Goal: Task Accomplishment & Management: Complete application form

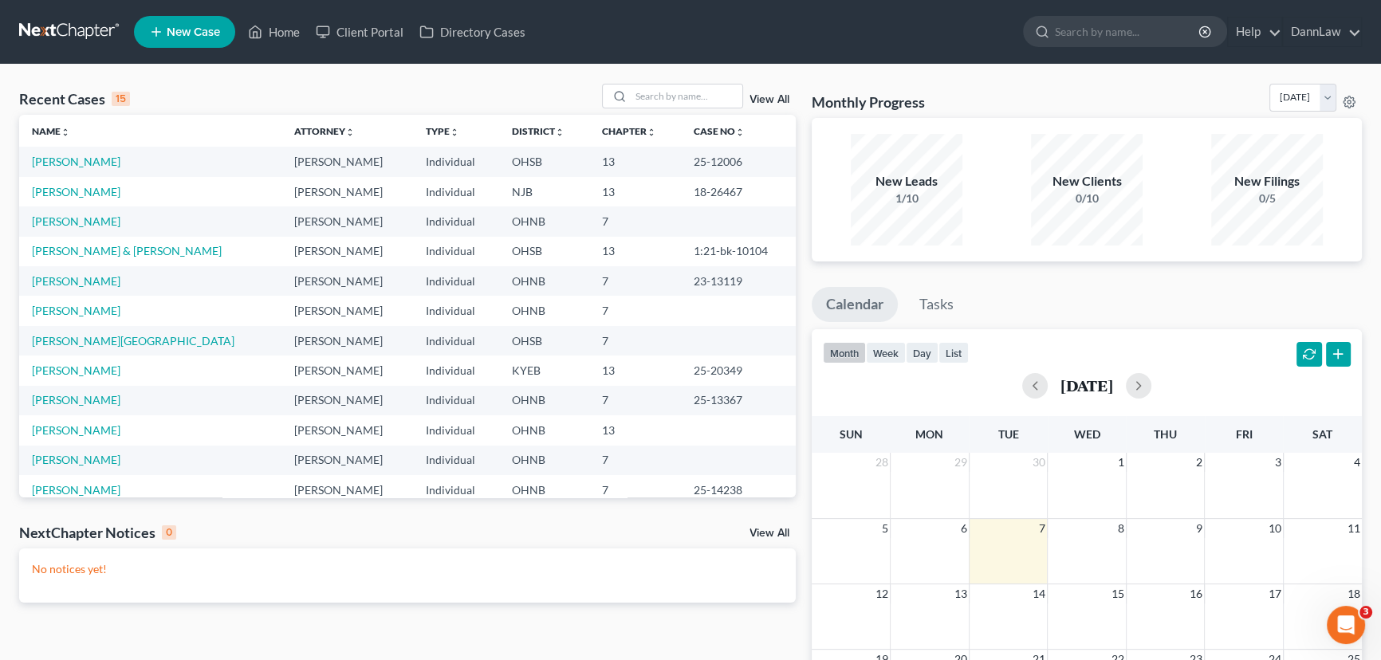
click at [72, 303] on td "[PERSON_NAME]" at bounding box center [150, 311] width 262 height 30
click at [77, 307] on link "[PERSON_NAME]" at bounding box center [76, 311] width 89 height 14
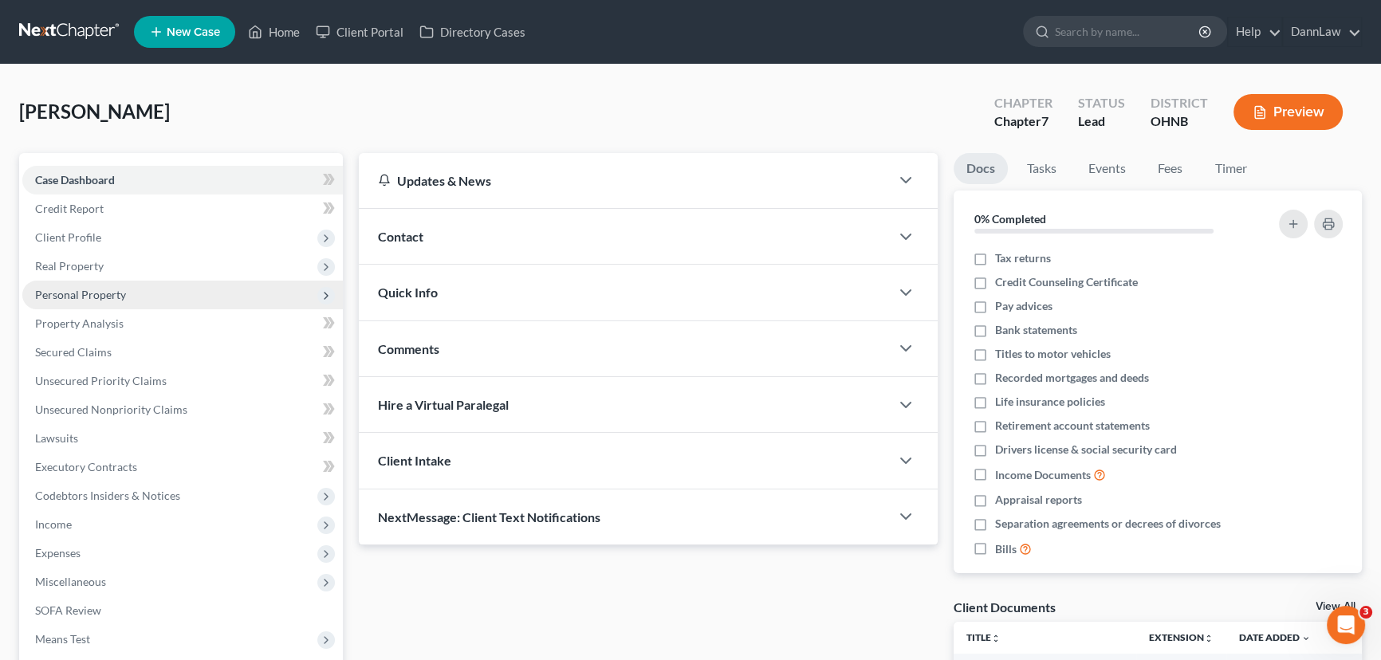
click at [85, 294] on span "Personal Property" at bounding box center [80, 295] width 91 height 14
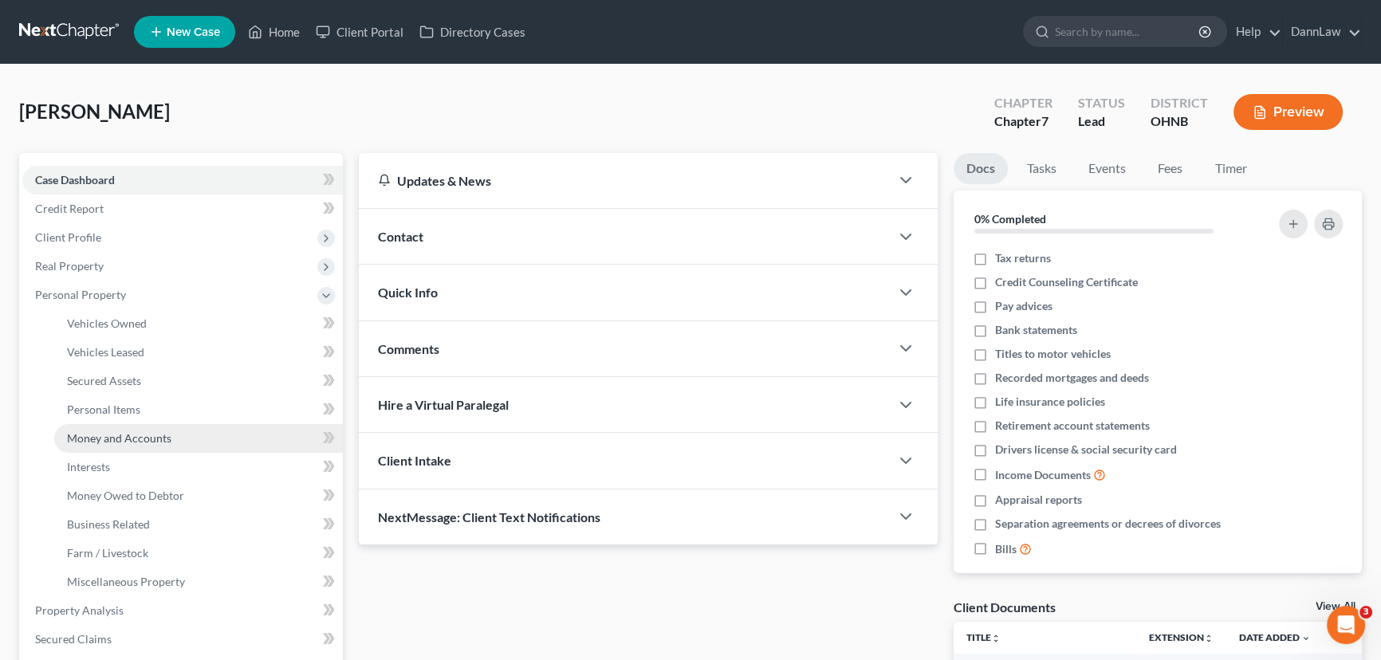
click at [101, 434] on span "Money and Accounts" at bounding box center [119, 439] width 104 height 14
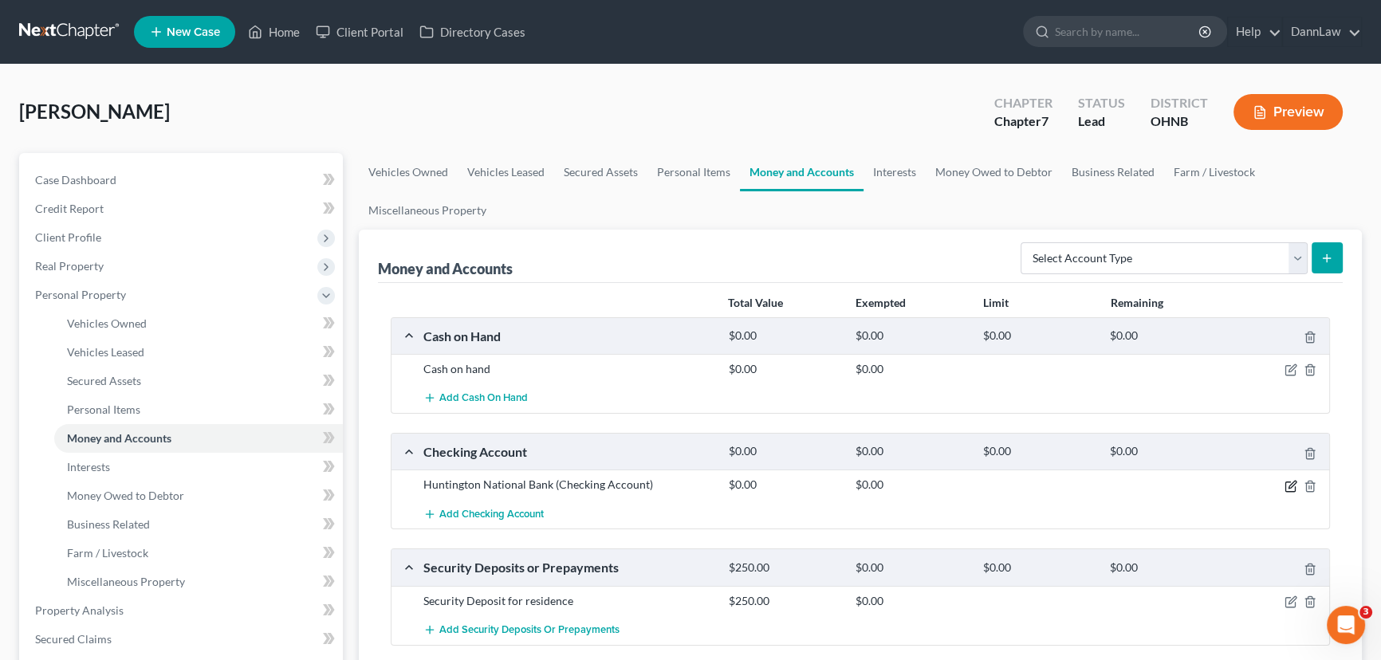
click at [1289, 483] on icon "button" at bounding box center [1291, 486] width 13 height 13
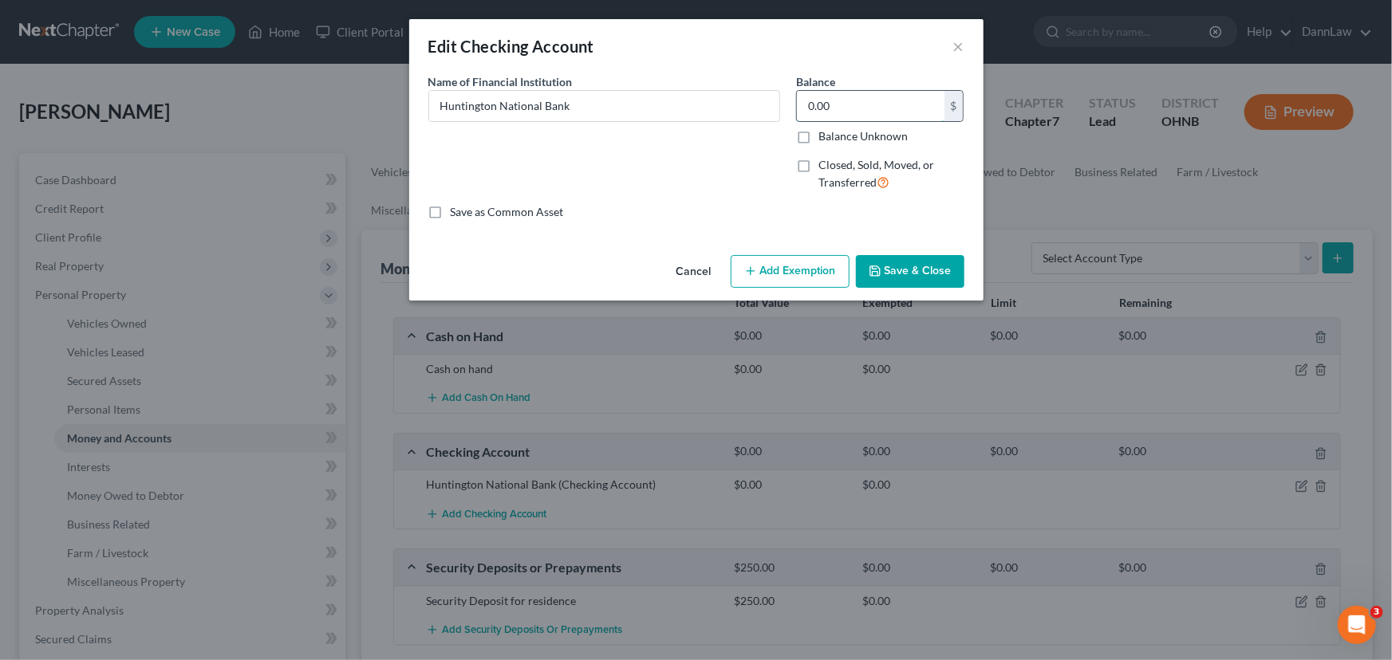
click at [826, 112] on input "0.00" at bounding box center [871, 106] width 148 height 30
type input "1,082.42"
click at [825, 258] on button "Add Exemption" at bounding box center [790, 271] width 119 height 33
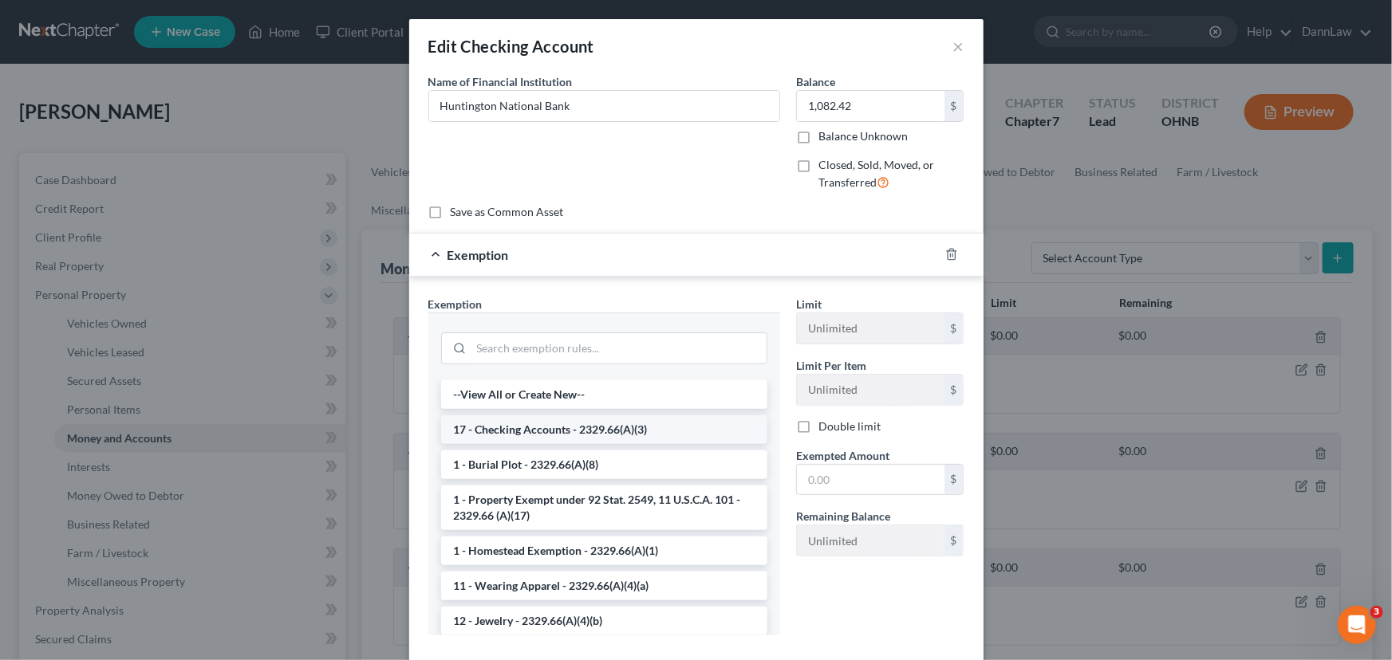
click at [576, 428] on li "17 - Checking Accounts - 2329.66(A)(3)" at bounding box center [604, 430] width 326 height 29
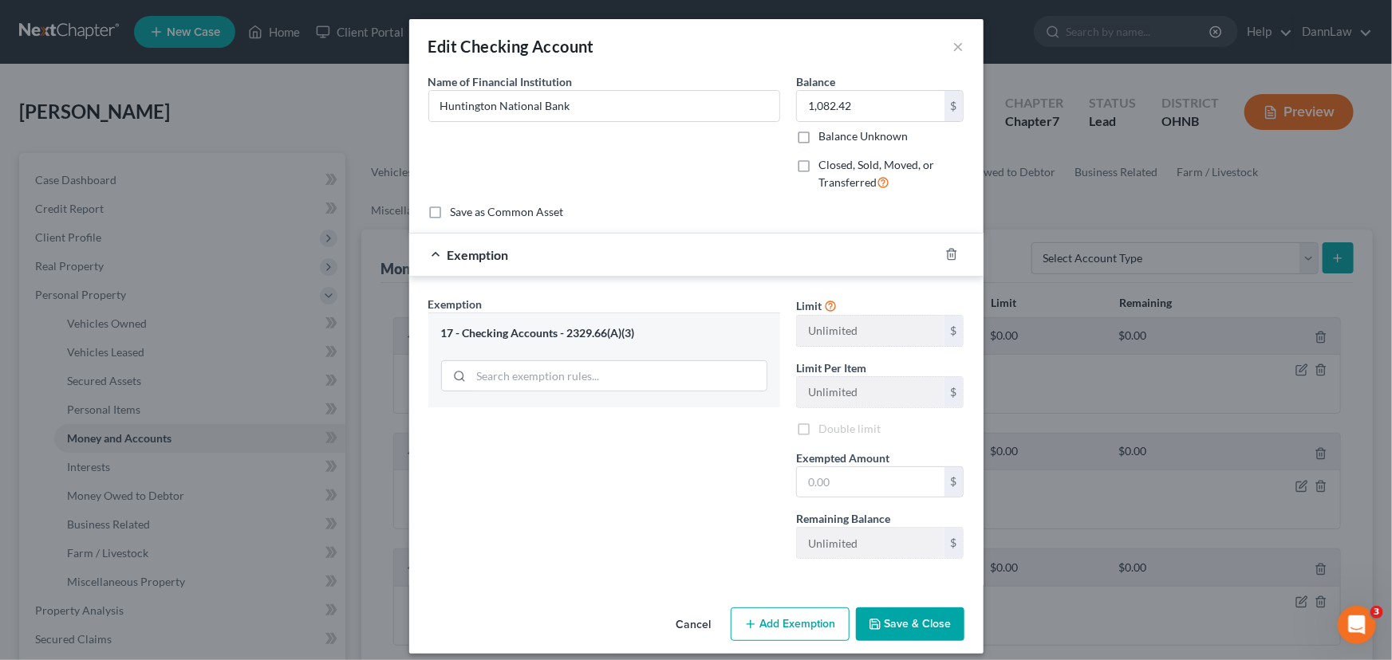
click at [576, 428] on div "Exemption Set must be selected for CA. Exemption * 17 - Checking Accounts - 232…" at bounding box center [604, 434] width 368 height 276
click at [837, 475] on input "text" at bounding box center [871, 482] width 148 height 30
type input "625.00"
click at [885, 609] on button "Save & Close" at bounding box center [910, 624] width 108 height 33
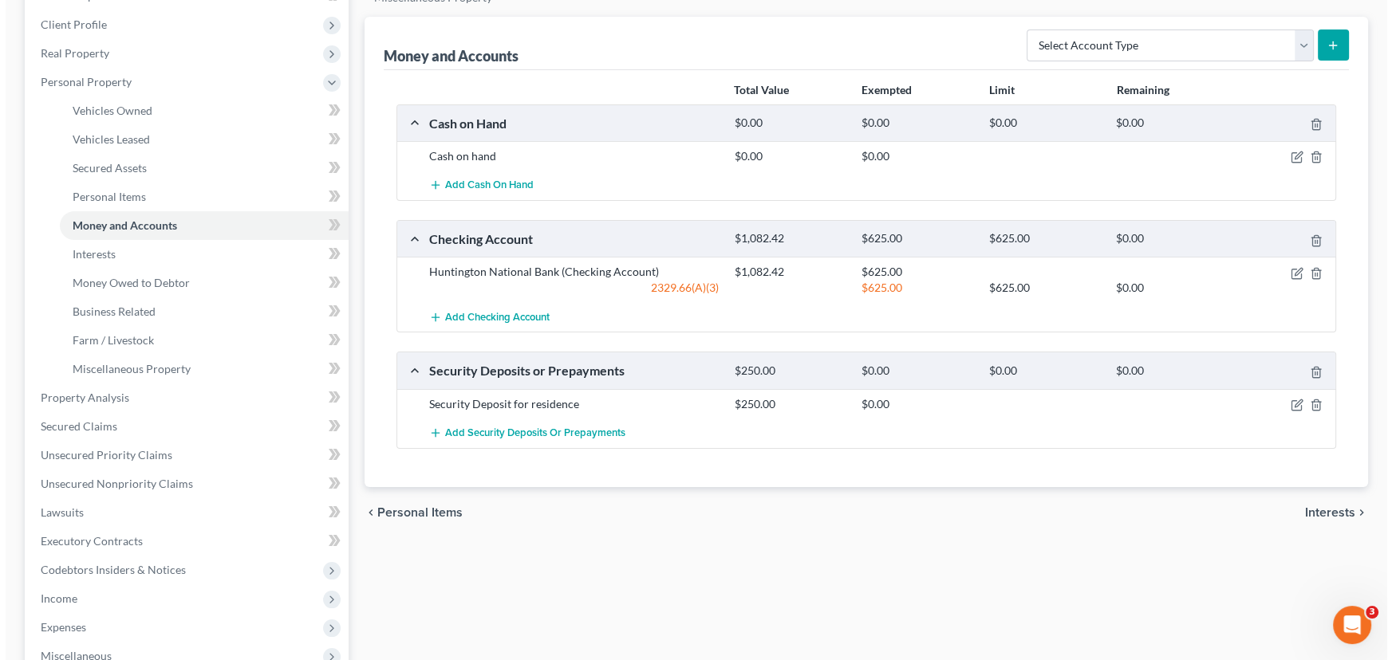
scroll to position [217, 0]
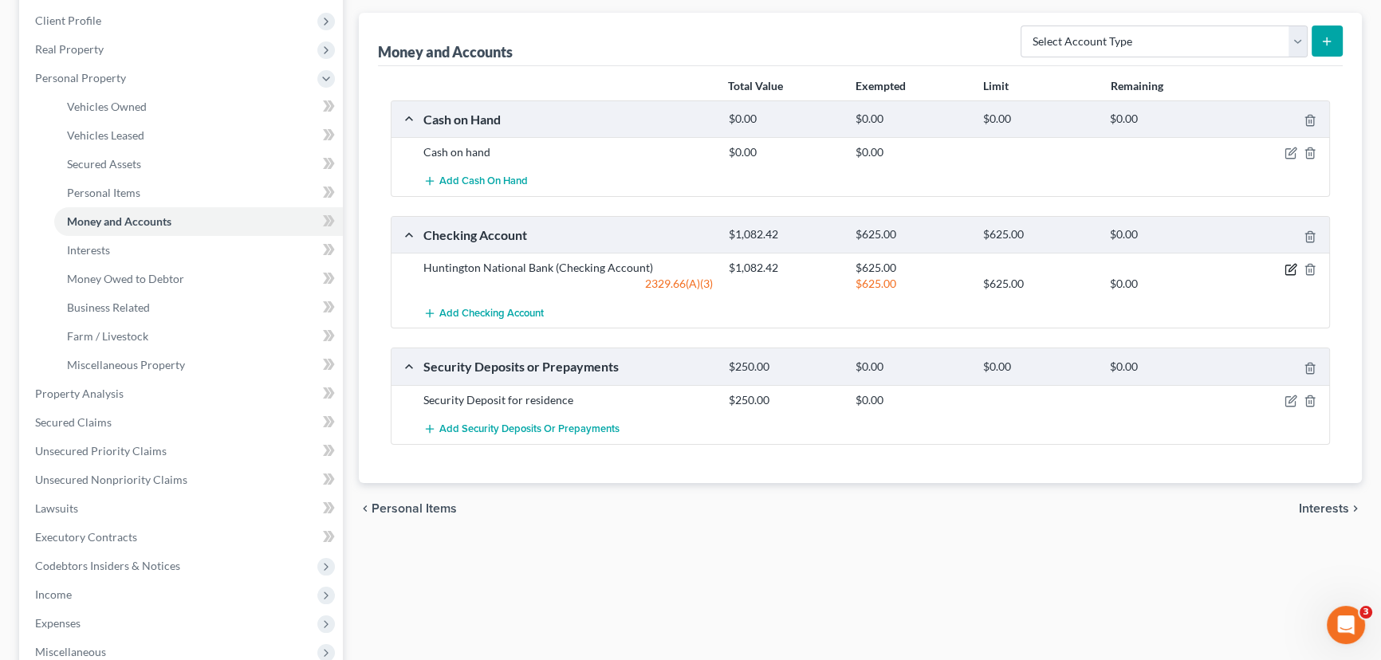
click at [1292, 269] on icon "button" at bounding box center [1291, 269] width 13 height 13
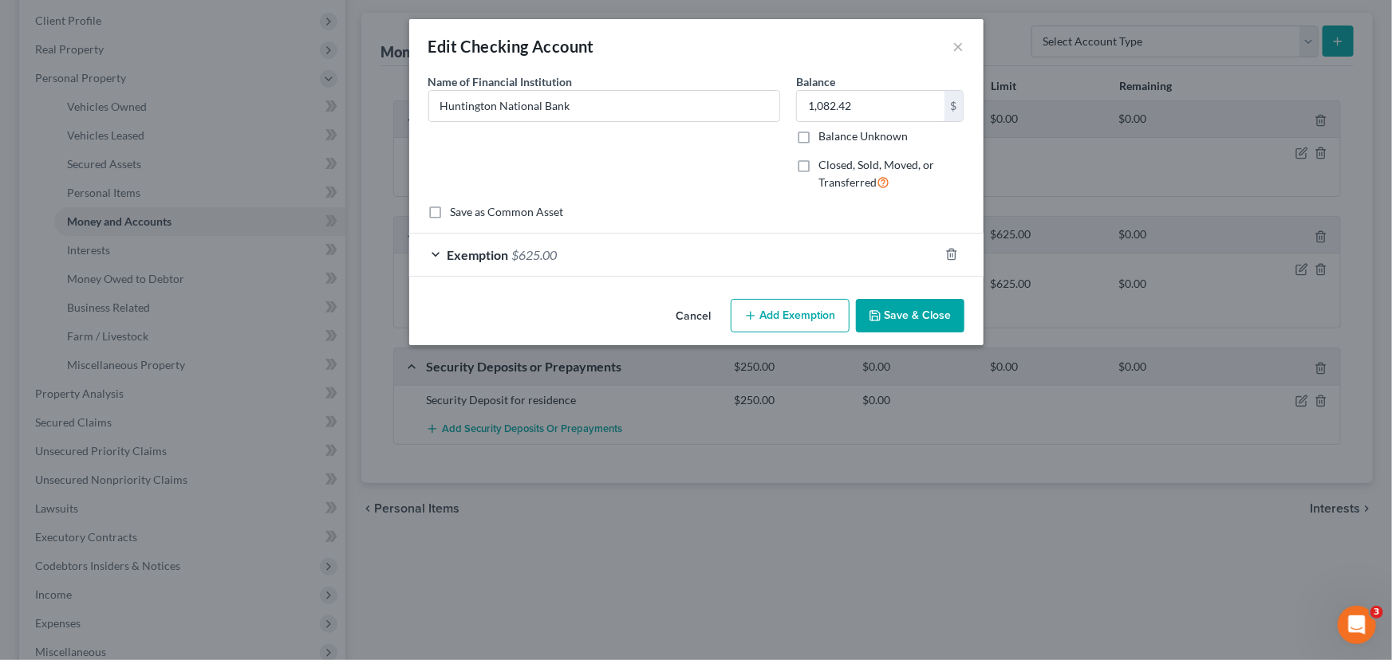
click at [777, 319] on button "Add Exemption" at bounding box center [790, 315] width 119 height 33
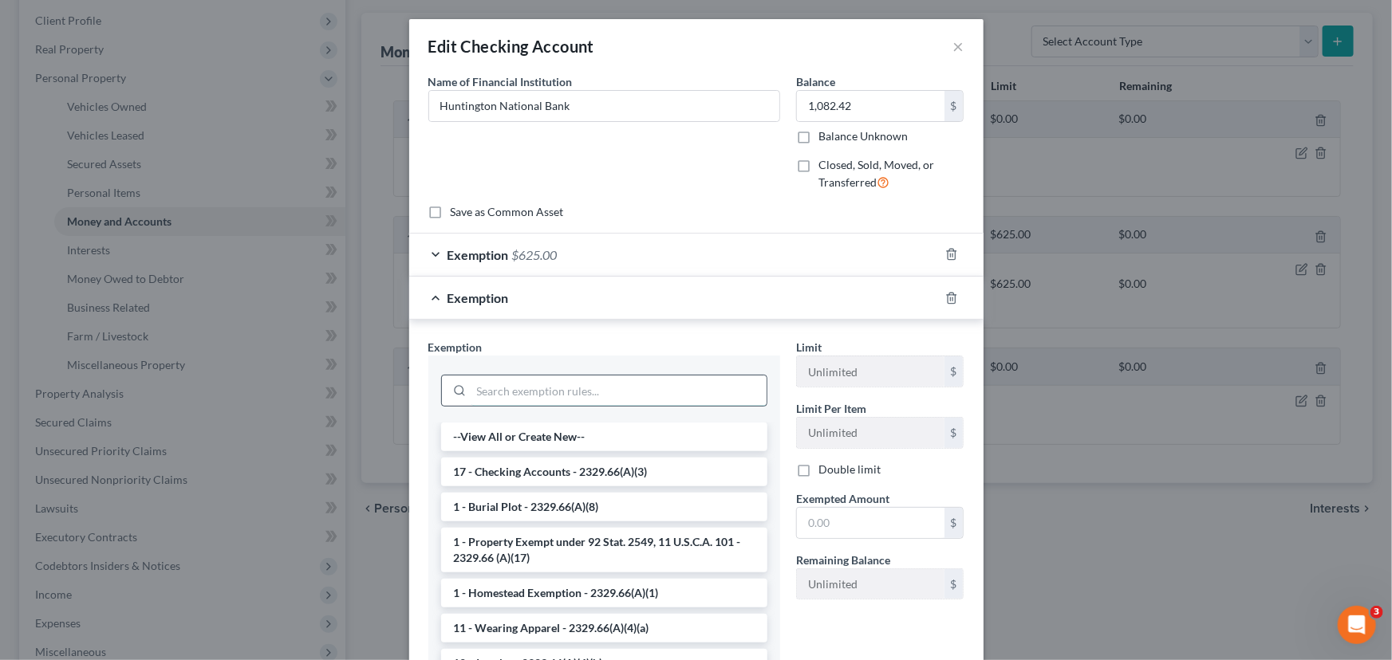
click at [569, 384] on input "search" at bounding box center [618, 391] width 295 height 30
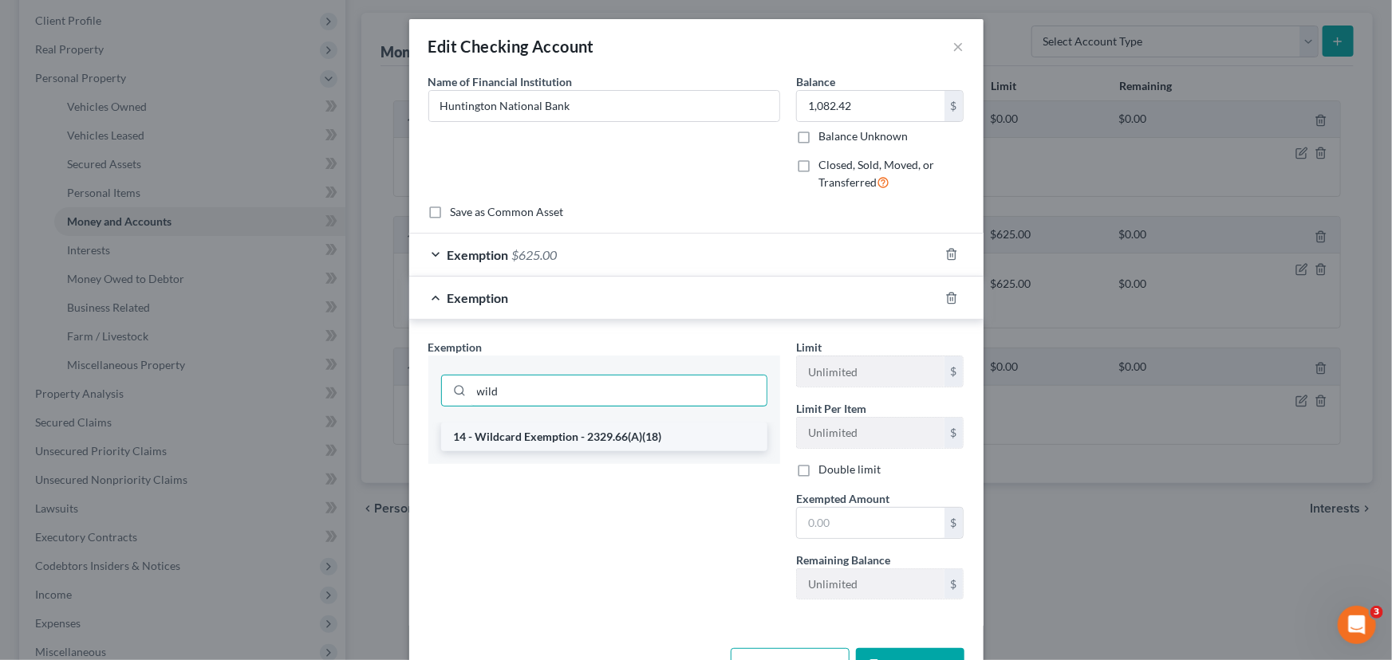
type input "wild"
click at [591, 431] on li "14 - Wildcard Exemption - 2329.66(A)(18)" at bounding box center [604, 437] width 326 height 29
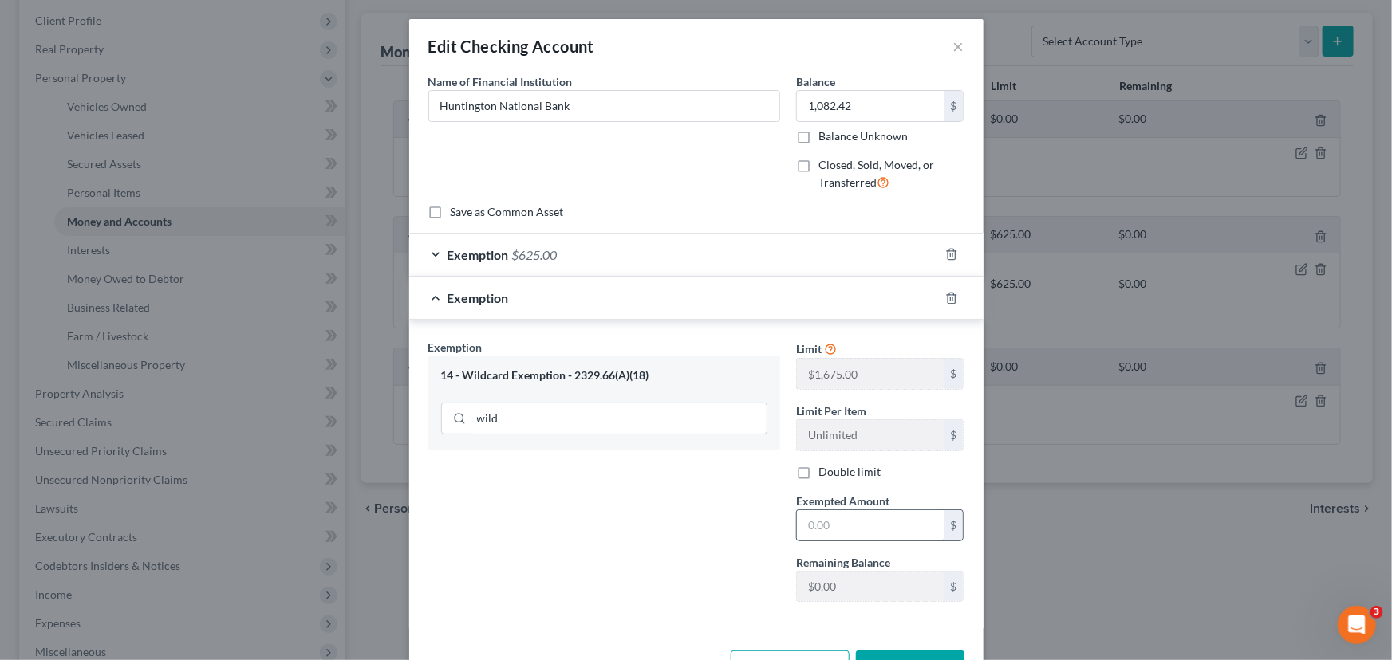
click at [863, 522] on input "text" at bounding box center [871, 525] width 148 height 30
click at [908, 526] on input "457.5" at bounding box center [871, 525] width 148 height 30
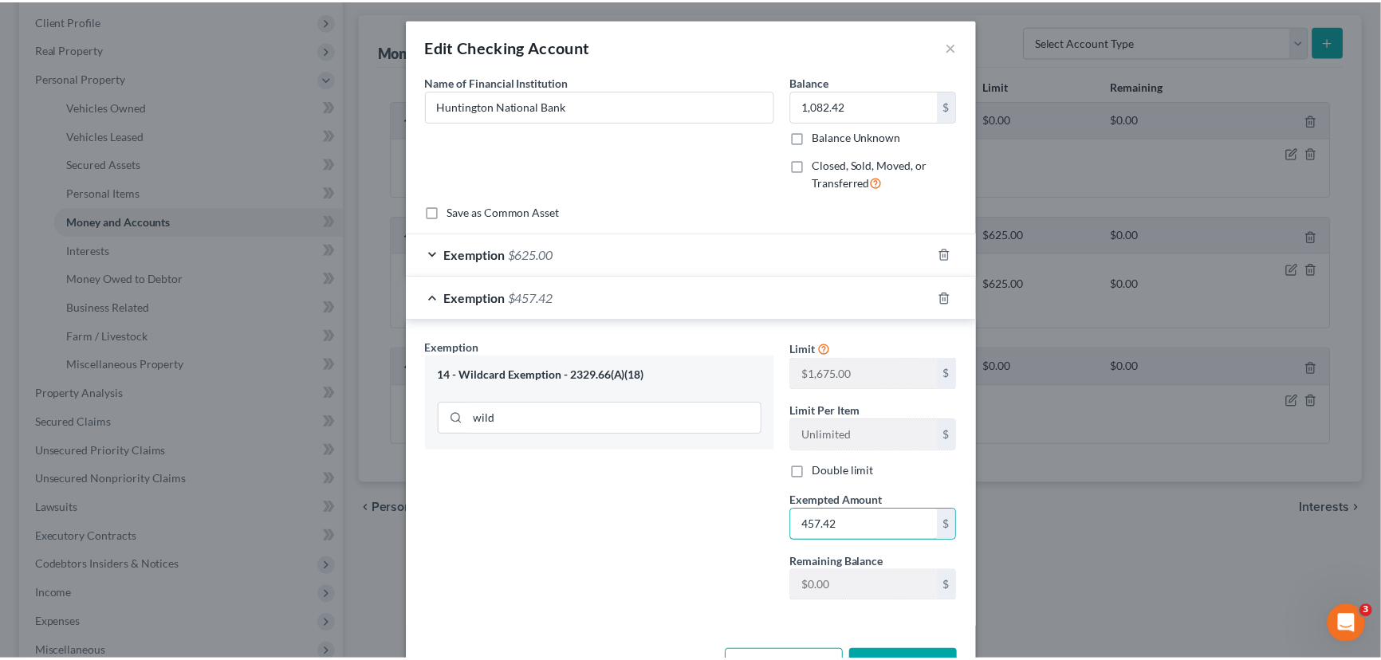
scroll to position [54, 0]
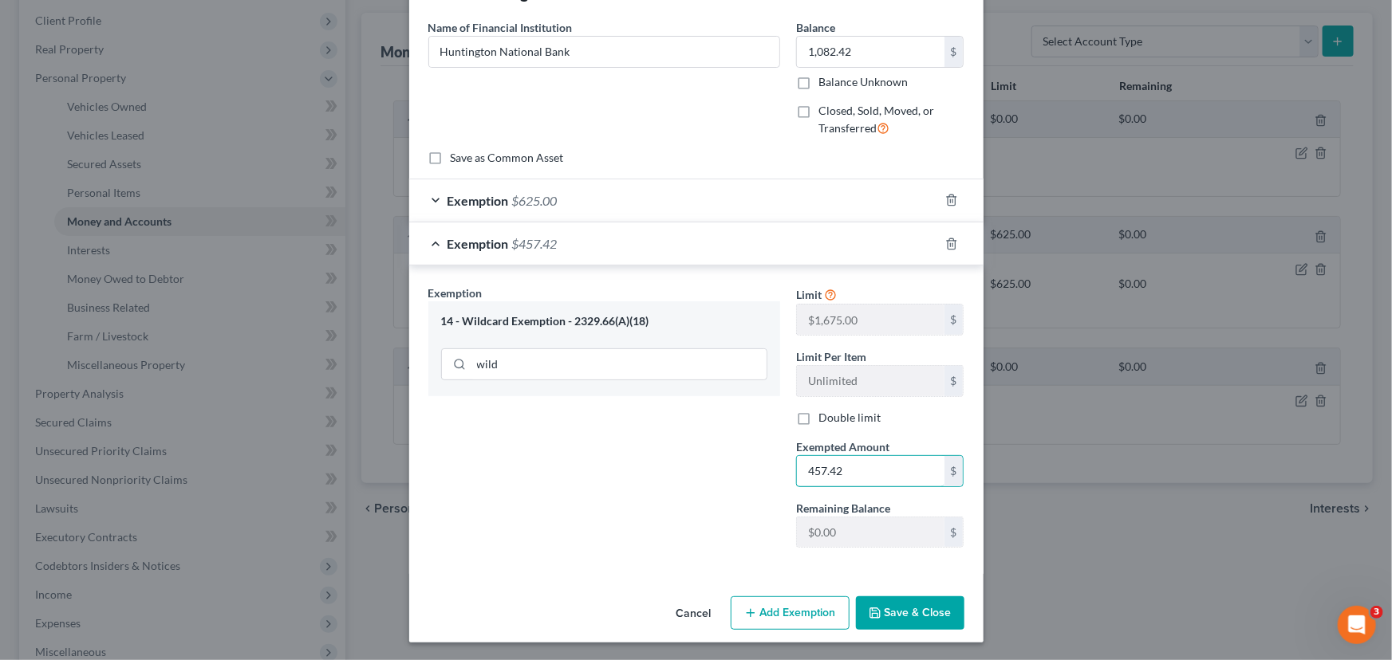
type input "457.42"
click at [934, 615] on button "Save & Close" at bounding box center [910, 613] width 108 height 33
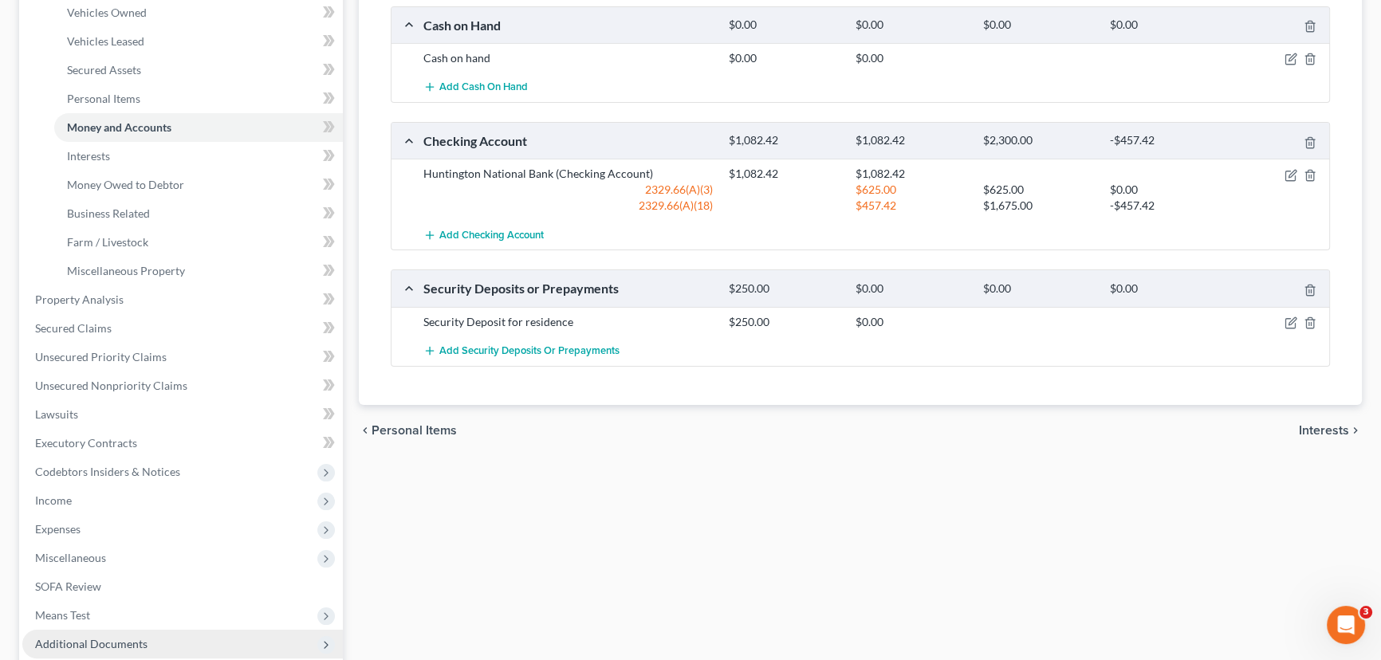
scroll to position [472, 0]
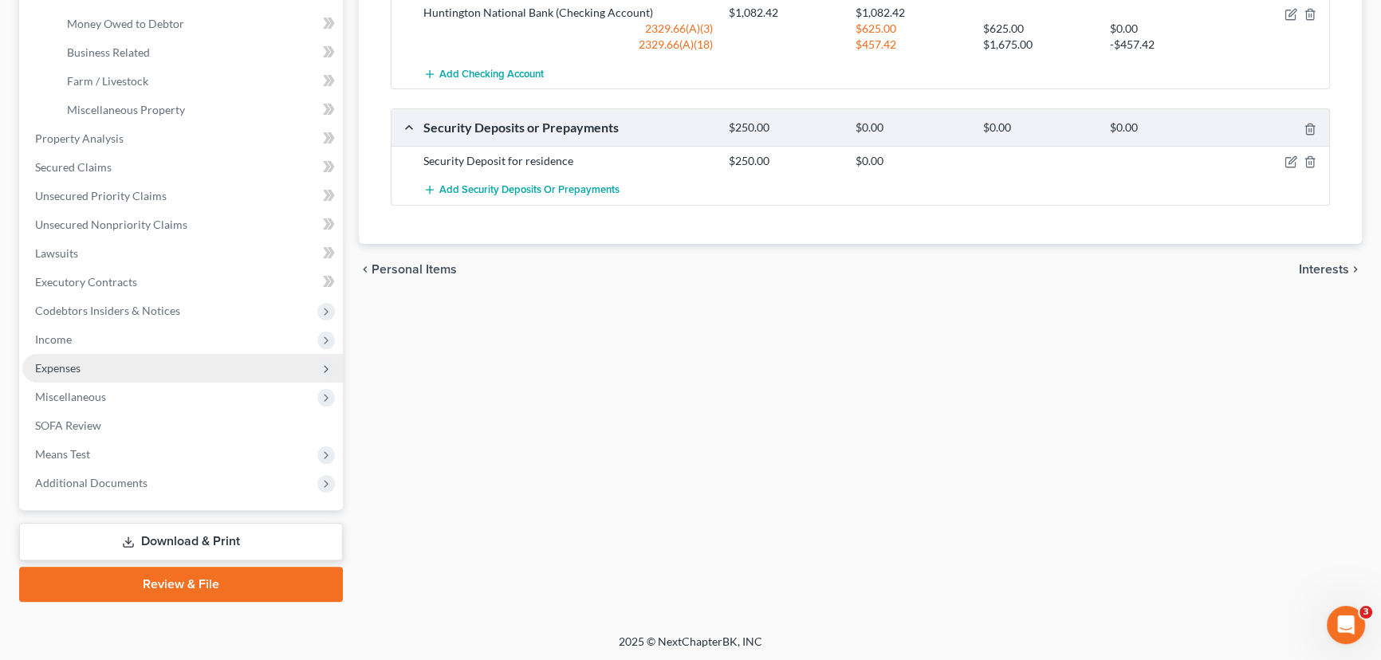
click at [81, 366] on span "Expenses" at bounding box center [182, 368] width 321 height 29
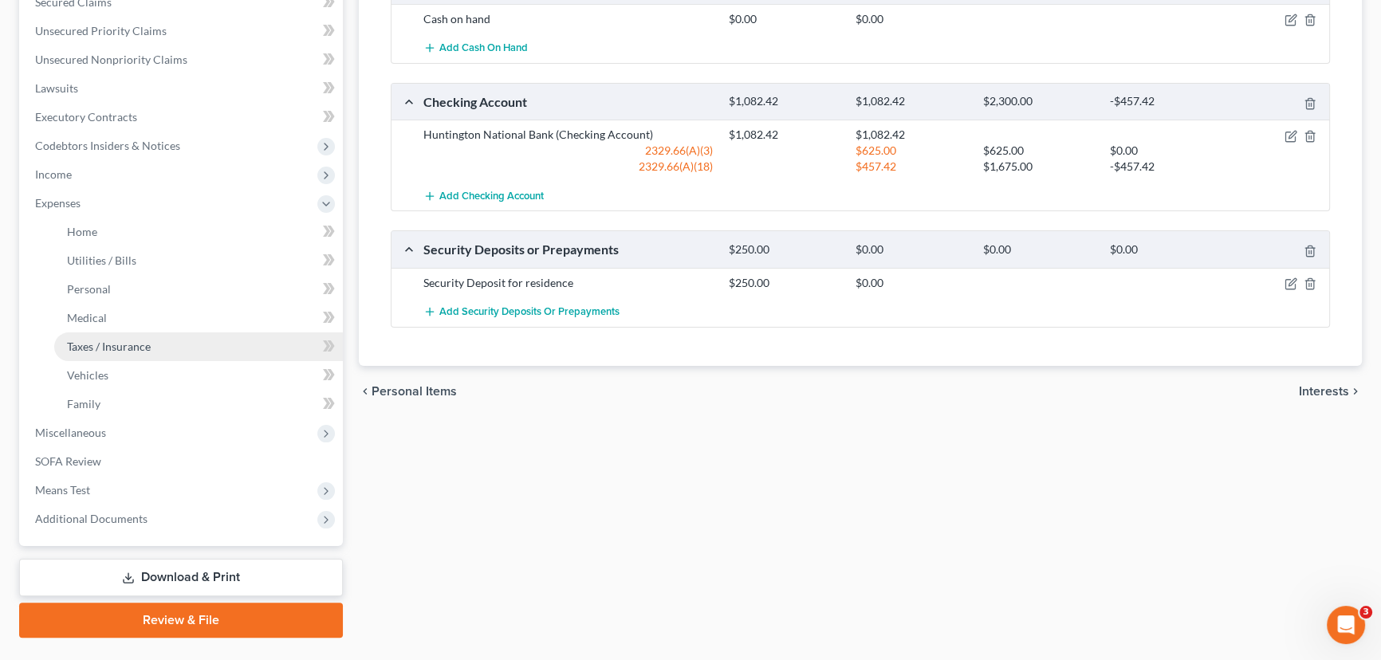
scroll to position [362, 0]
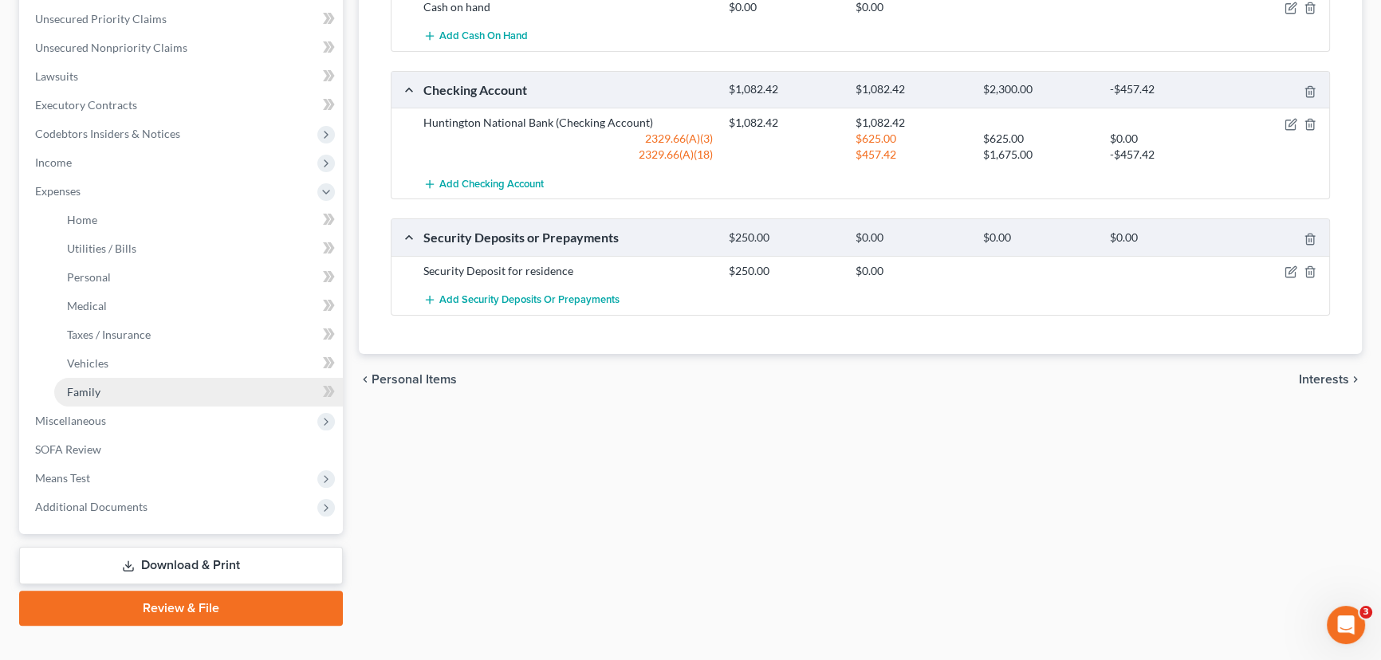
click at [89, 387] on span "Family" at bounding box center [83, 392] width 33 height 14
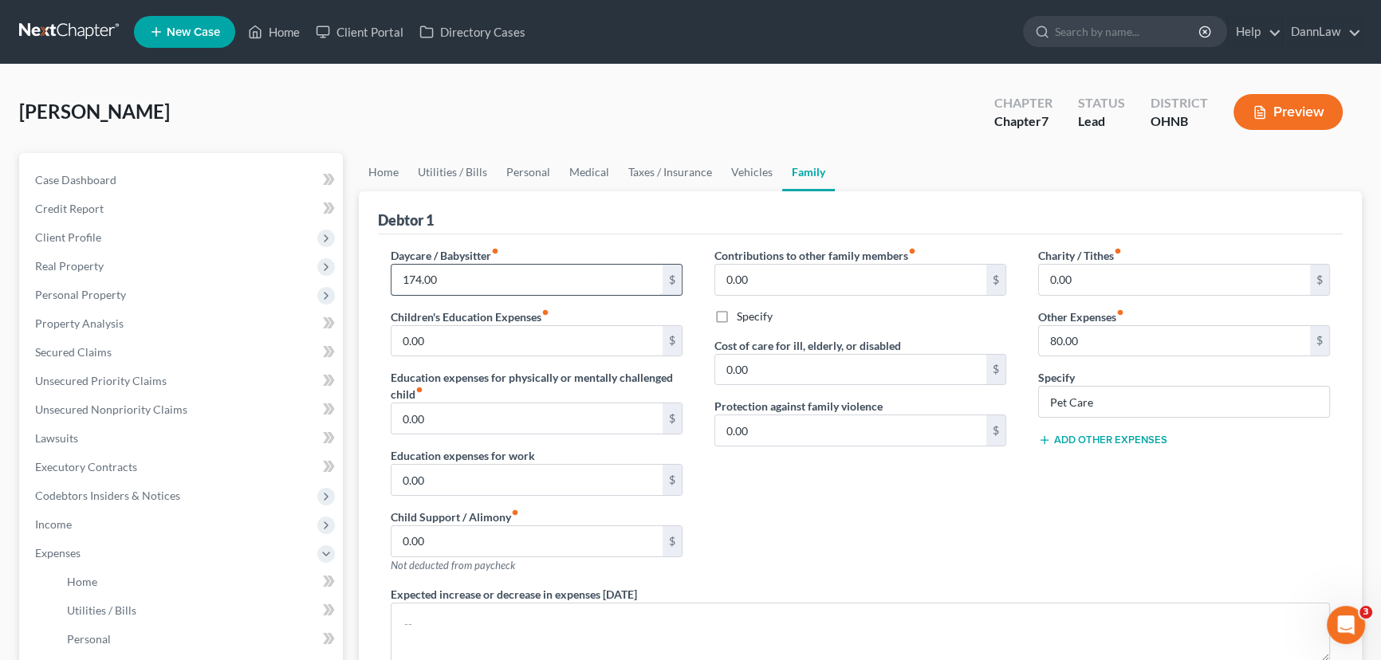
click at [428, 270] on input "174.00" at bounding box center [527, 280] width 271 height 30
type input "280"
click at [732, 171] on link "Vehicles" at bounding box center [752, 172] width 61 height 38
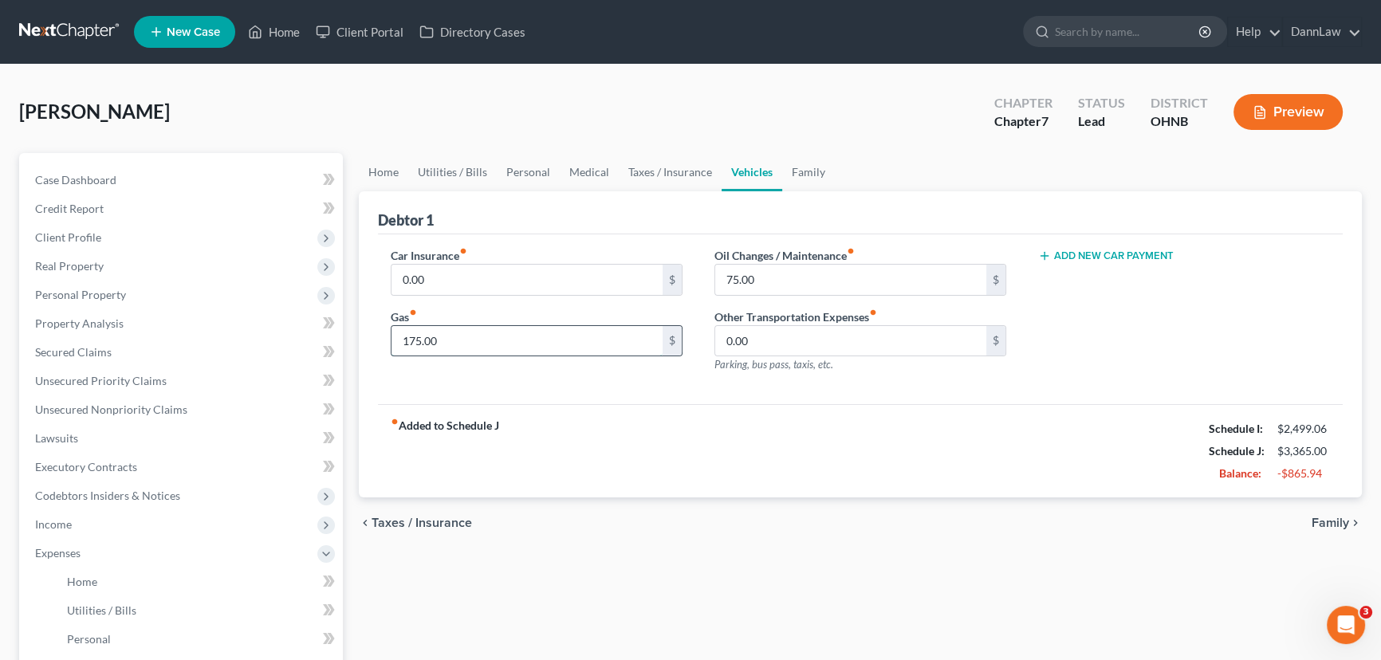
click at [592, 338] on input "175.00" at bounding box center [527, 341] width 271 height 30
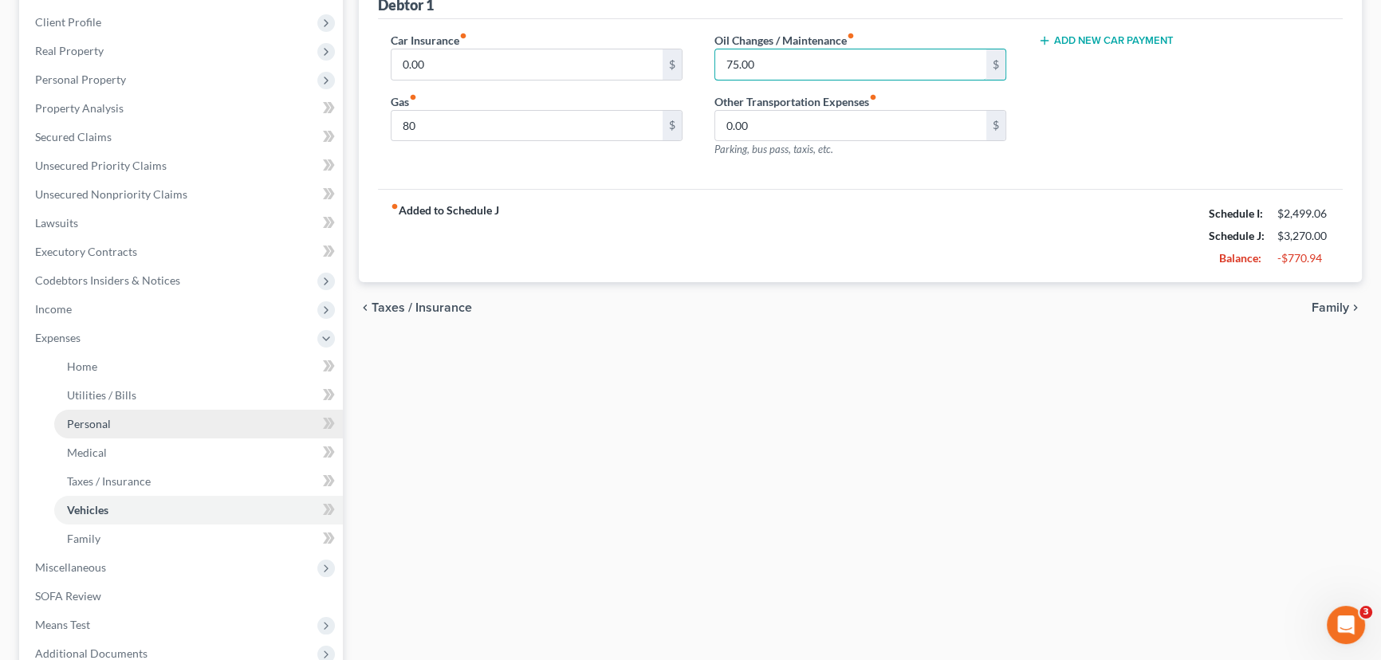
scroll to position [217, 0]
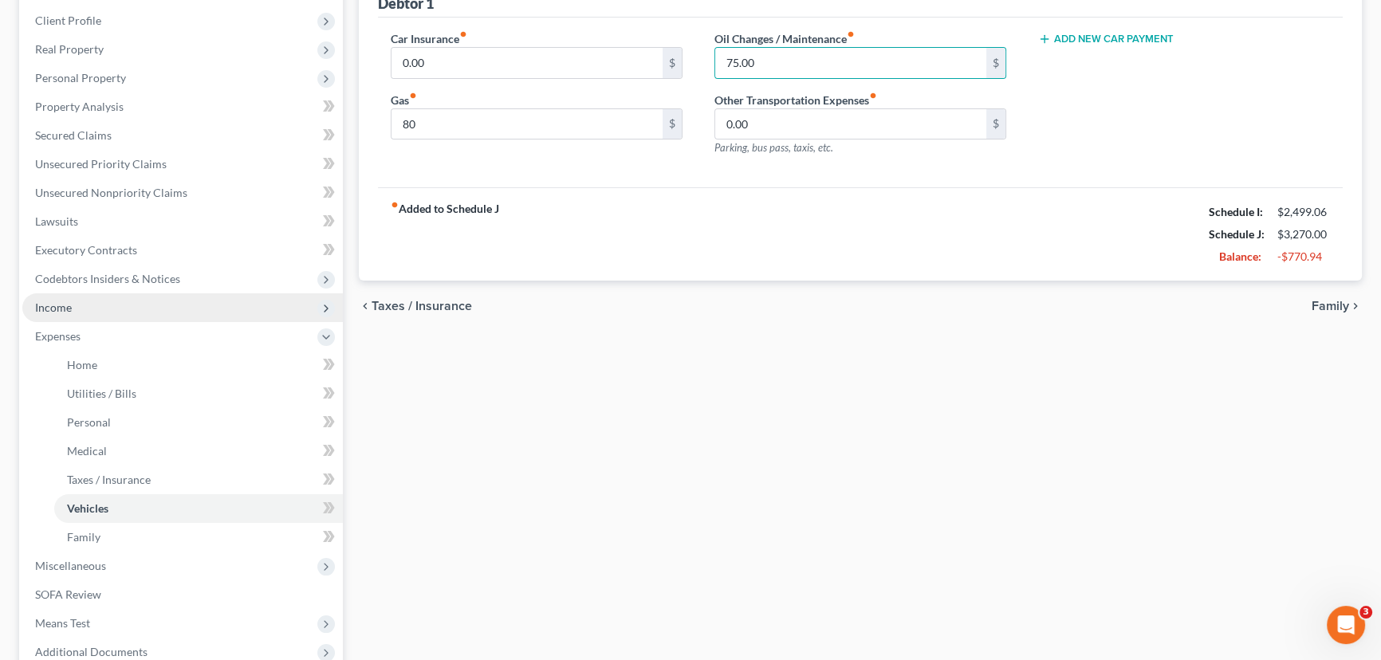
click at [65, 304] on span "Income" at bounding box center [53, 308] width 37 height 14
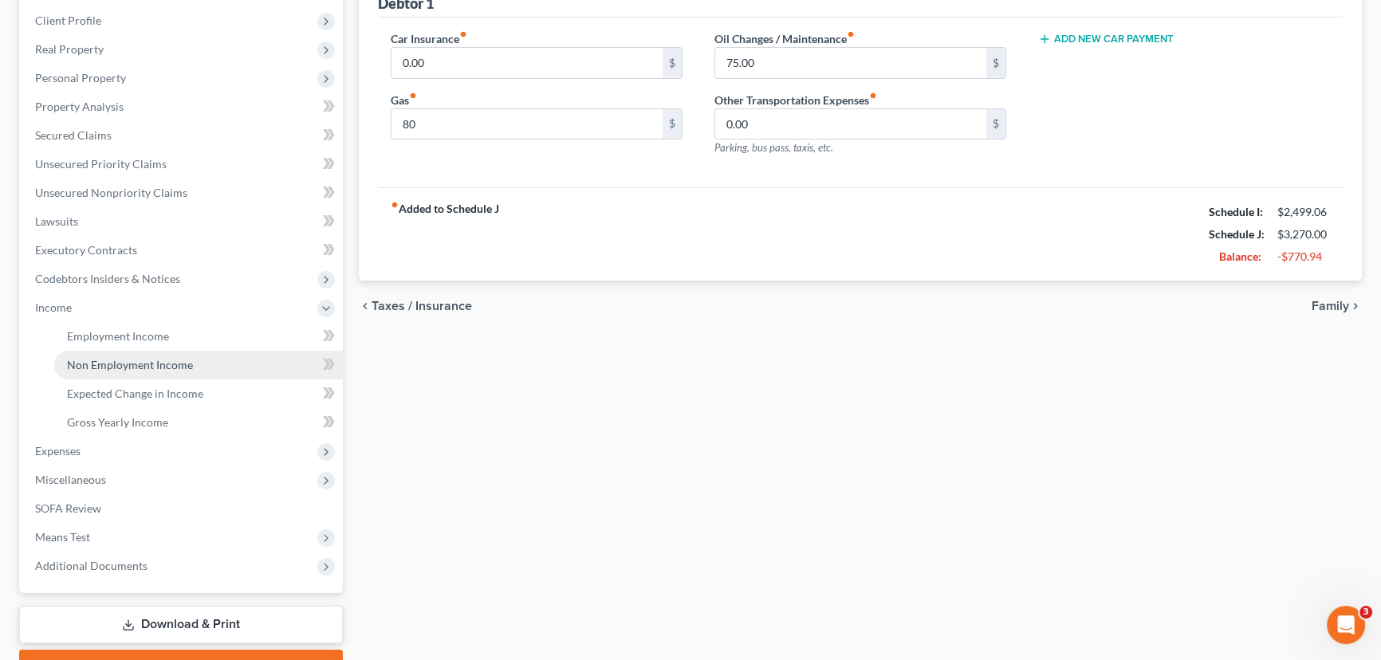
click at [89, 360] on span "Non Employment Income" at bounding box center [130, 365] width 126 height 14
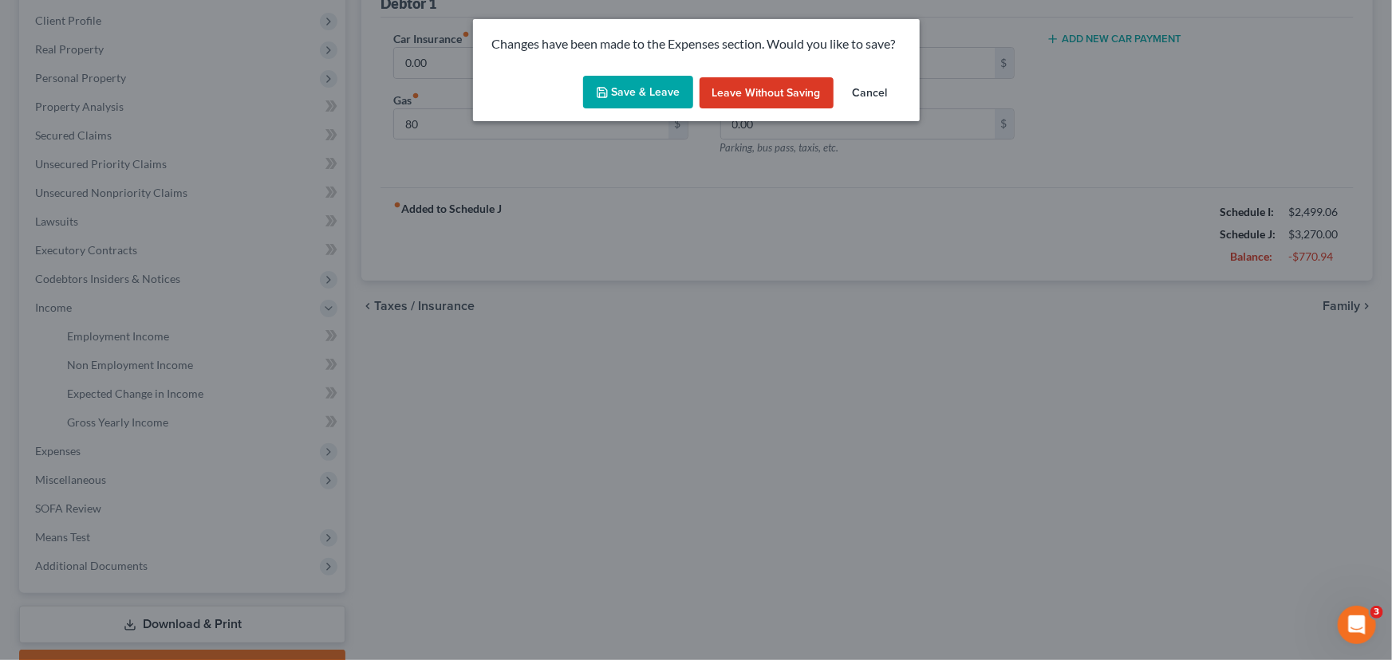
click at [645, 108] on button "Save & Leave" at bounding box center [638, 92] width 110 height 33
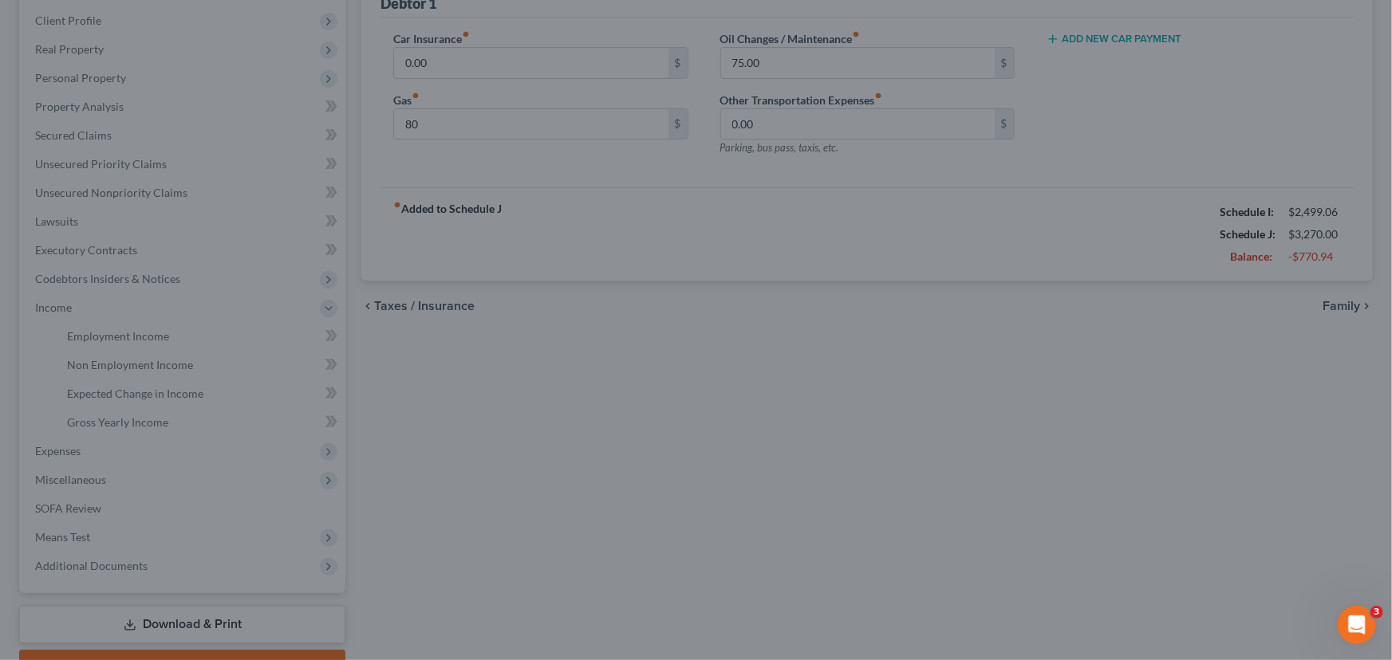
type input "80.00"
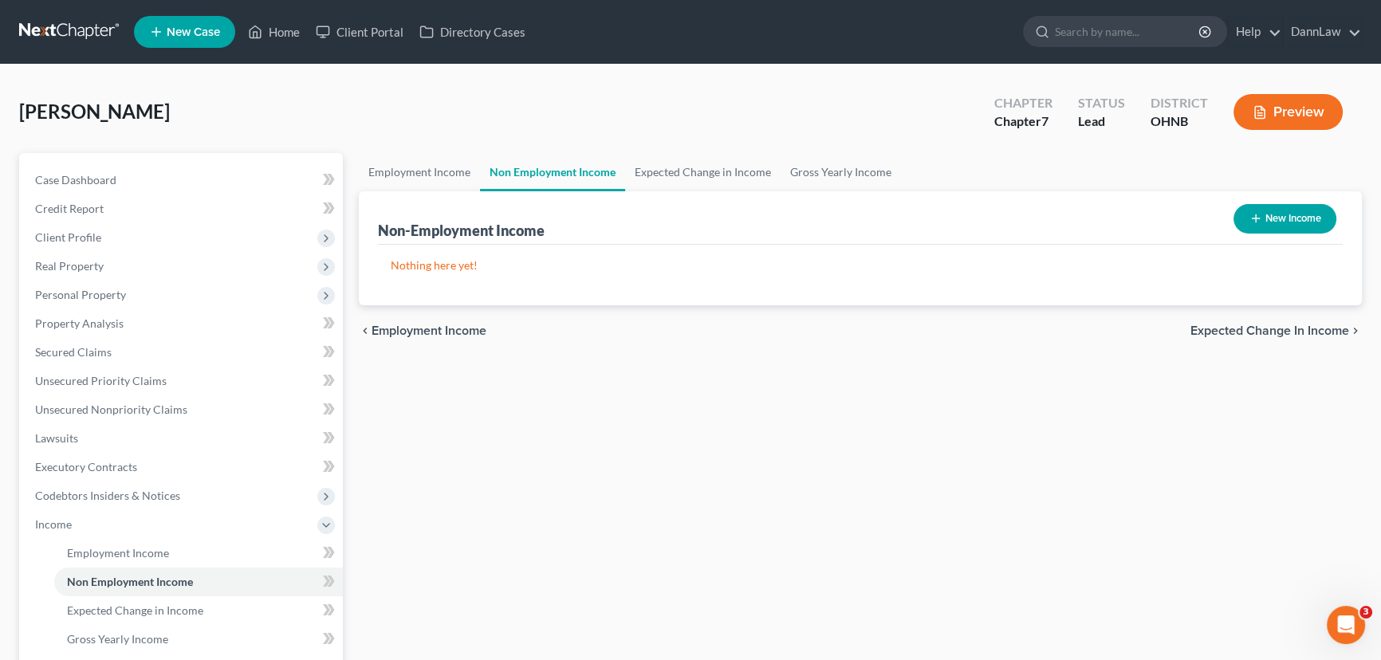
click at [1290, 226] on button "New Income" at bounding box center [1285, 219] width 103 height 30
select select "0"
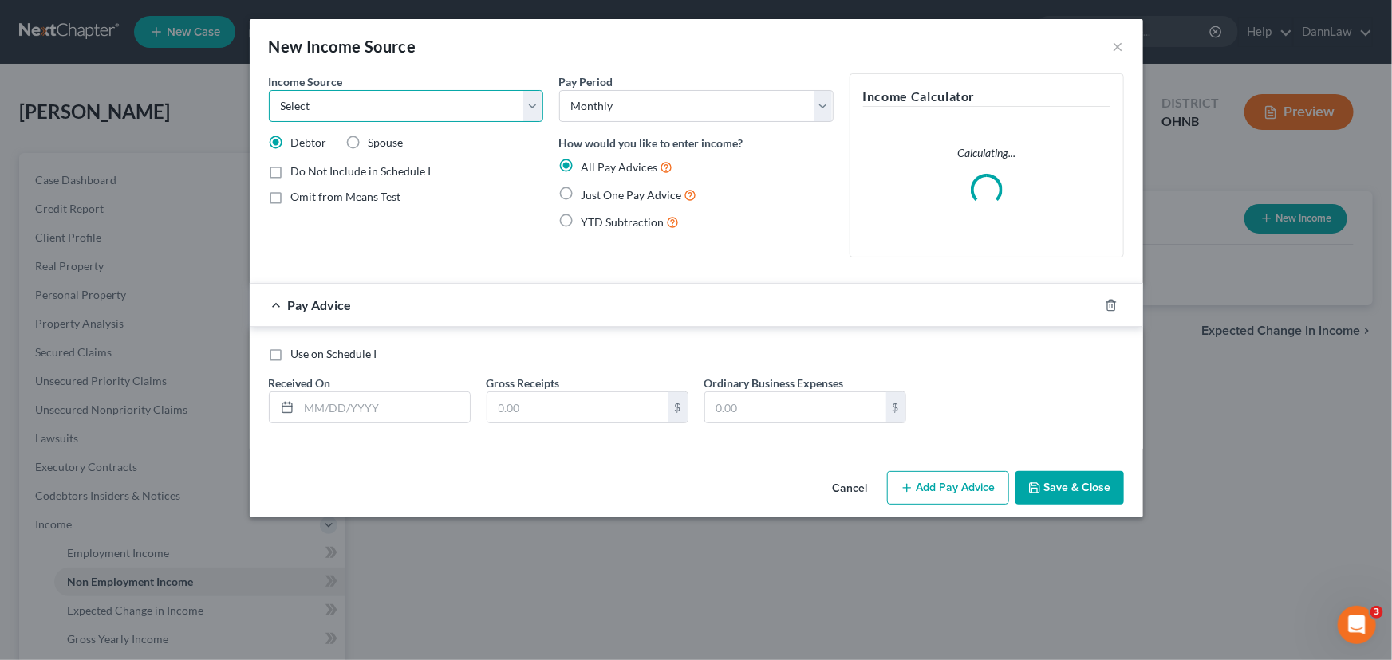
click at [451, 120] on select "Select Unemployment Disability (from employer) Pension Retirement Social Securi…" at bounding box center [406, 106] width 274 height 32
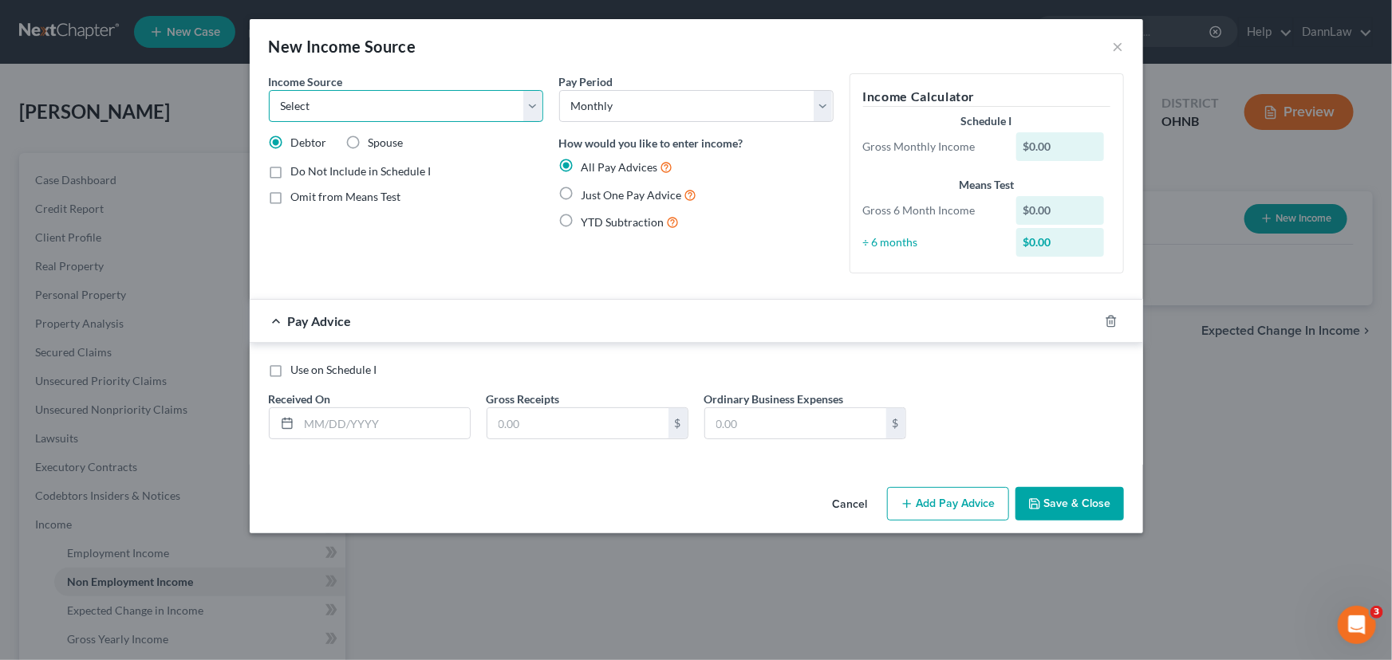
select select "5"
click at [269, 90] on select "Select Unemployment Disability (from employer) Pension Retirement Social Securi…" at bounding box center [406, 106] width 274 height 32
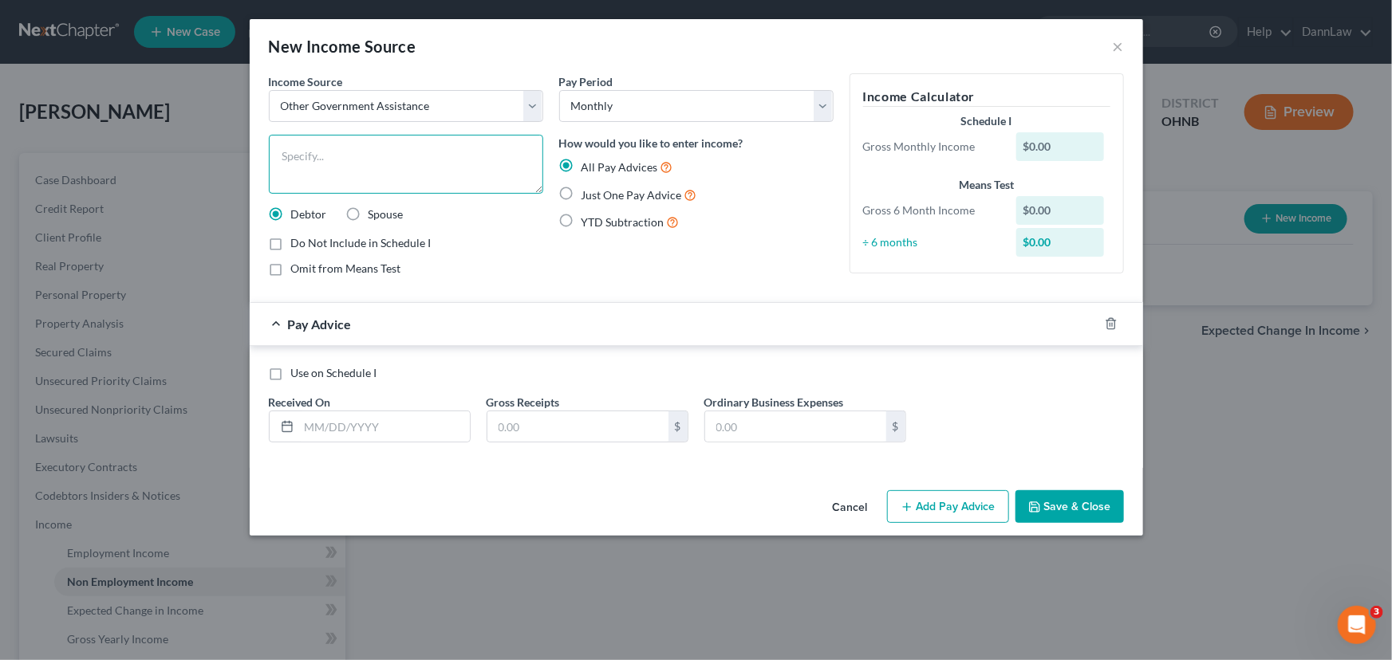
click at [375, 174] on textarea at bounding box center [406, 164] width 274 height 59
type textarea "SNAP"
click at [384, 420] on input "text" at bounding box center [384, 427] width 171 height 30
type input "[DATE]"
type input "683"
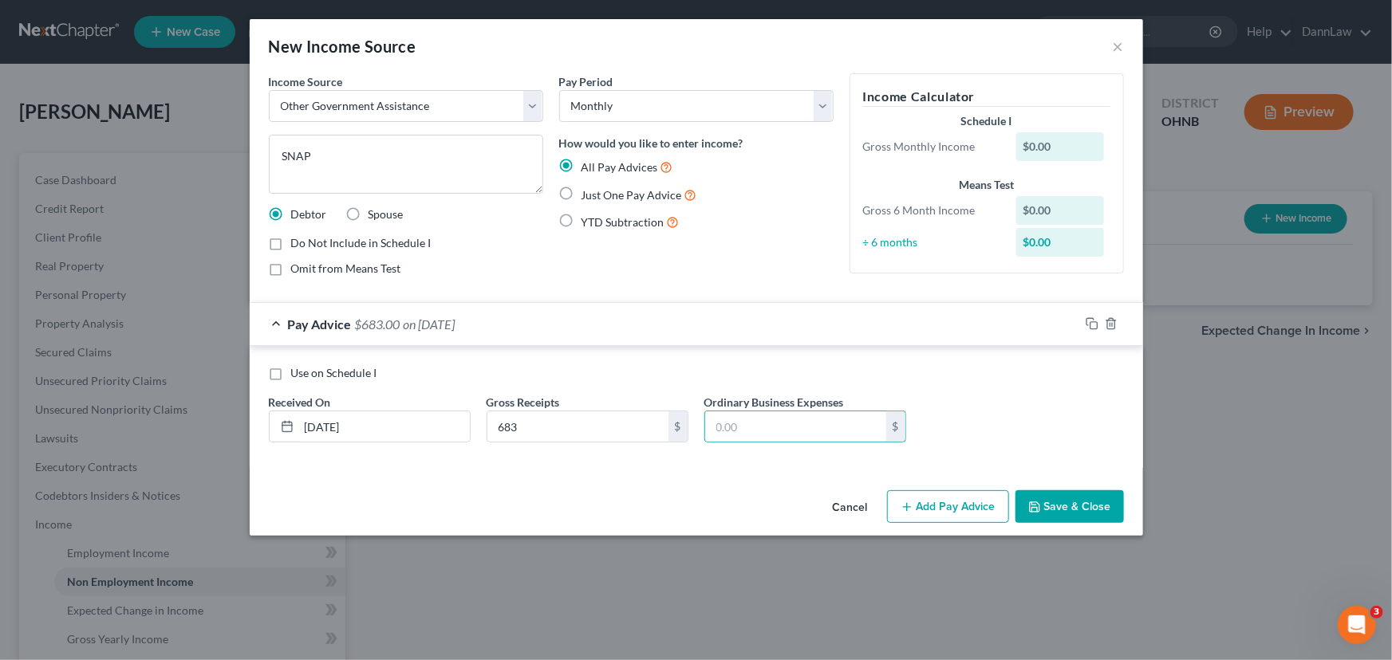
click at [1066, 491] on button "Save & Close" at bounding box center [1069, 507] width 108 height 33
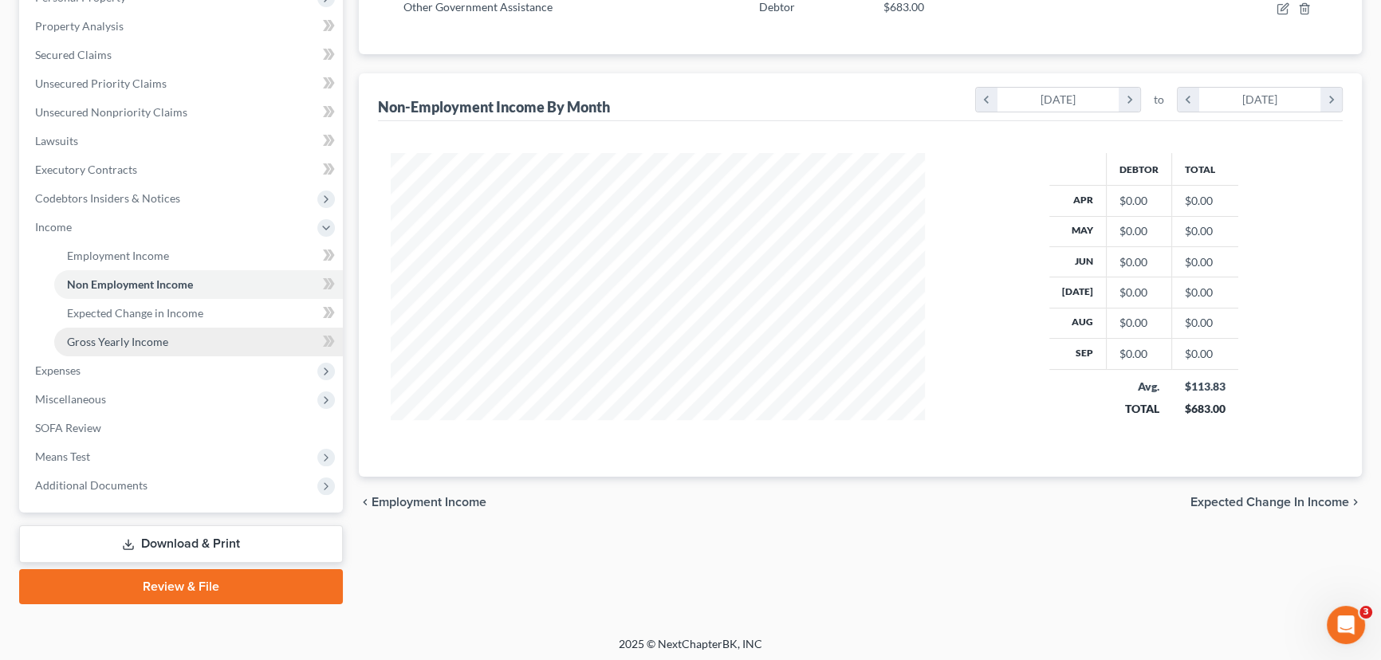
scroll to position [300, 0]
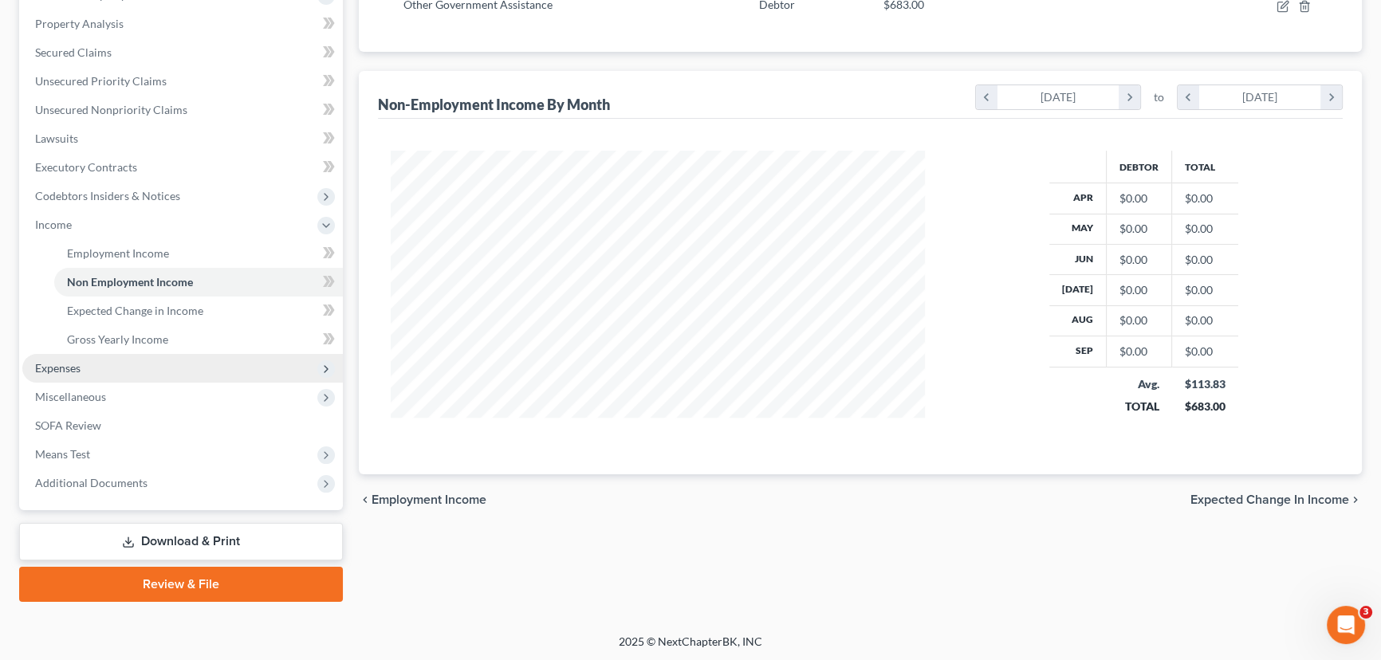
click at [89, 365] on span "Expenses" at bounding box center [182, 368] width 321 height 29
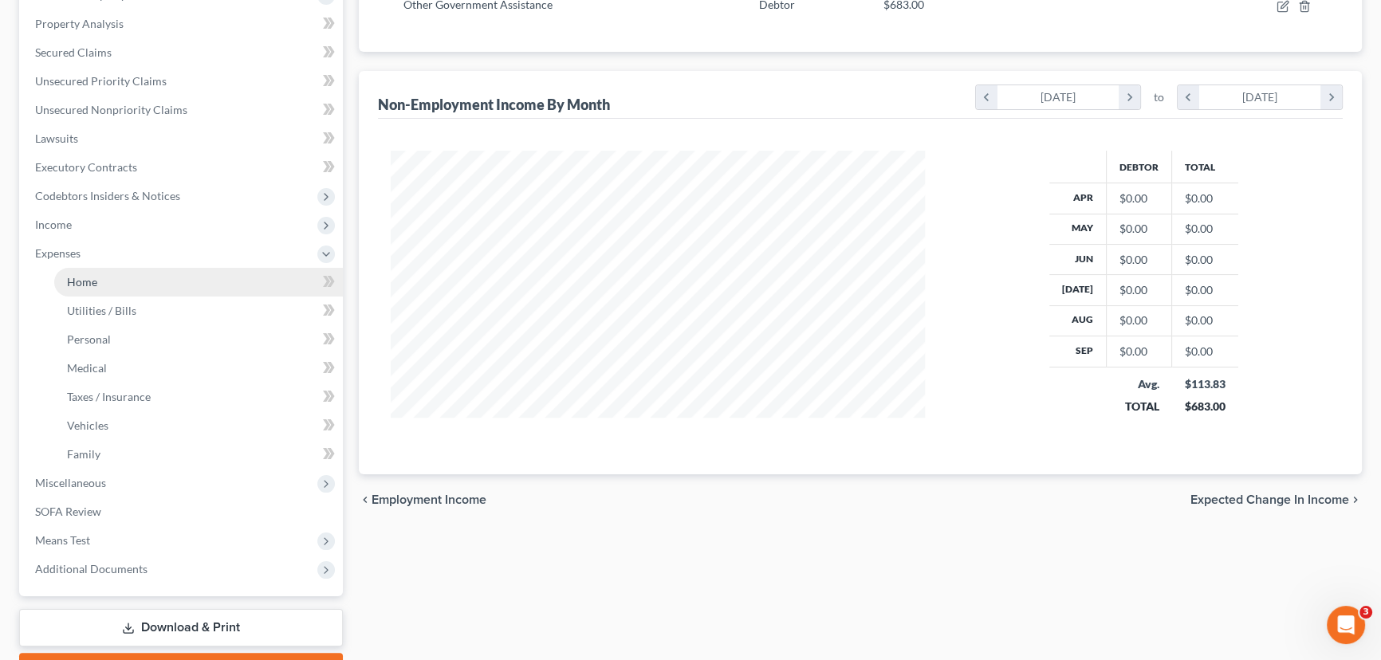
click at [85, 284] on span "Home" at bounding box center [82, 282] width 30 height 14
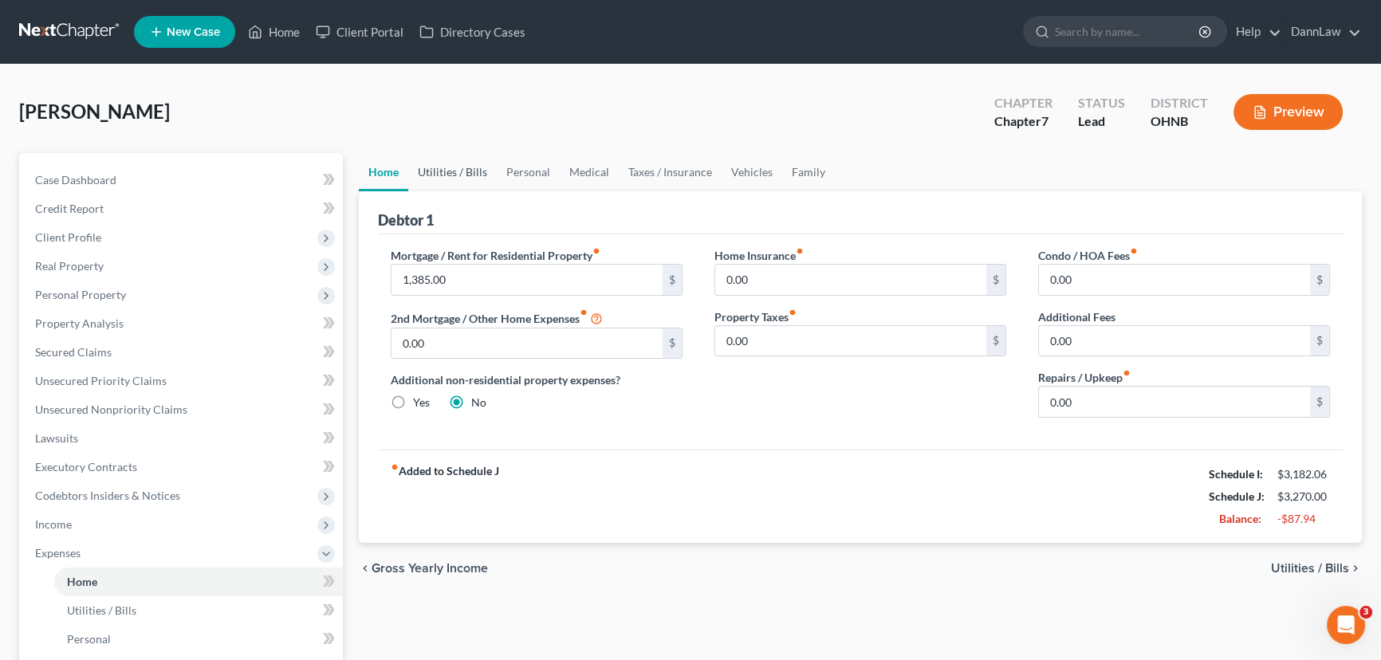
click at [475, 175] on link "Utilities / Bills" at bounding box center [452, 172] width 89 height 38
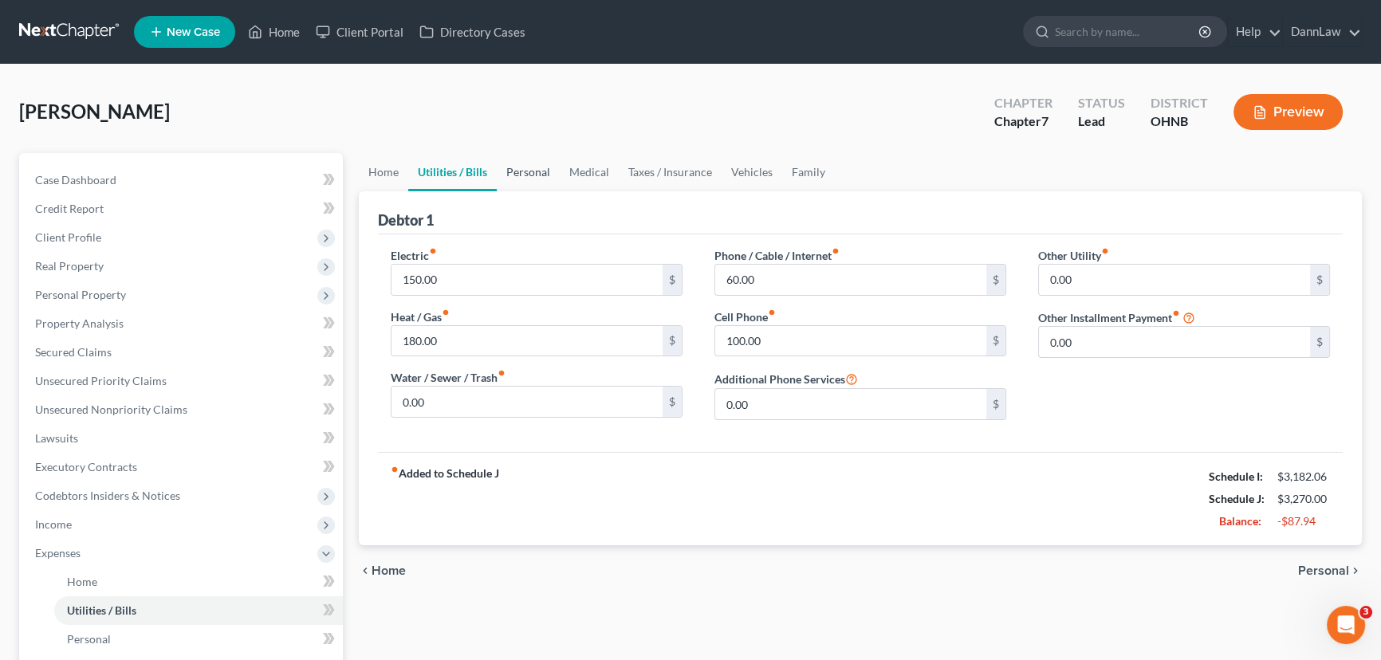
click at [520, 172] on link "Personal" at bounding box center [528, 172] width 63 height 38
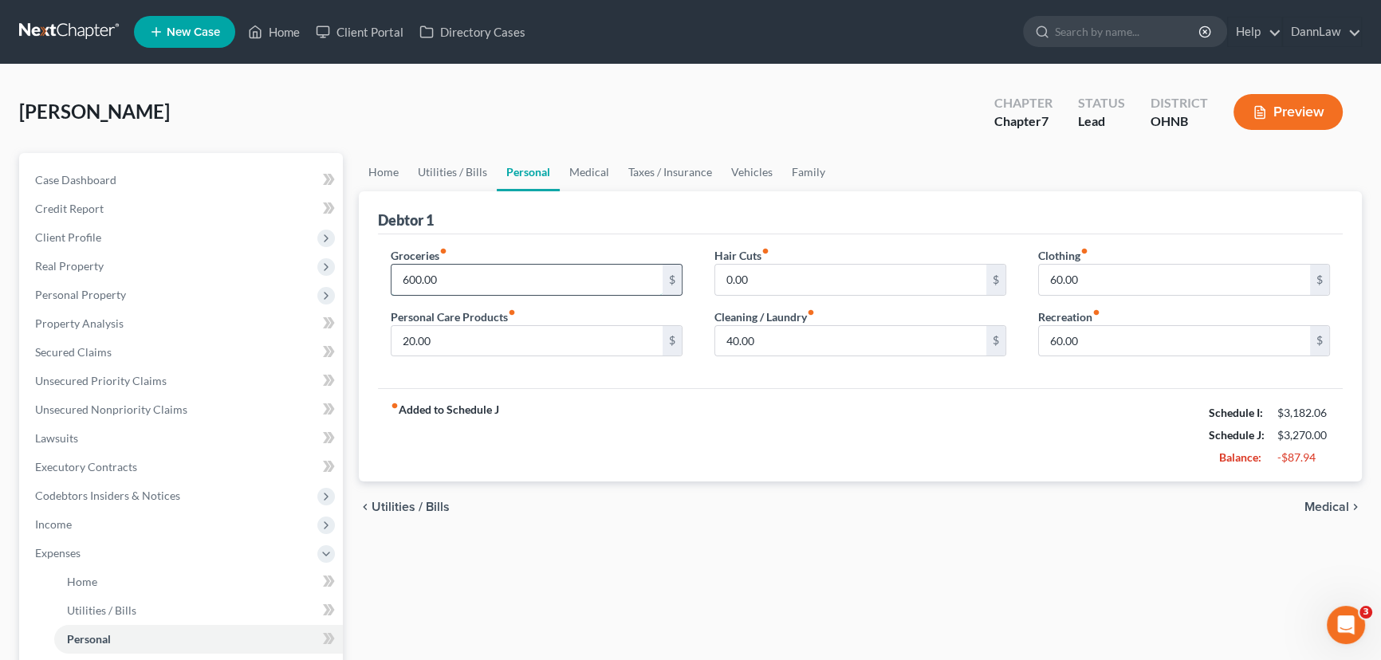
click at [510, 282] on input "600.00" at bounding box center [527, 280] width 271 height 30
click at [120, 262] on span "Real Property" at bounding box center [182, 266] width 321 height 29
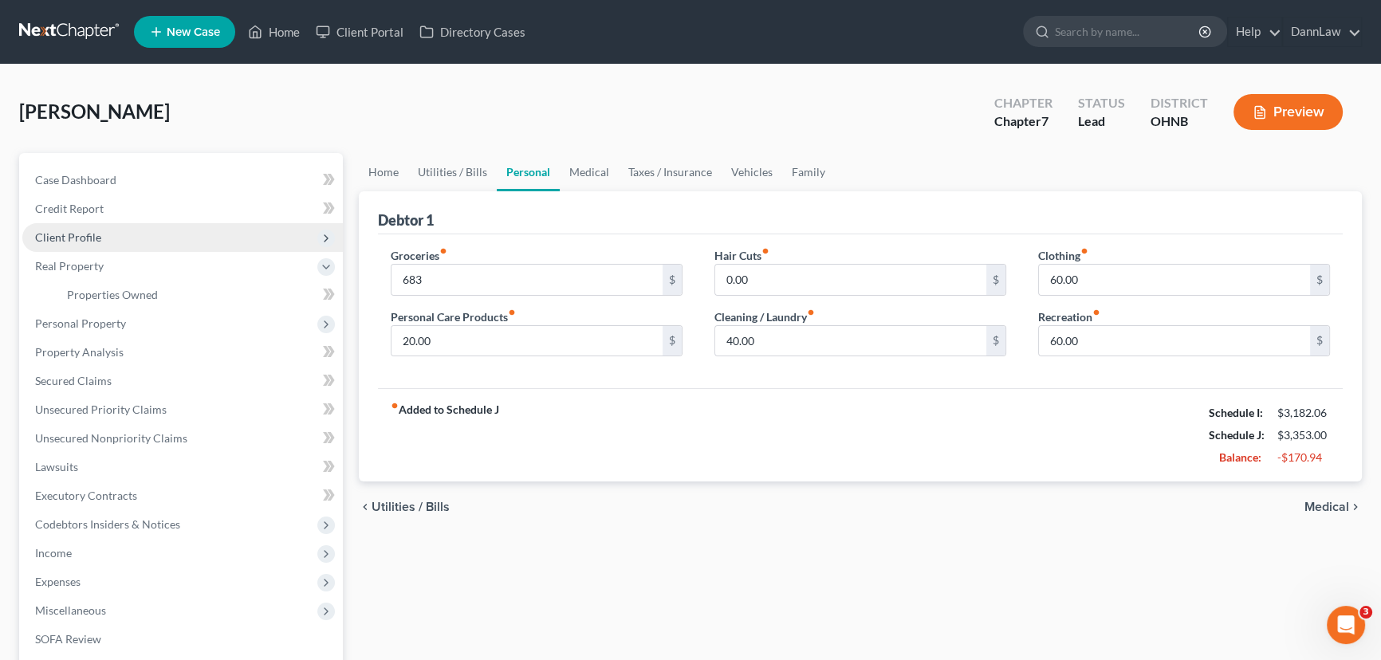
click at [84, 239] on span "Client Profile" at bounding box center [68, 238] width 66 height 14
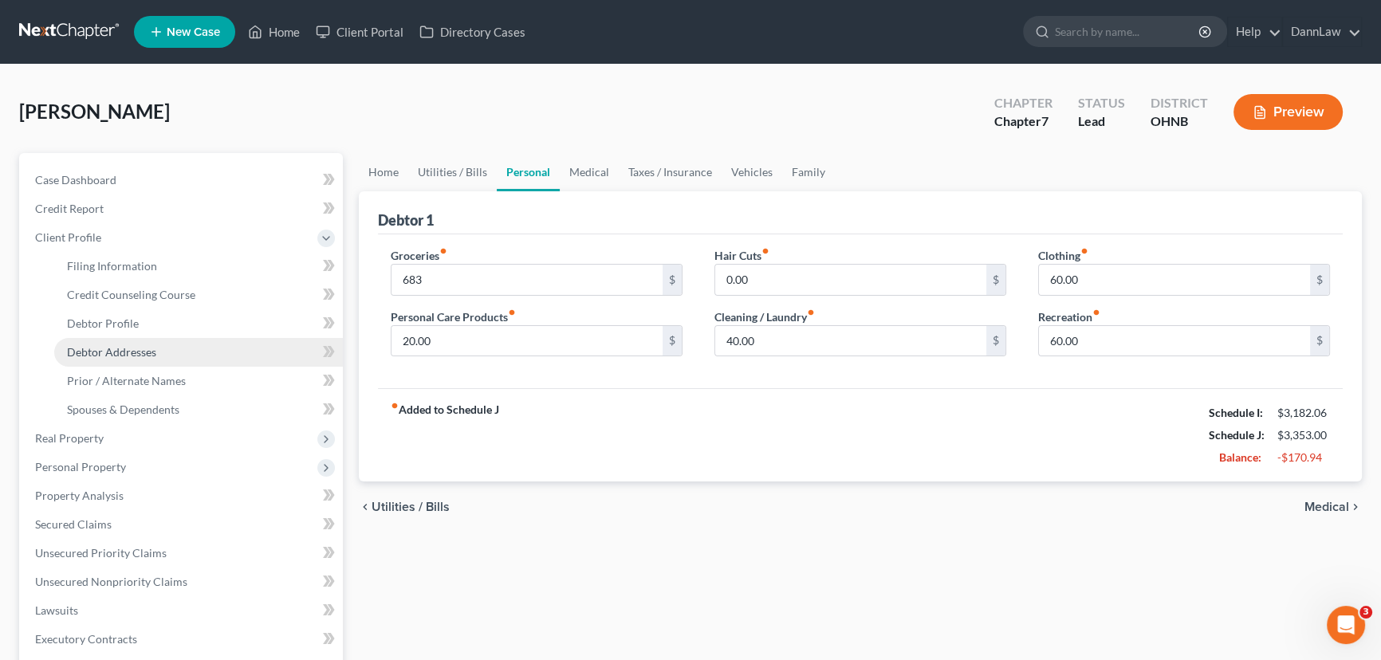
click at [129, 360] on link "Debtor Addresses" at bounding box center [198, 352] width 289 height 29
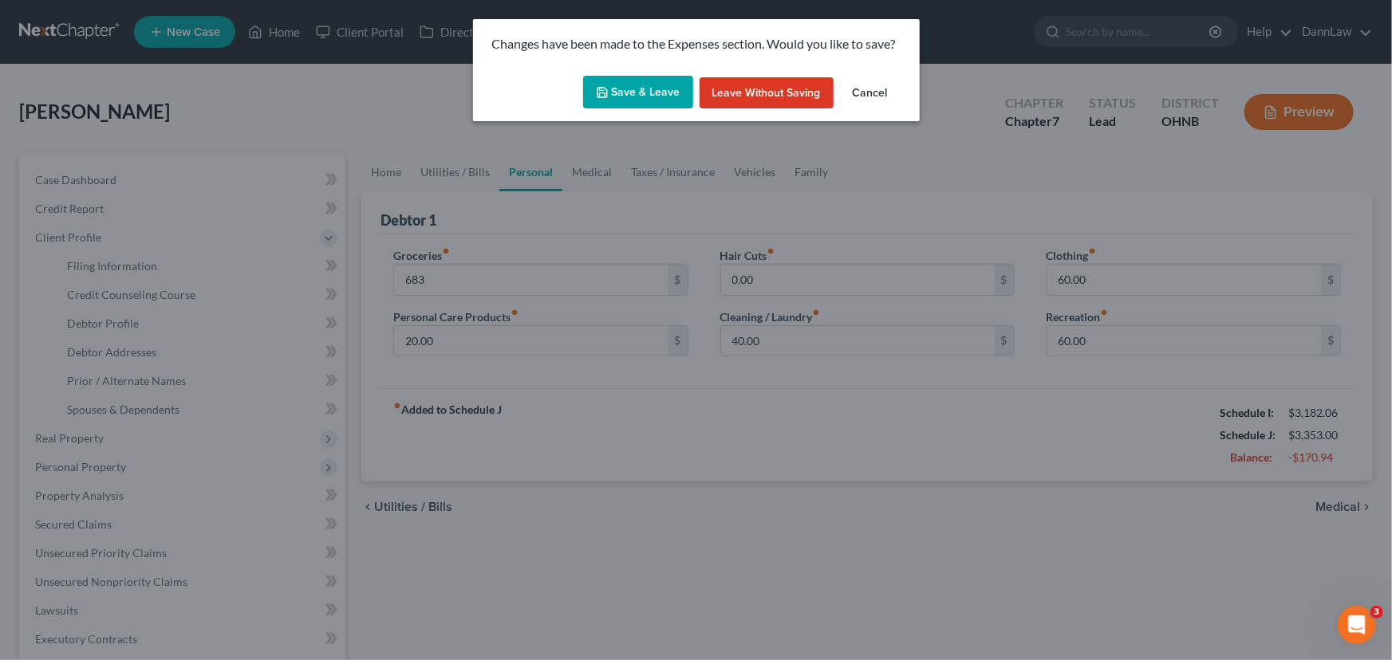
click at [605, 99] on button "Save & Leave" at bounding box center [638, 92] width 110 height 33
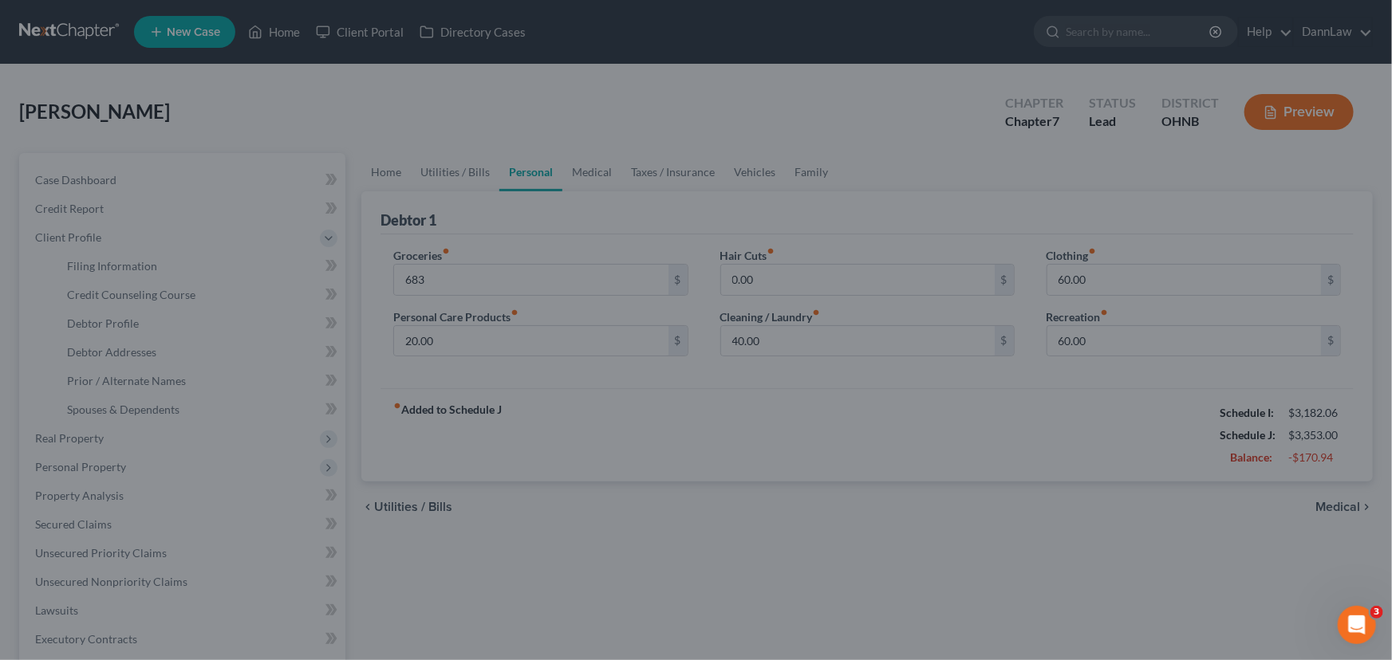
type input "683.00"
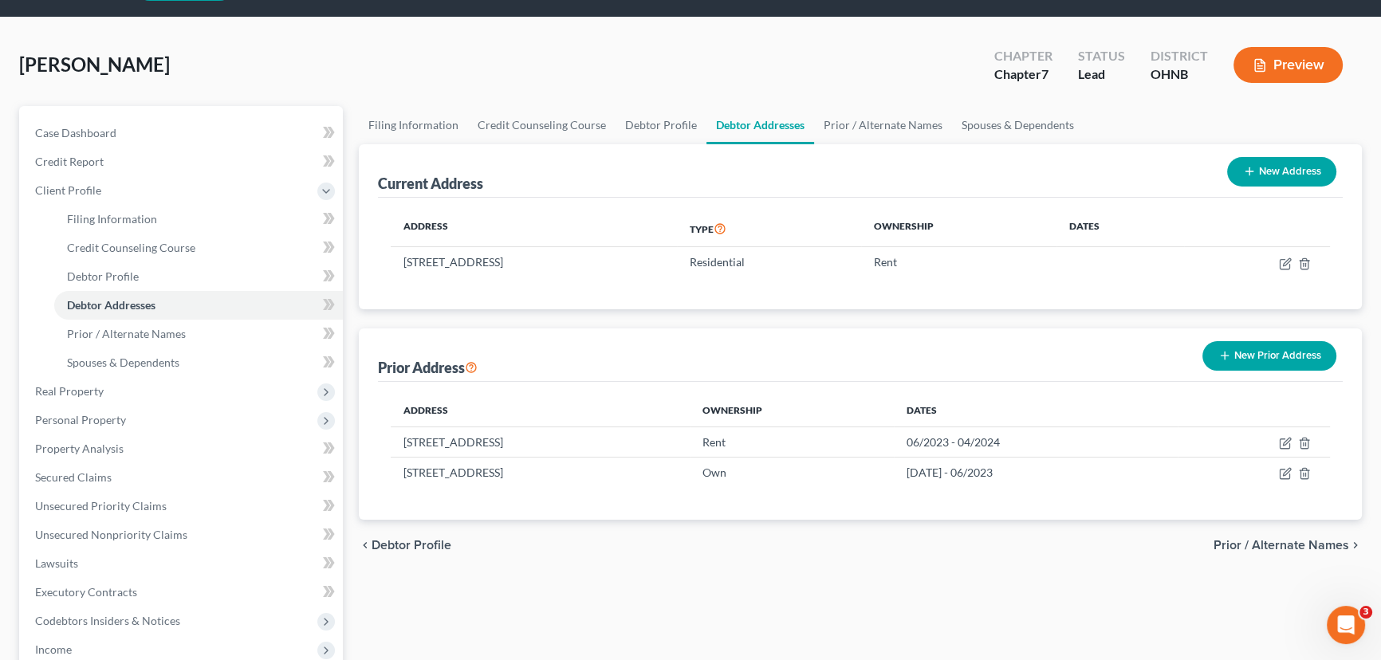
scroll to position [72, 0]
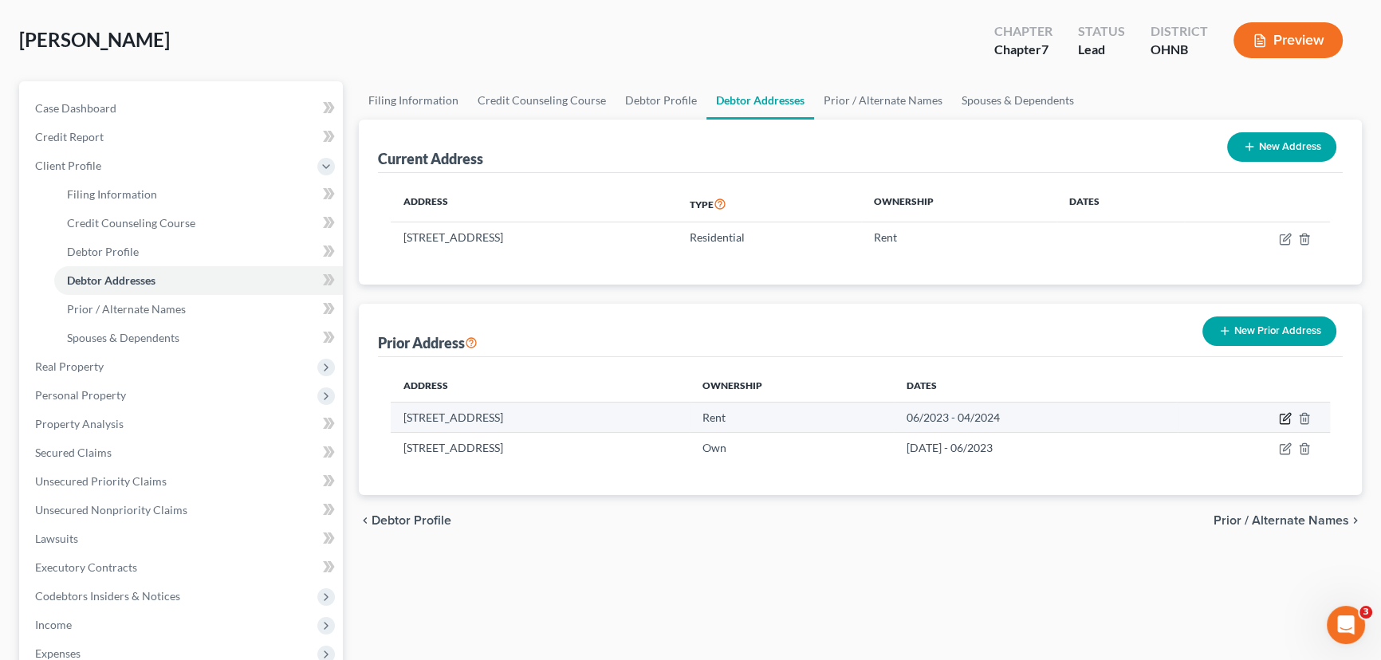
click at [1282, 416] on icon "button" at bounding box center [1285, 418] width 13 height 13
select select "36"
select select "17"
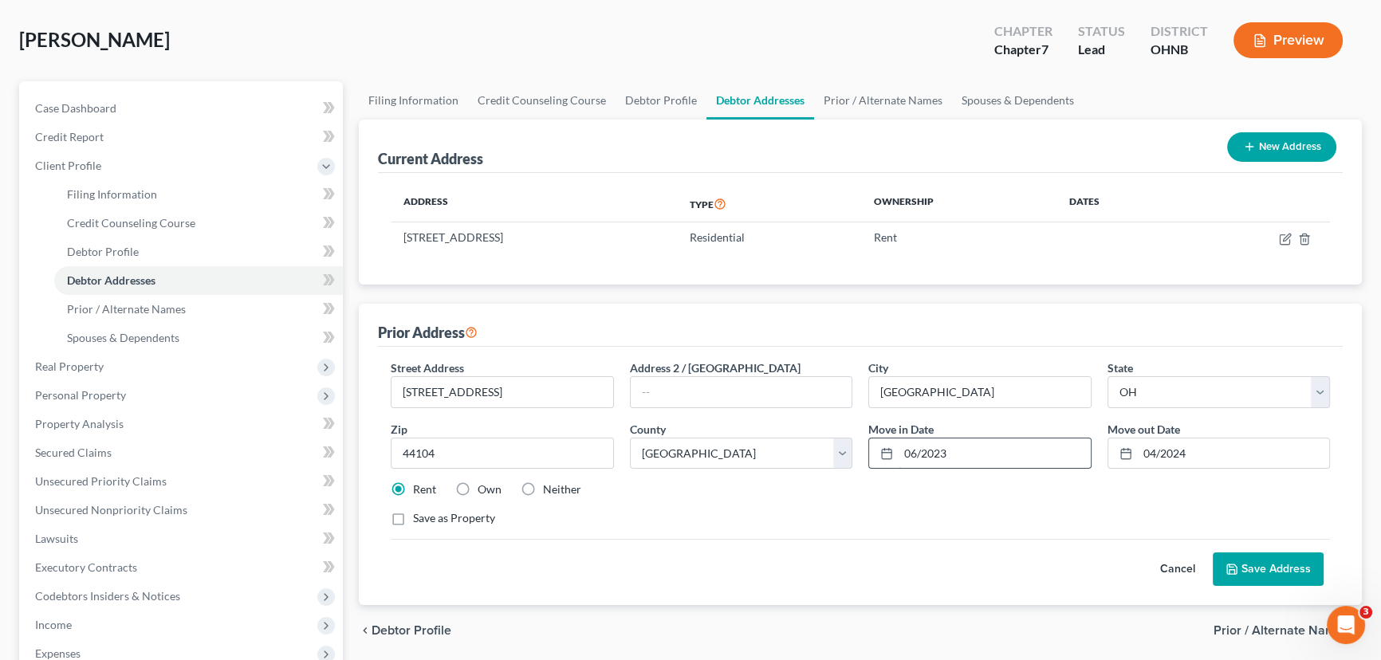
drag, startPoint x: 943, startPoint y: 450, endPoint x: 992, endPoint y: 457, distance: 50.0
click at [949, 451] on input "06/2023" at bounding box center [995, 454] width 192 height 30
type input "06/2022"
click at [877, 526] on div "Street Address * [STREET_ADDRESS] * [GEOGRAPHIC_DATA] * State [US_STATE] AK AR …" at bounding box center [861, 450] width 956 height 180
click at [1250, 557] on button "Save Address" at bounding box center [1268, 569] width 111 height 33
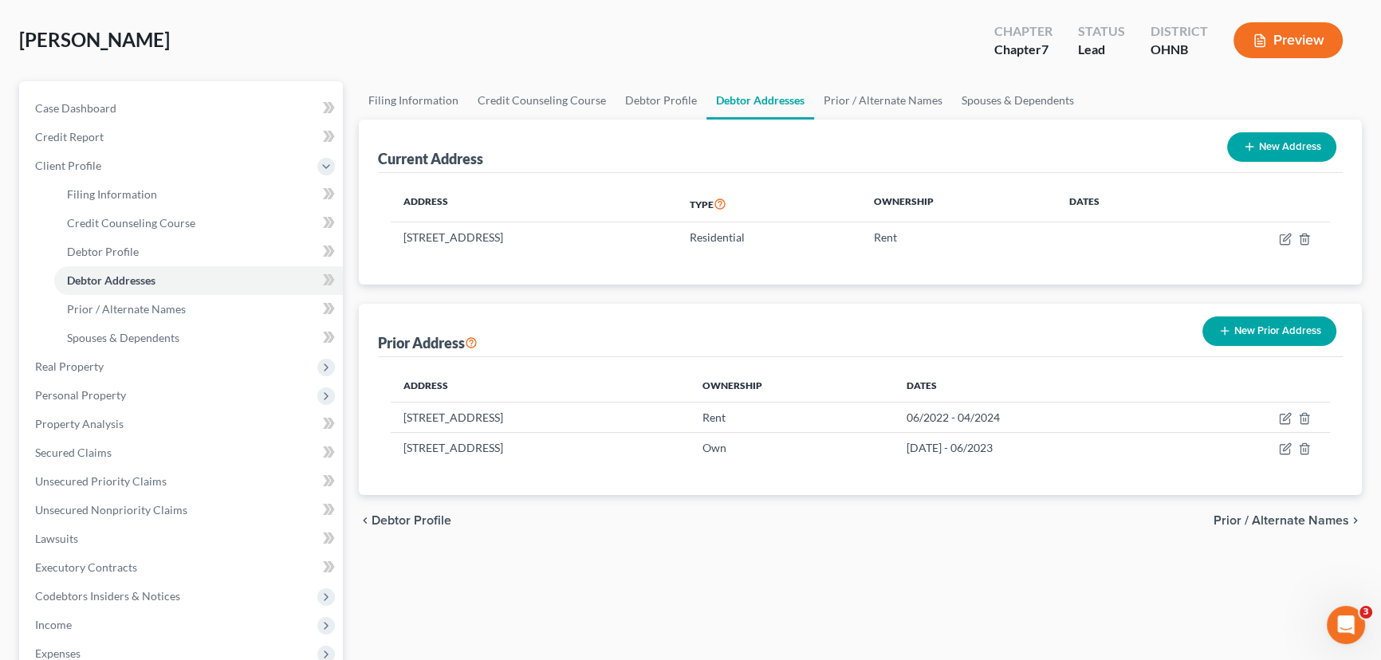
click at [1284, 337] on button "New Prior Address" at bounding box center [1270, 332] width 134 height 30
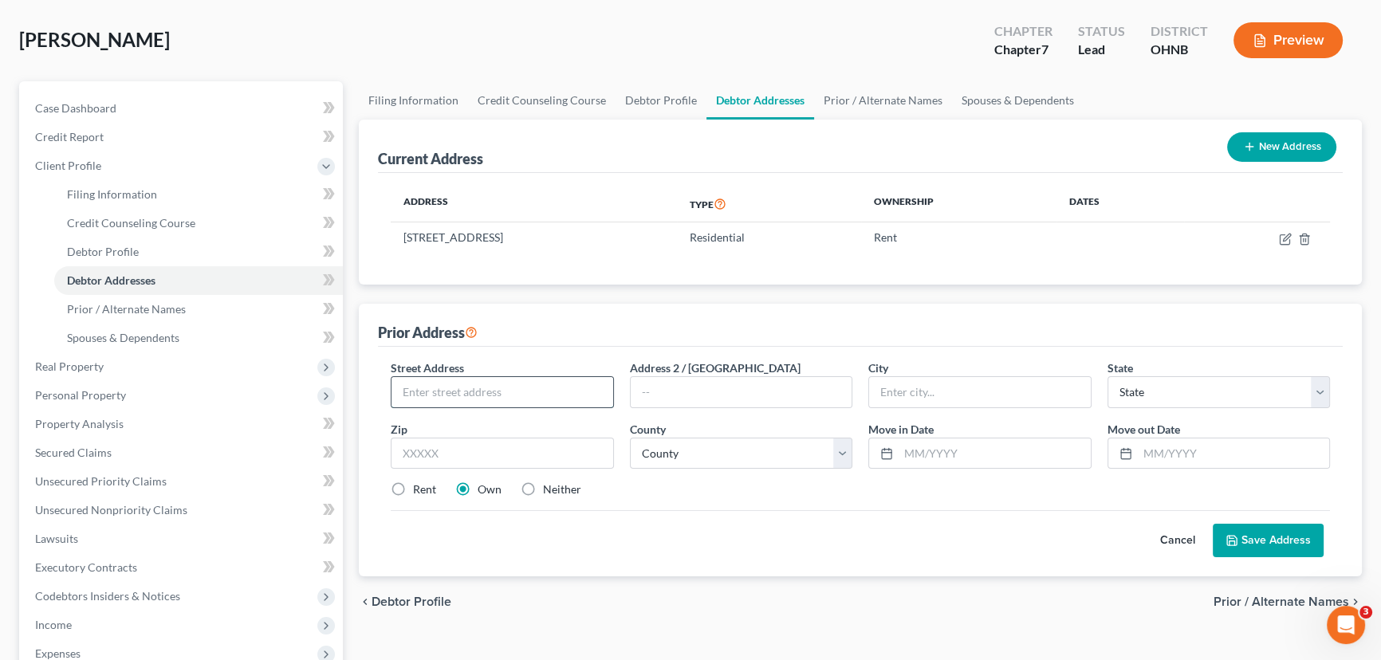
drag, startPoint x: 571, startPoint y: 404, endPoint x: 564, endPoint y: 398, distance: 9.1
click at [566, 400] on input "text" at bounding box center [503, 392] width 222 height 30
type input "2233 W. 101"
type input "Clevleand"
select select "36"
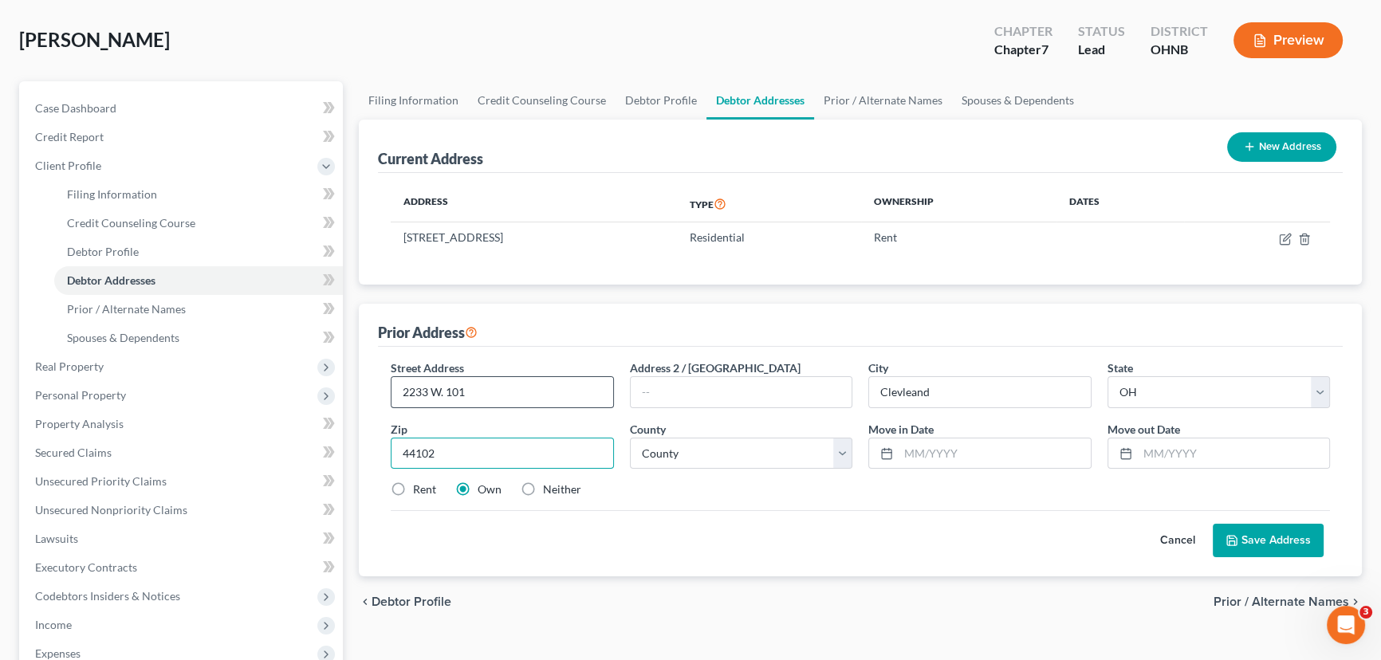
type input "44102"
type input "[GEOGRAPHIC_DATA]"
select select "17"
type input "2020"
type input "2022"
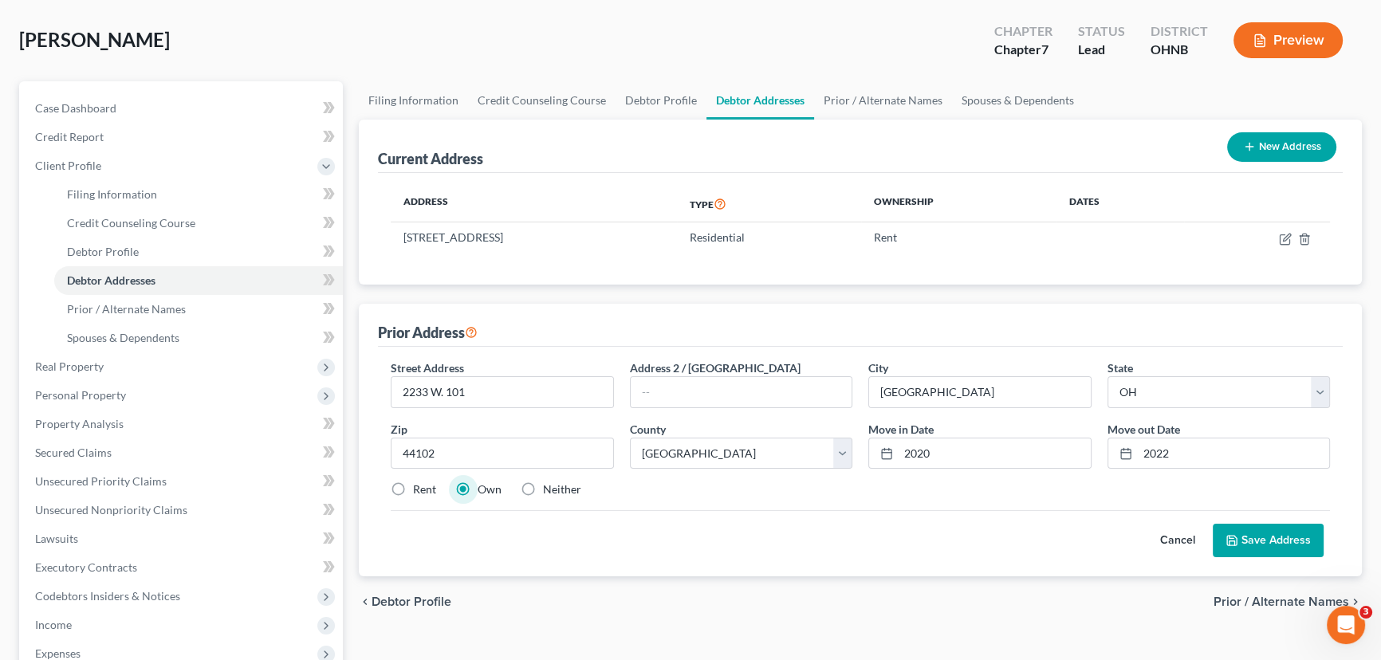
click at [413, 487] on label "Rent" at bounding box center [424, 490] width 23 height 16
click at [420, 487] on input "Rent" at bounding box center [425, 487] width 10 height 10
radio input "true"
click at [1220, 527] on button "Save Address" at bounding box center [1268, 540] width 111 height 33
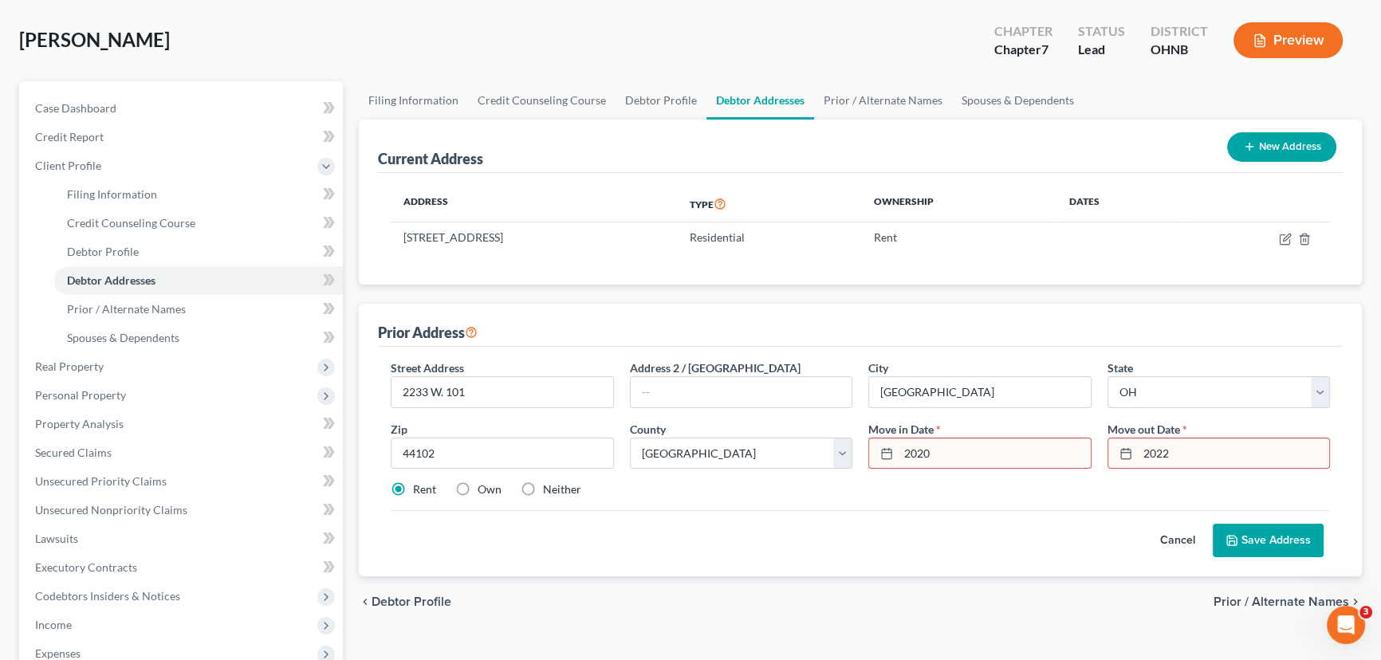
drag, startPoint x: 988, startPoint y: 448, endPoint x: 877, endPoint y: 450, distance: 111.7
click at [907, 456] on input "2020" at bounding box center [995, 454] width 192 height 30
type input "06/2020"
type input "06/2022"
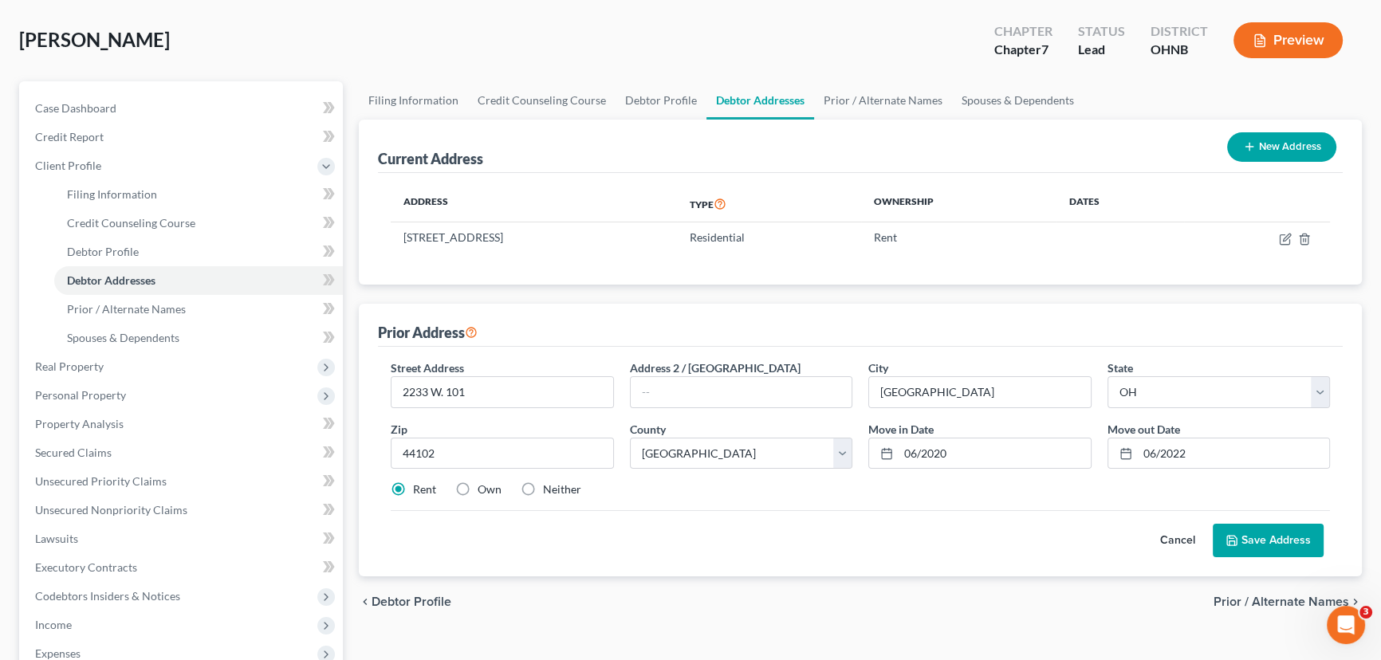
click at [1299, 548] on button "Save Address" at bounding box center [1268, 540] width 111 height 33
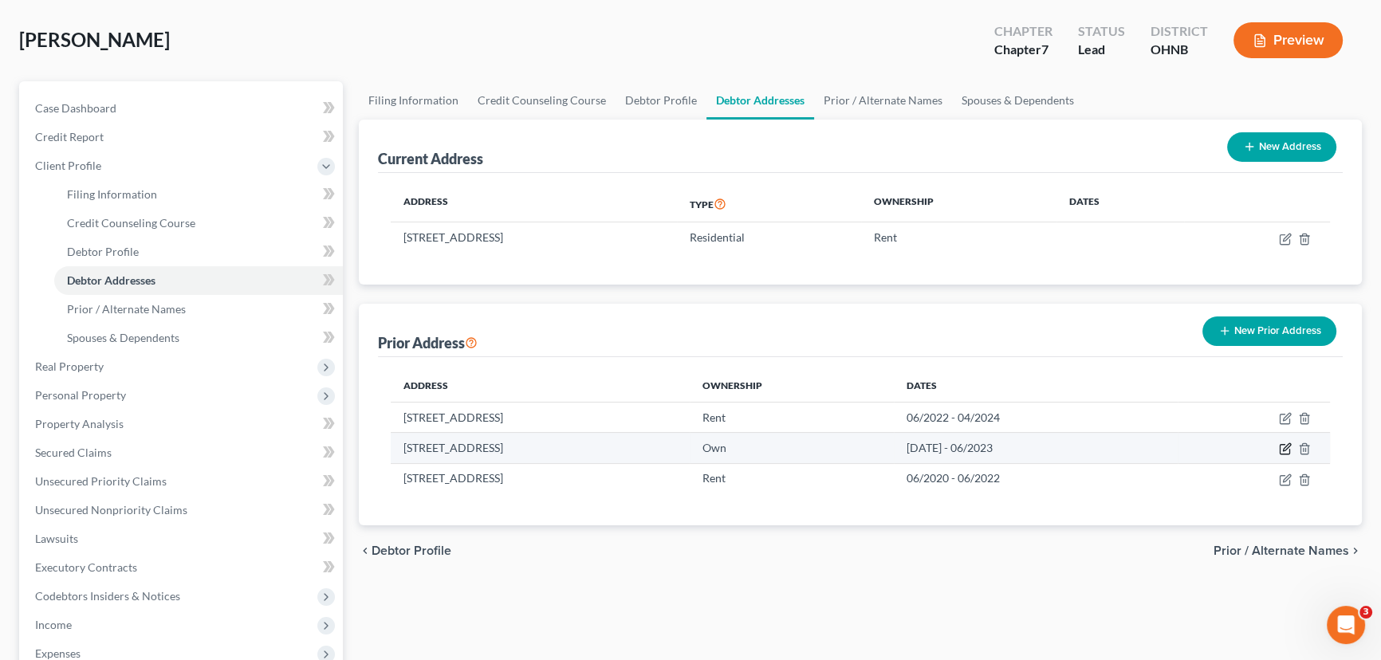
click at [1289, 445] on icon "button" at bounding box center [1286, 447] width 7 height 7
select select "36"
select select "24"
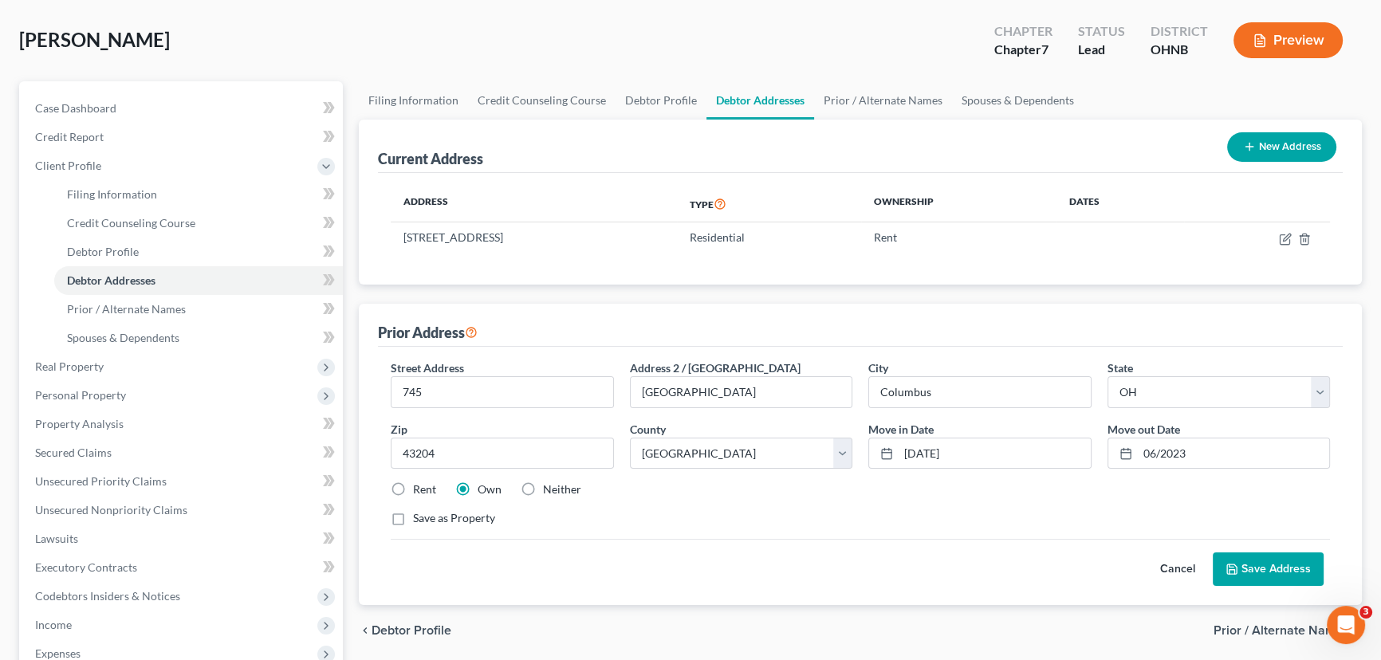
click at [413, 487] on label "Rent" at bounding box center [424, 490] width 23 height 16
click at [420, 487] on input "Rent" at bounding box center [425, 487] width 10 height 10
radio input "true"
click at [1239, 560] on button "Save Address" at bounding box center [1268, 569] width 111 height 33
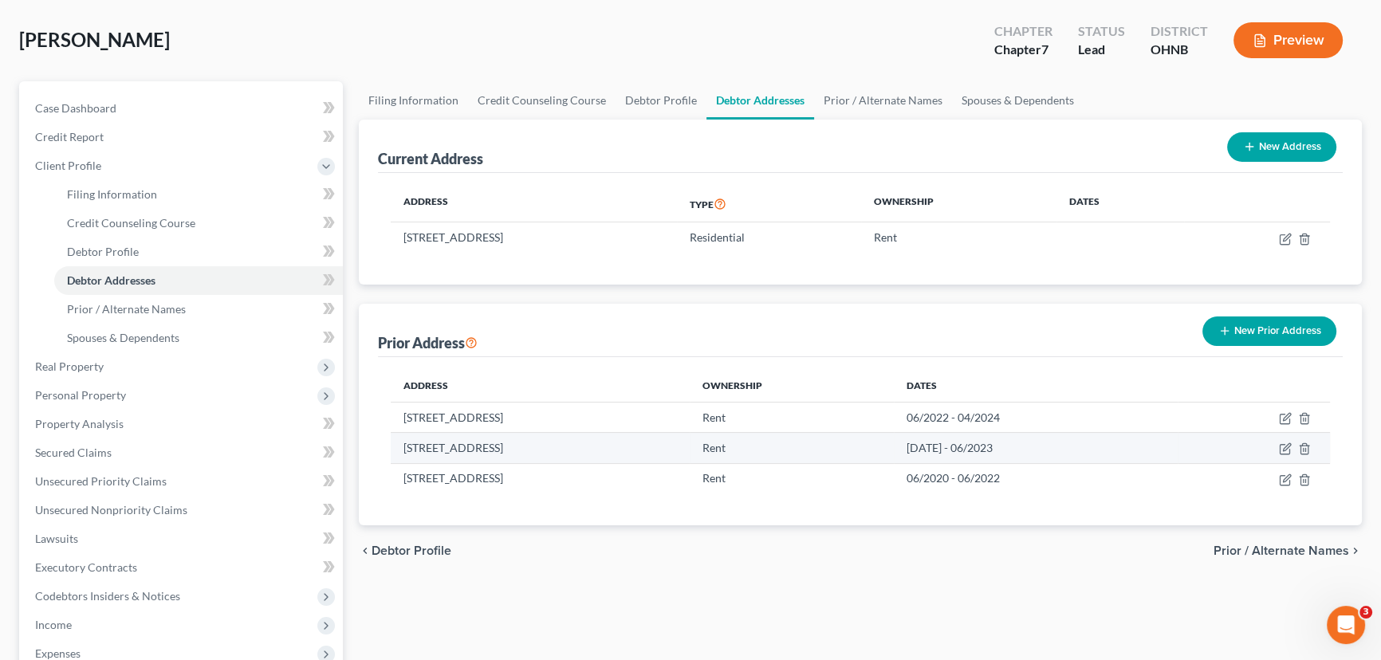
click at [1007, 455] on td "[DATE] - 06/2023" at bounding box center [1036, 448] width 284 height 30
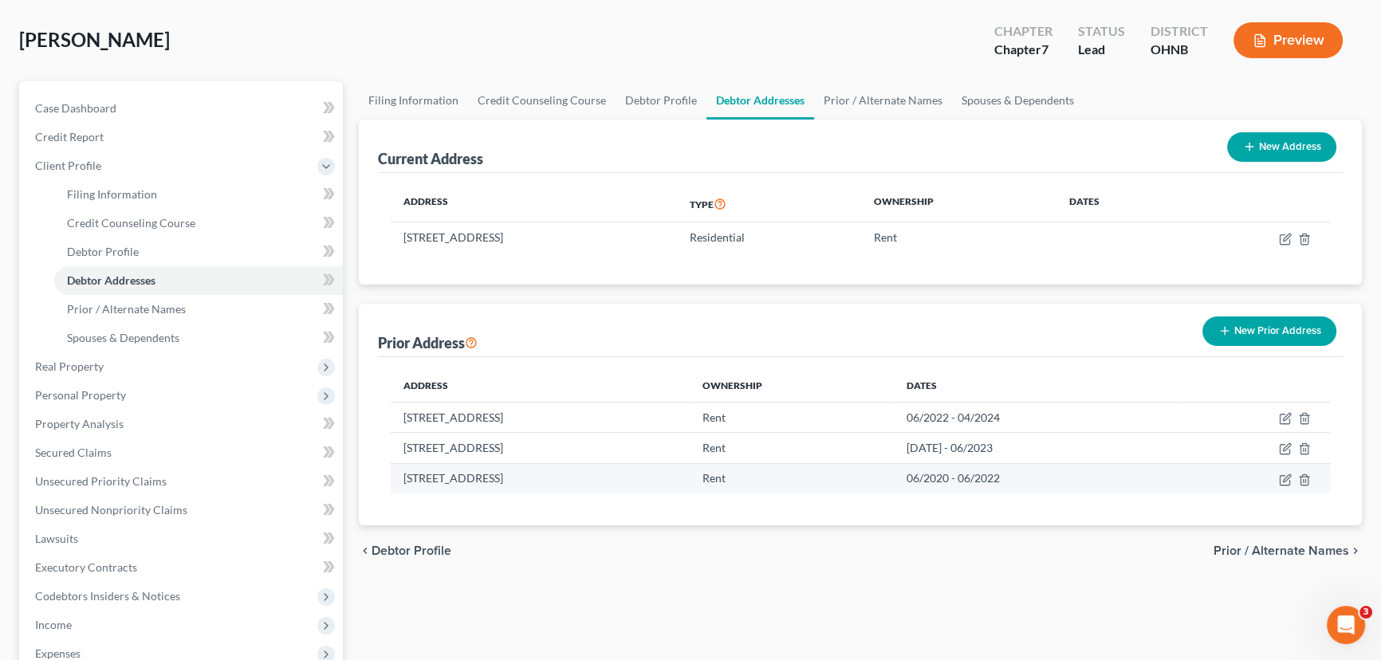
click at [1012, 479] on td "06/2020 - 06/2022" at bounding box center [1036, 478] width 284 height 30
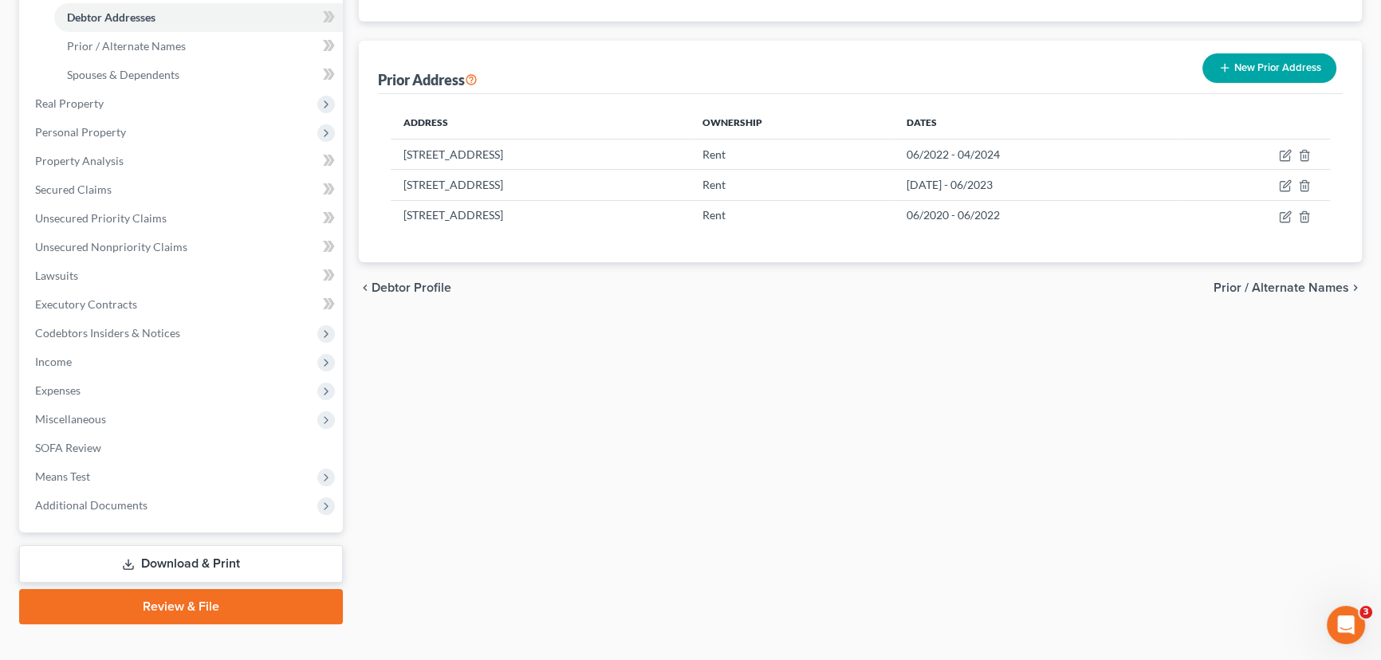
scroll to position [357, 0]
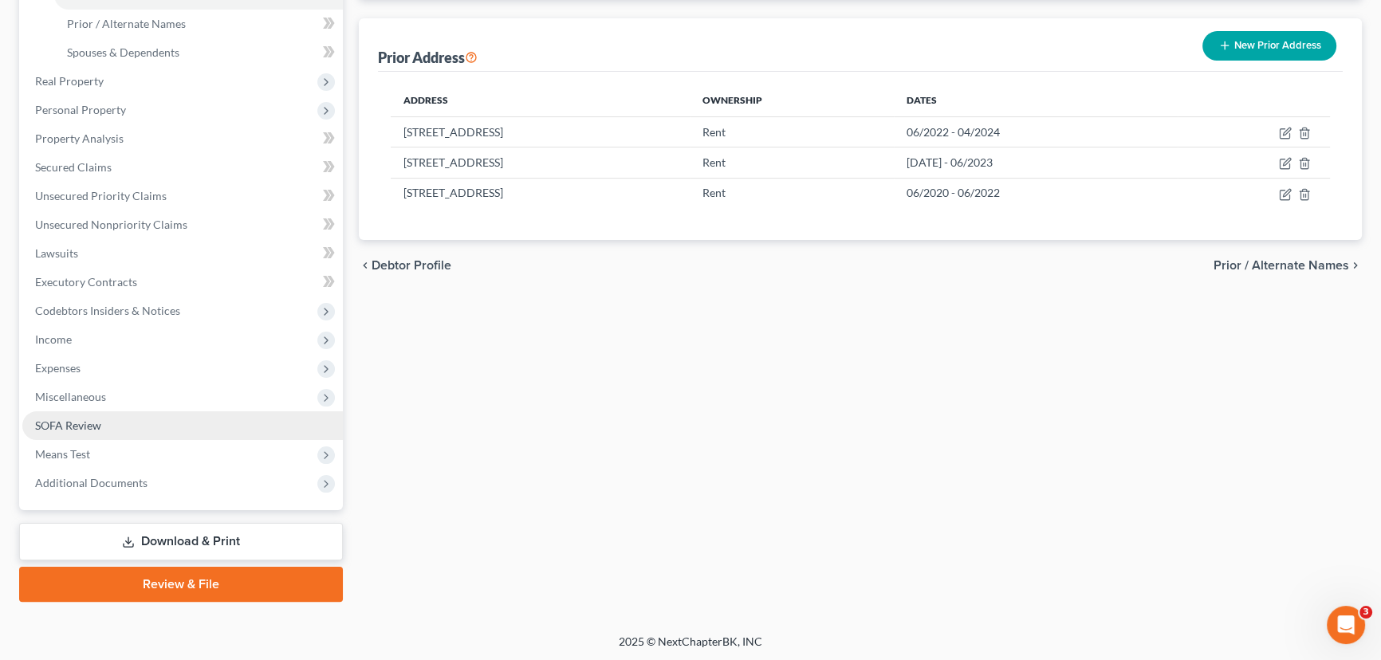
click at [157, 426] on link "SOFA Review" at bounding box center [182, 426] width 321 height 29
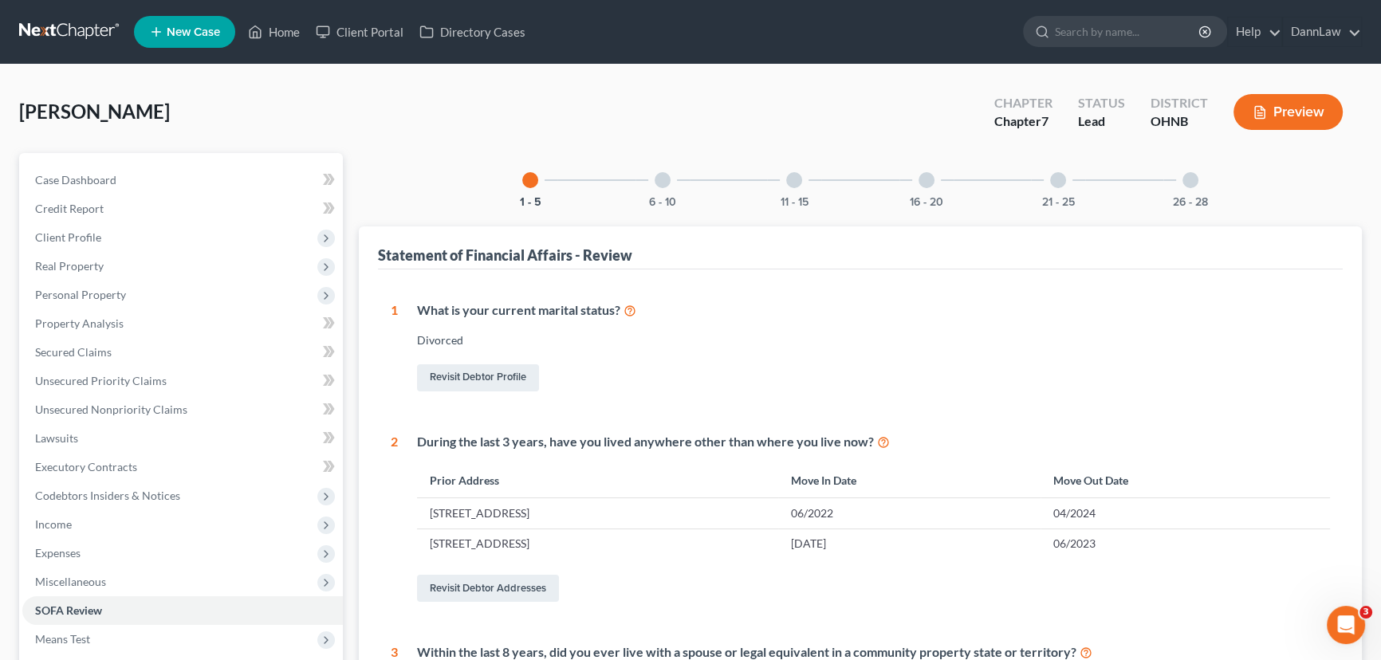
click at [671, 175] on div "6 - 10" at bounding box center [663, 180] width 54 height 54
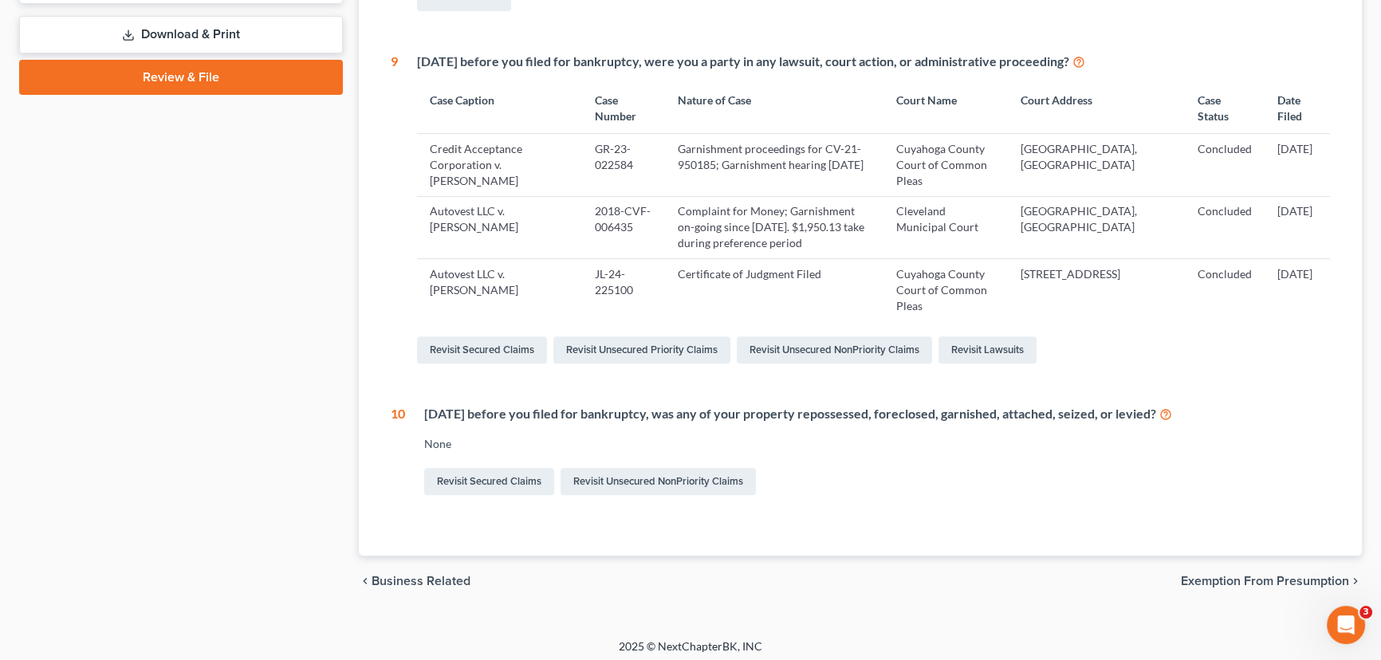
scroll to position [725, 0]
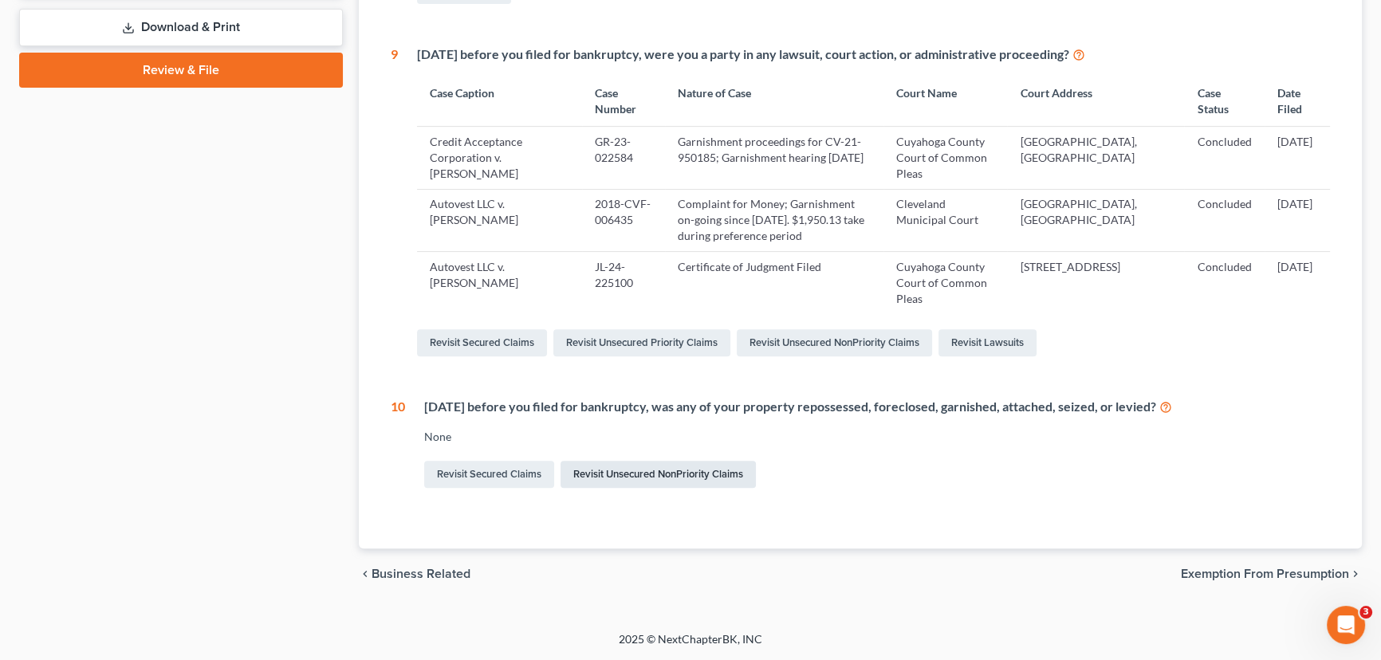
click at [597, 479] on link "Revisit Unsecured NonPriority Claims" at bounding box center [658, 474] width 195 height 27
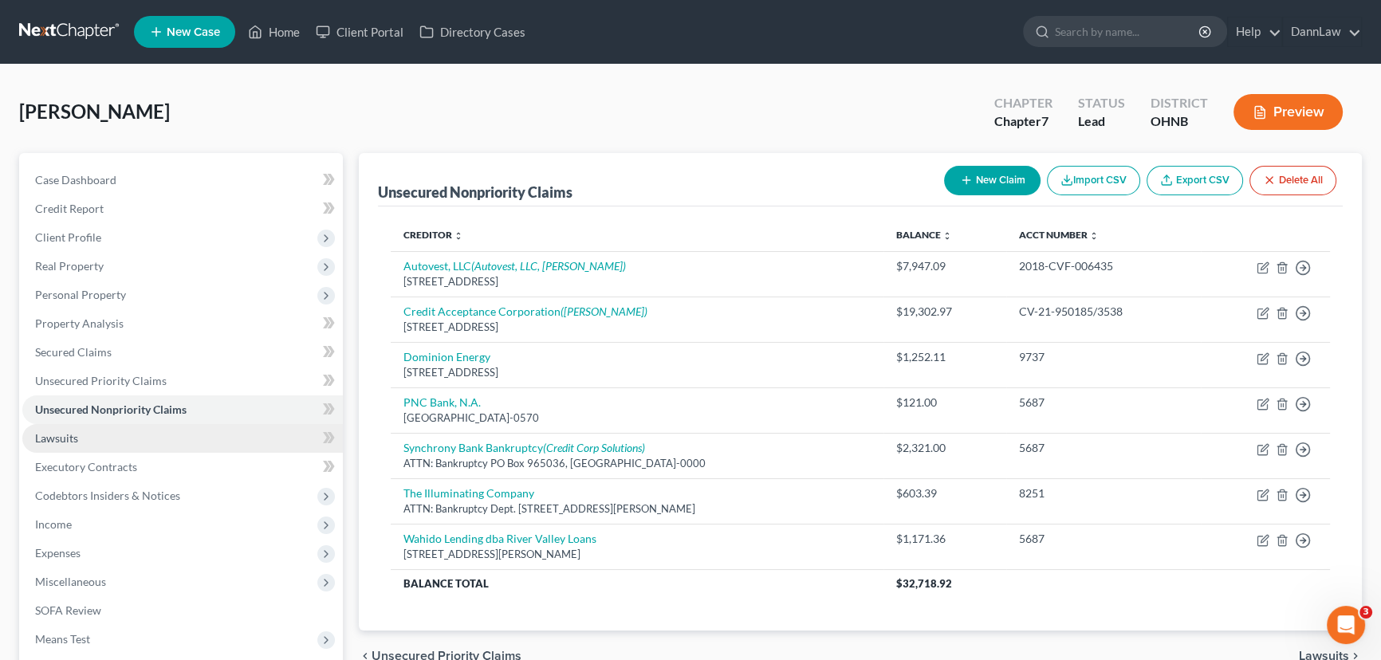
click at [74, 437] on span "Lawsuits" at bounding box center [56, 439] width 43 height 14
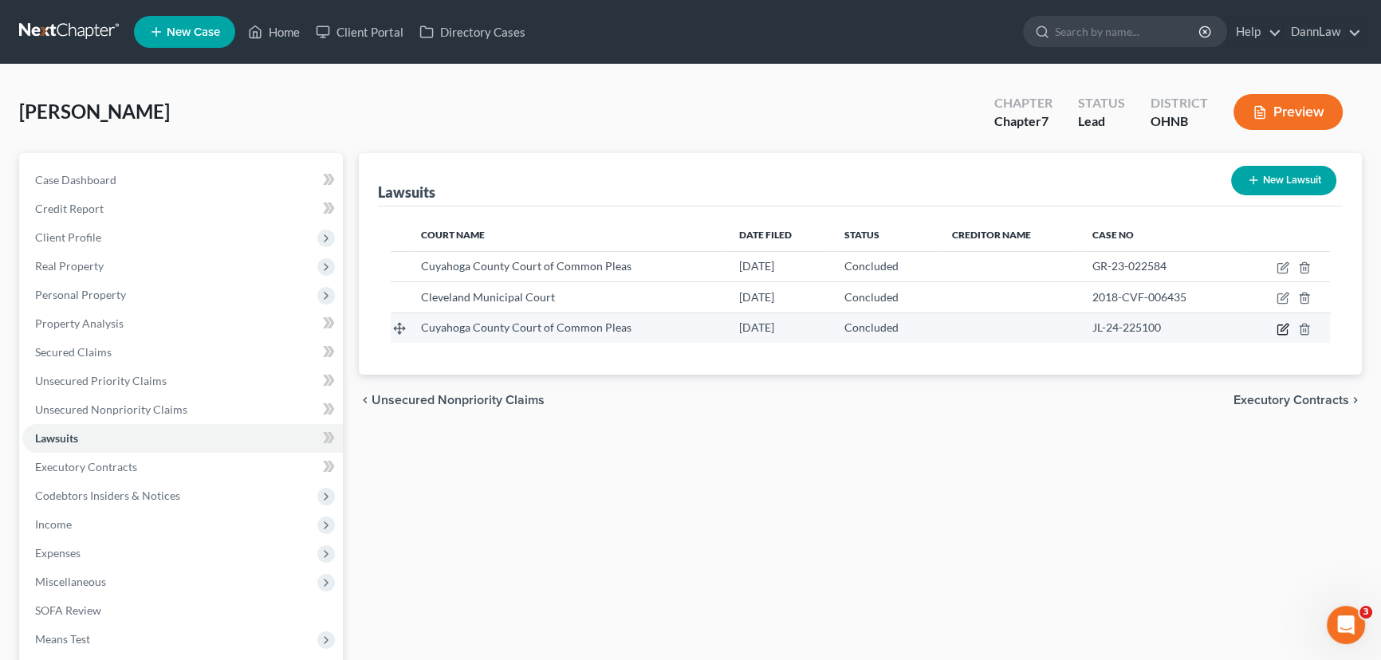
click at [1281, 329] on icon "button" at bounding box center [1284, 327] width 7 height 7
select select "36"
select select "2"
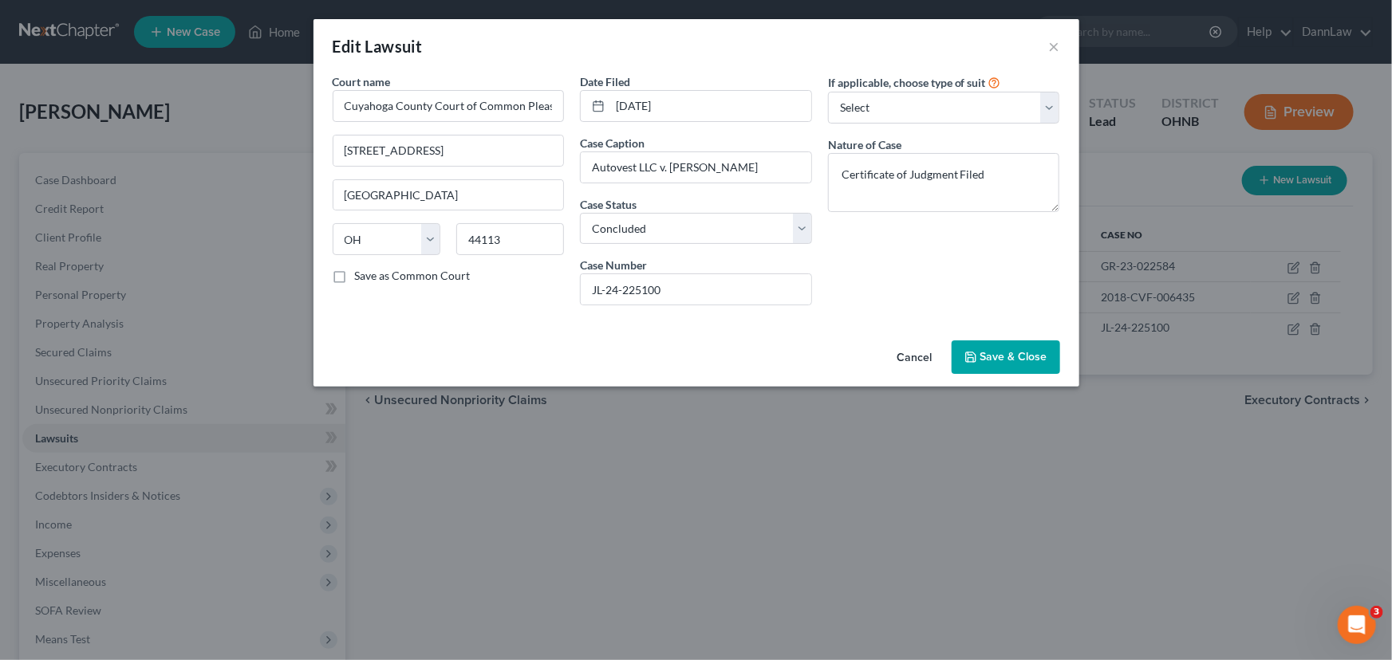
click at [986, 365] on button "Save & Close" at bounding box center [1006, 357] width 108 height 33
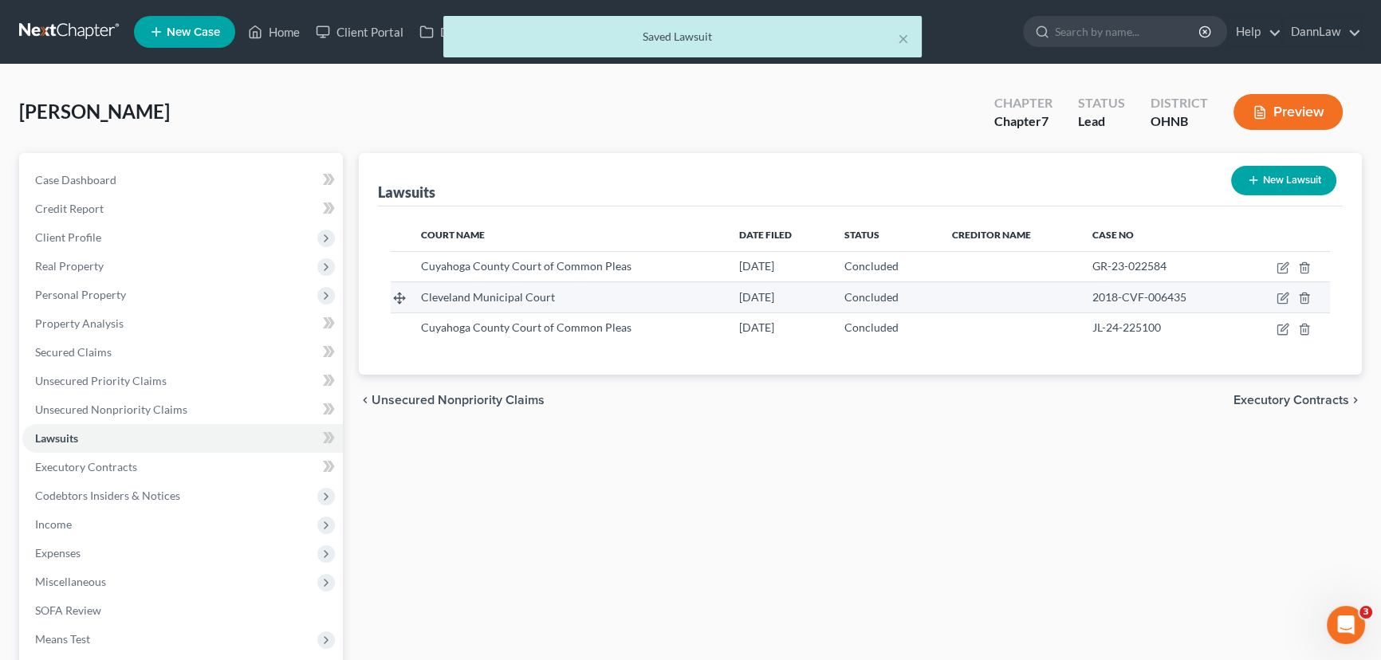
click at [1291, 297] on td at bounding box center [1285, 297] width 89 height 30
click at [1281, 295] on icon "button" at bounding box center [1283, 298] width 13 height 13
select select "36"
select select "2"
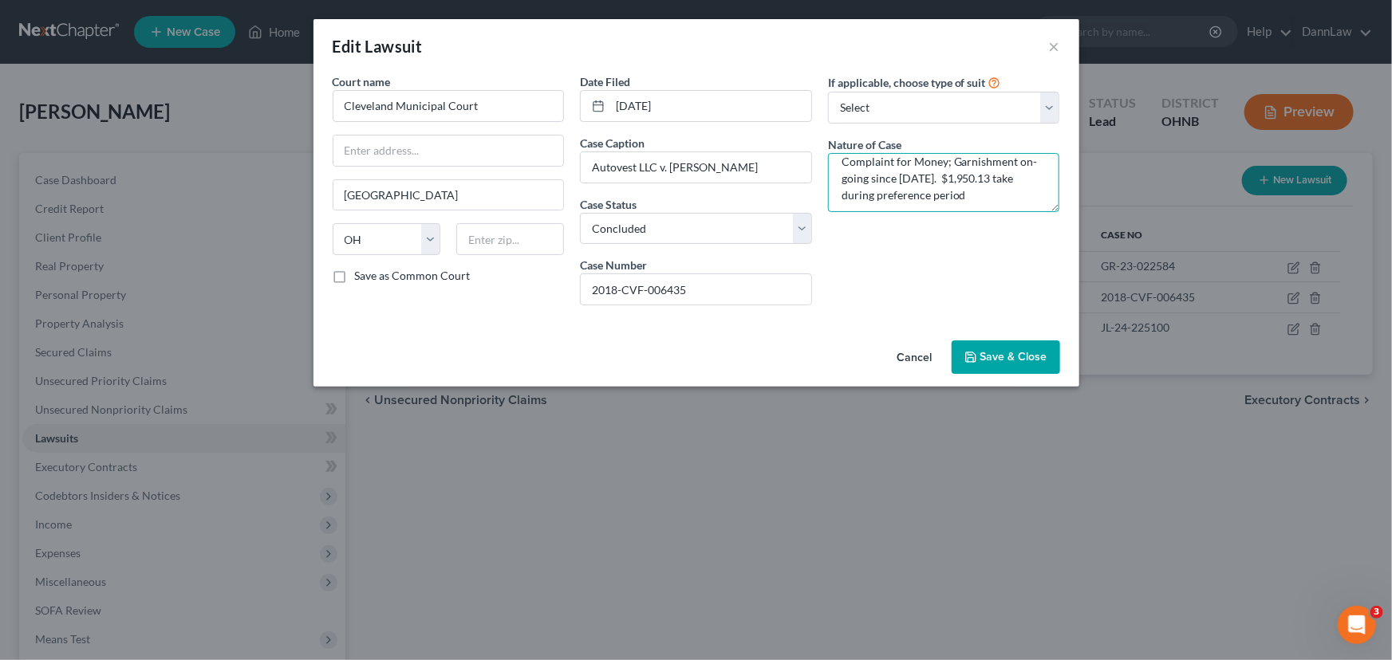
scroll to position [16, 0]
drag, startPoint x: 972, startPoint y: 175, endPoint x: 1026, endPoint y: 167, distance: 53.9
click at [1026, 167] on textarea "Complaint for Money; Garnishment on-going since [DATE]. $1,950.13 take during p…" at bounding box center [944, 182] width 232 height 59
click at [998, 189] on textarea "Complaint for Money; Garnishment on-going since [DATE]. $1,950.13 take during p…" at bounding box center [944, 182] width 232 height 59
drag, startPoint x: 837, startPoint y: 163, endPoint x: 991, endPoint y: 210, distance: 160.2
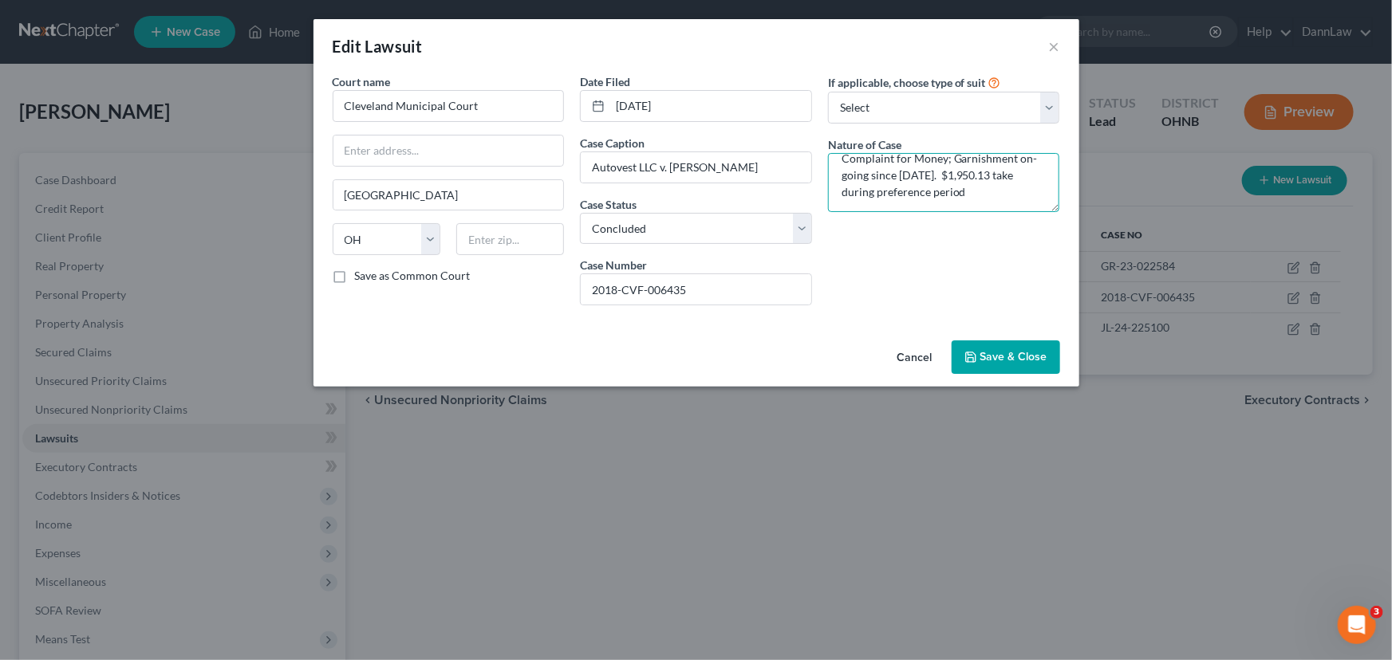
click at [991, 210] on textarea "Complaint for Money; Garnishment on-going since [DATE]. $1,950.13 take during p…" at bounding box center [944, 182] width 232 height 59
click at [1002, 362] on span "Save & Close" at bounding box center [1013, 357] width 67 height 14
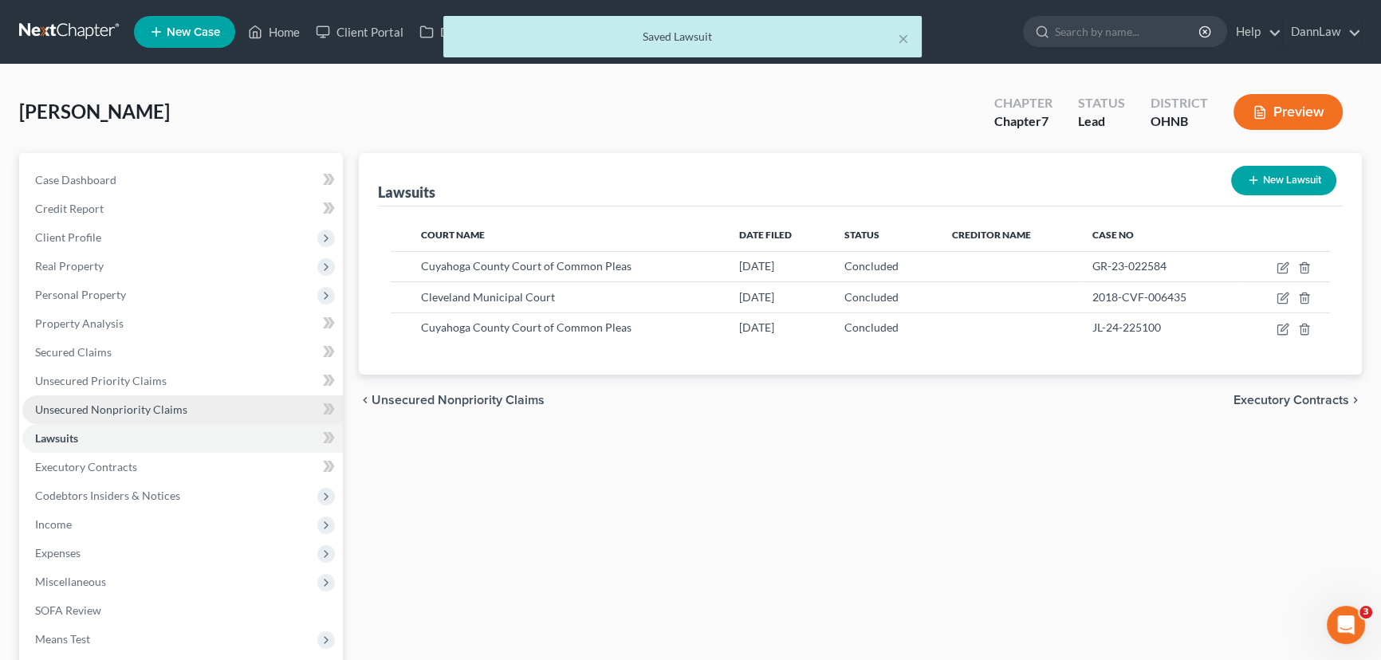
click at [45, 408] on span "Unsecured Nonpriority Claims" at bounding box center [111, 410] width 152 height 14
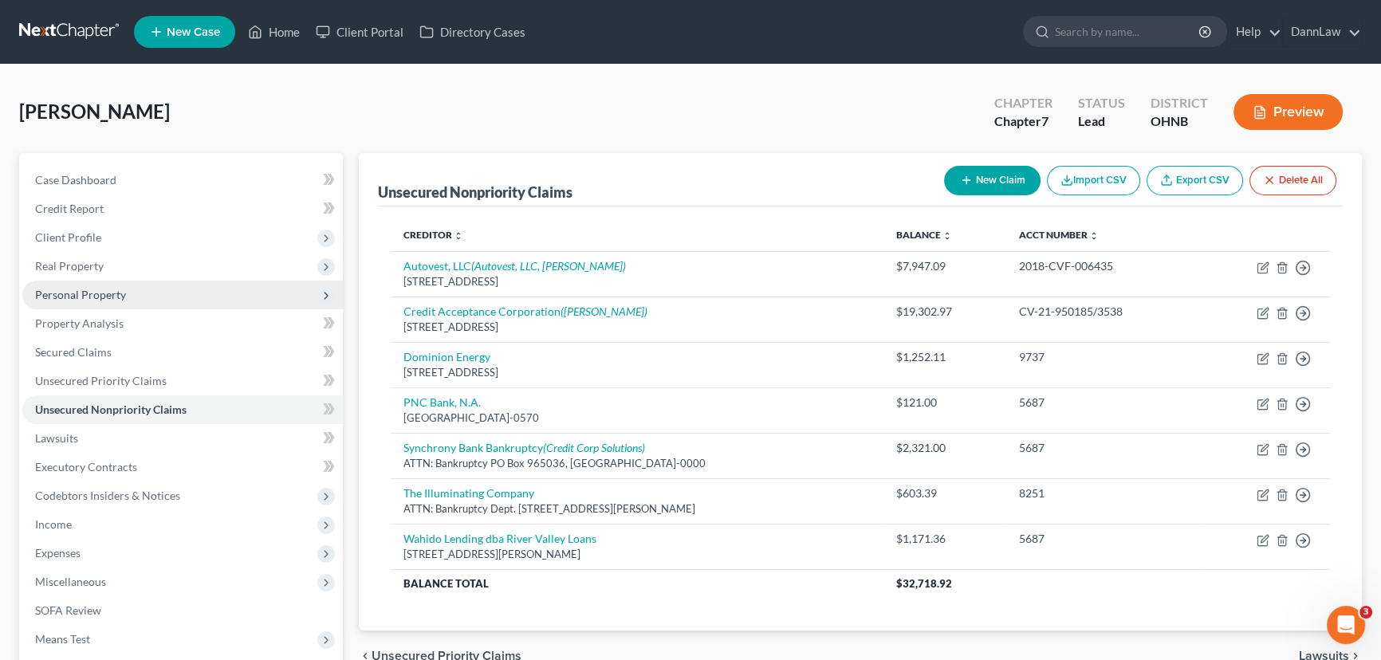
click at [68, 298] on span "Personal Property" at bounding box center [80, 295] width 91 height 14
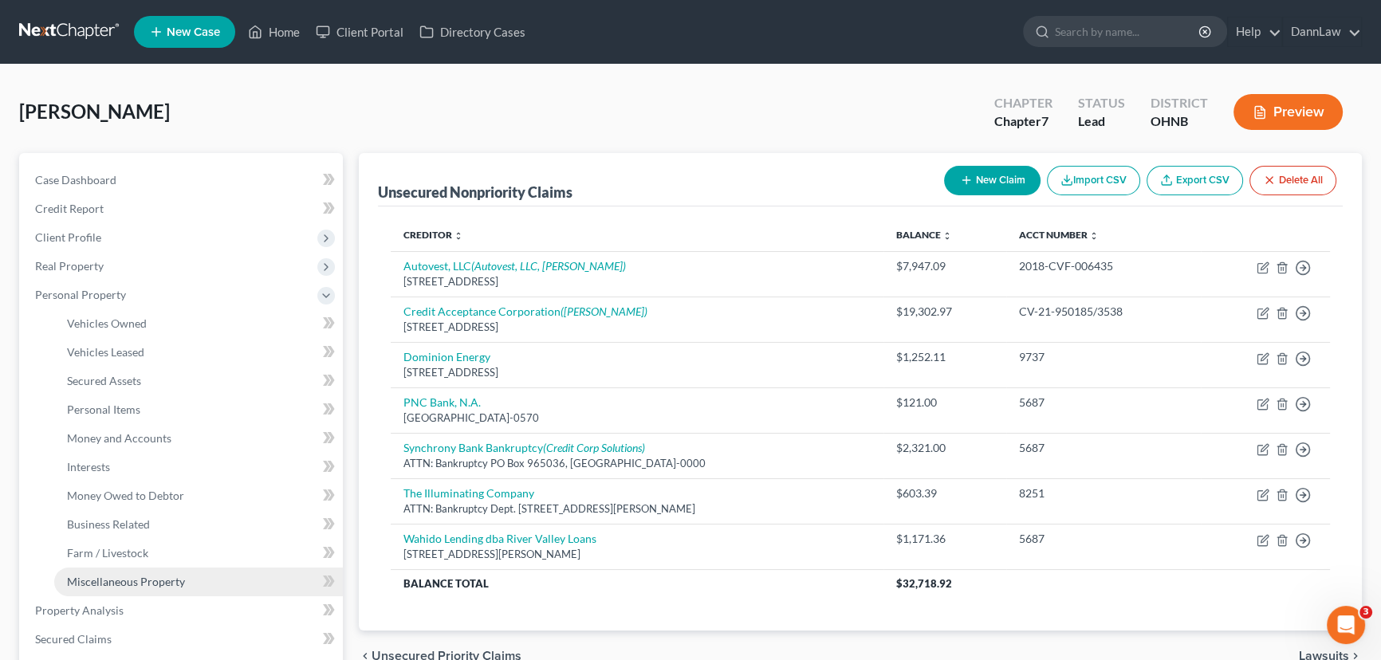
click at [99, 581] on span "Miscellaneous Property" at bounding box center [126, 582] width 118 height 14
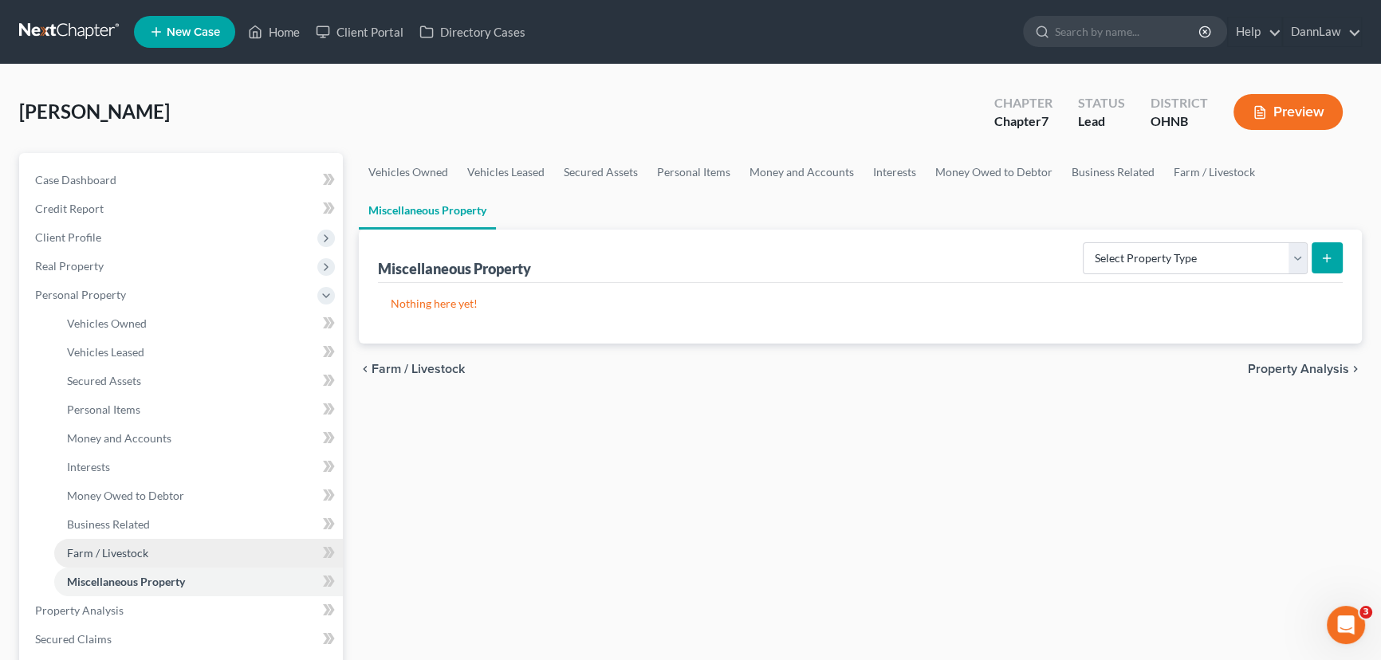
click at [104, 554] on span "Farm / Livestock" at bounding box center [107, 553] width 81 height 14
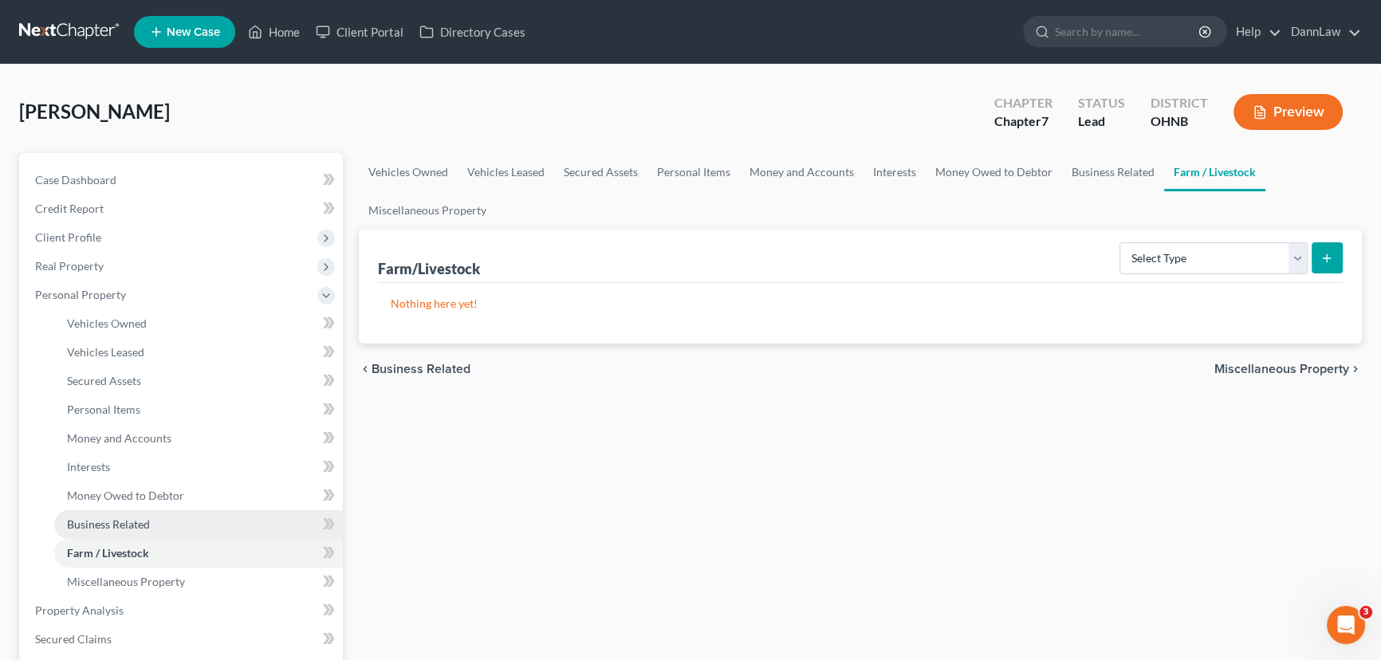
click at [105, 525] on span "Business Related" at bounding box center [108, 525] width 83 height 14
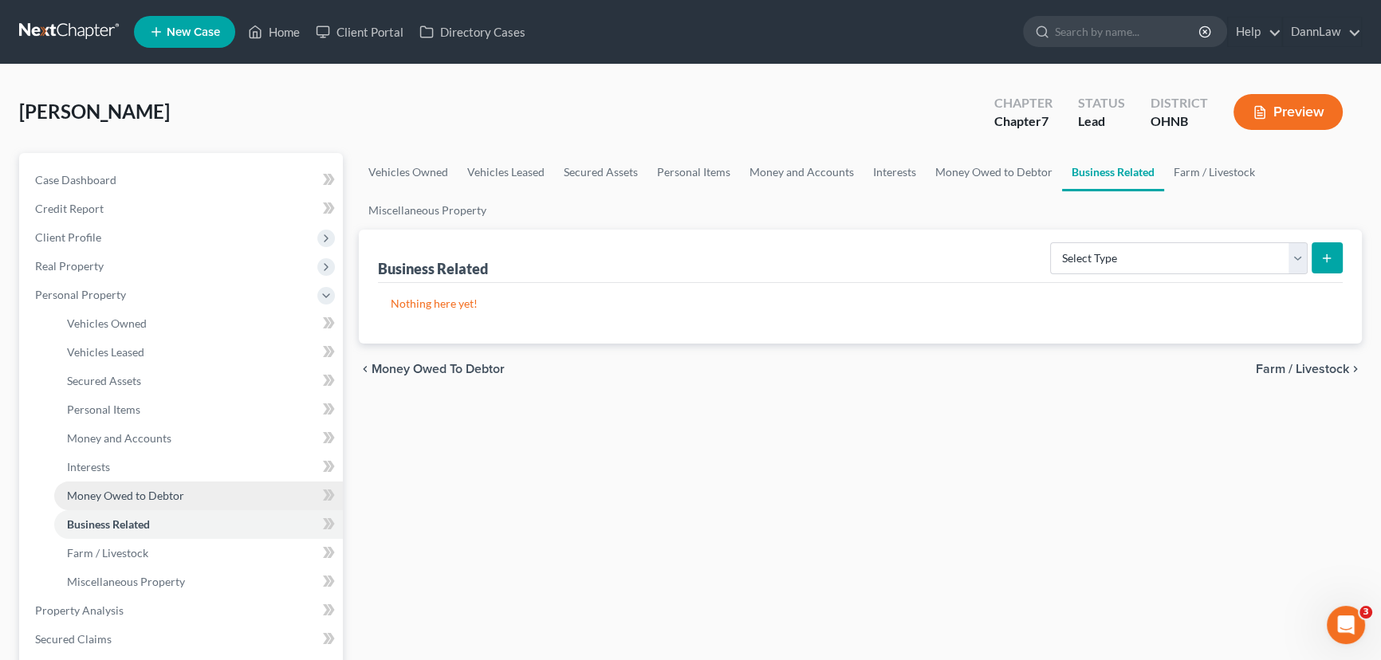
click at [111, 493] on span "Money Owed to Debtor" at bounding box center [125, 496] width 117 height 14
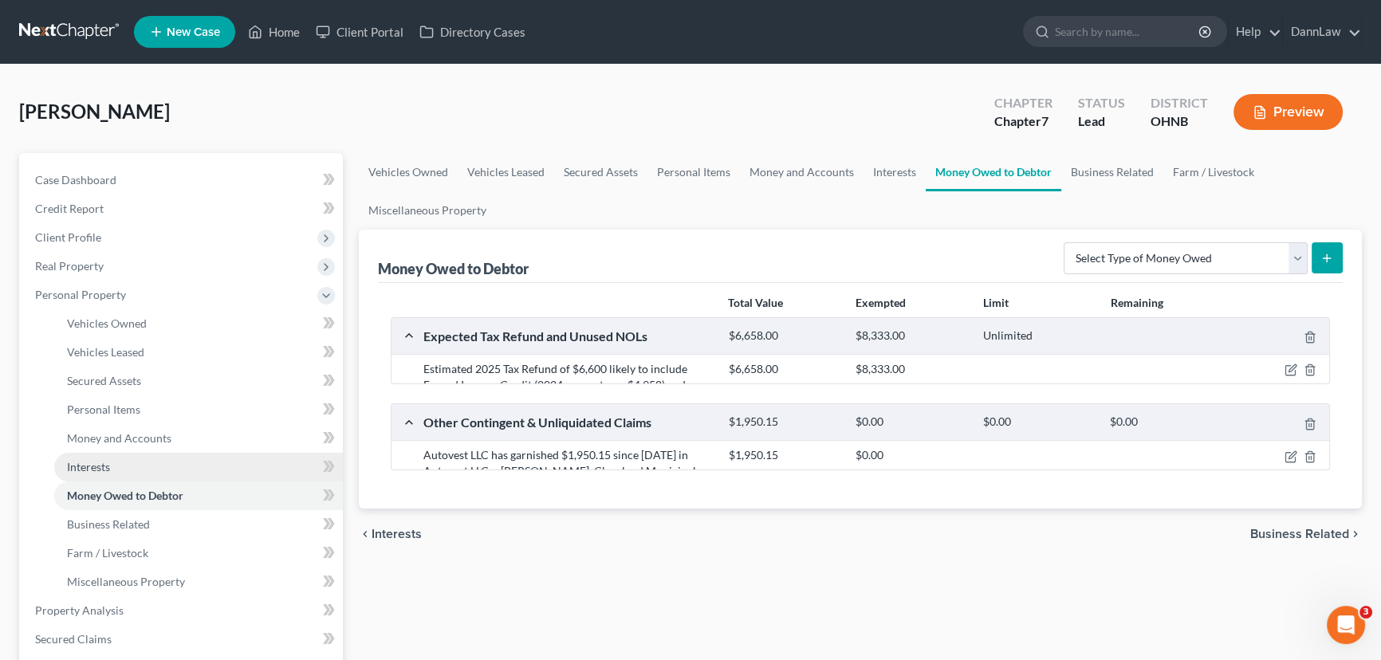
click at [114, 456] on link "Interests" at bounding box center [198, 467] width 289 height 29
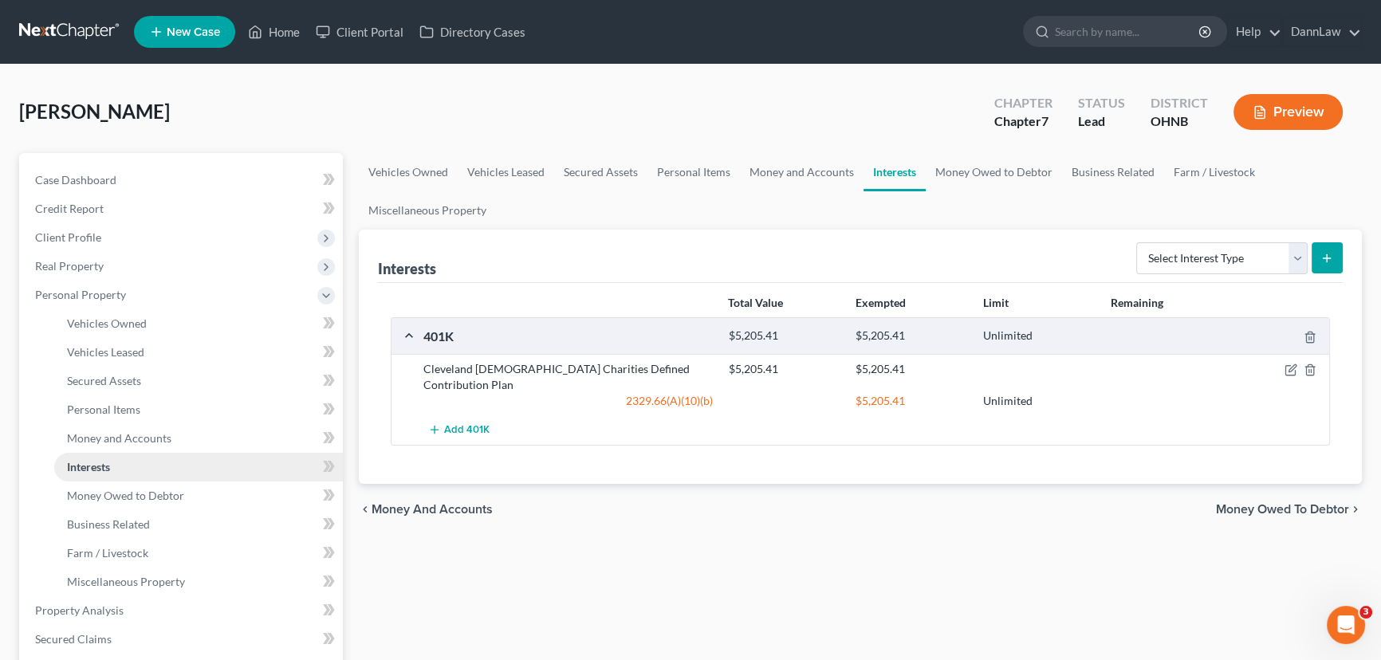
click at [119, 478] on link "Interests" at bounding box center [198, 467] width 289 height 29
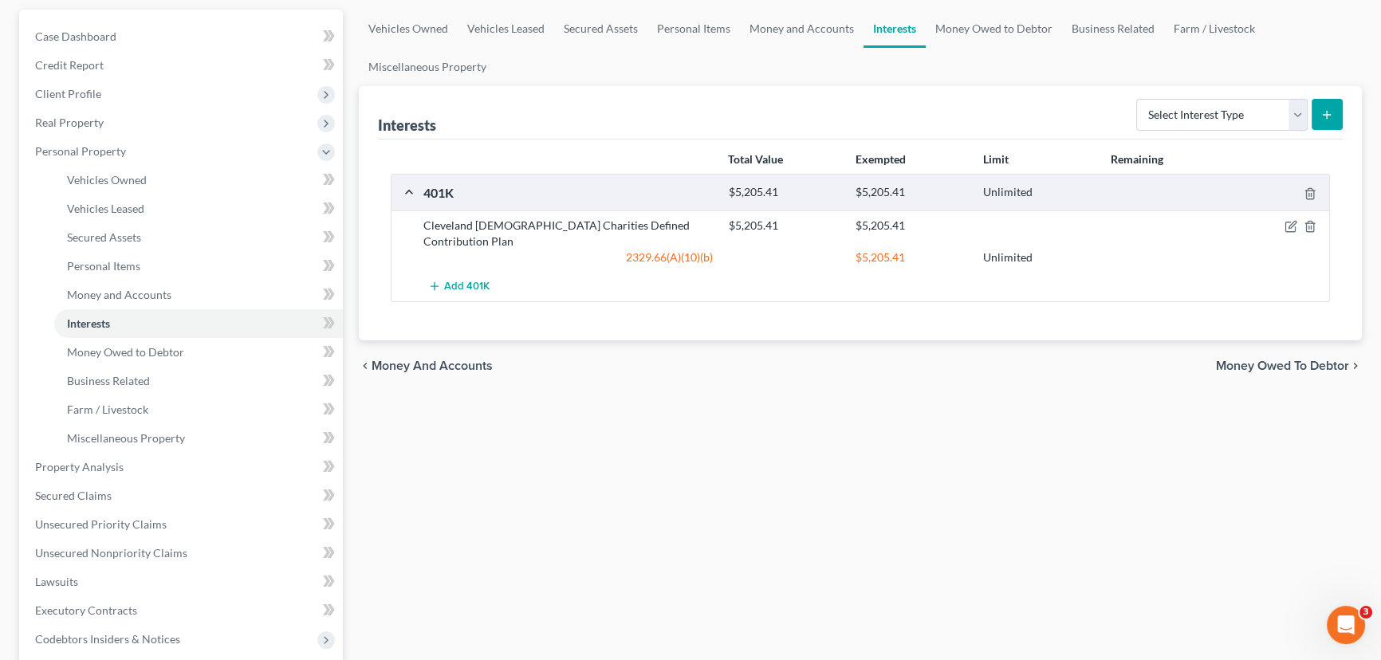
scroll to position [472, 0]
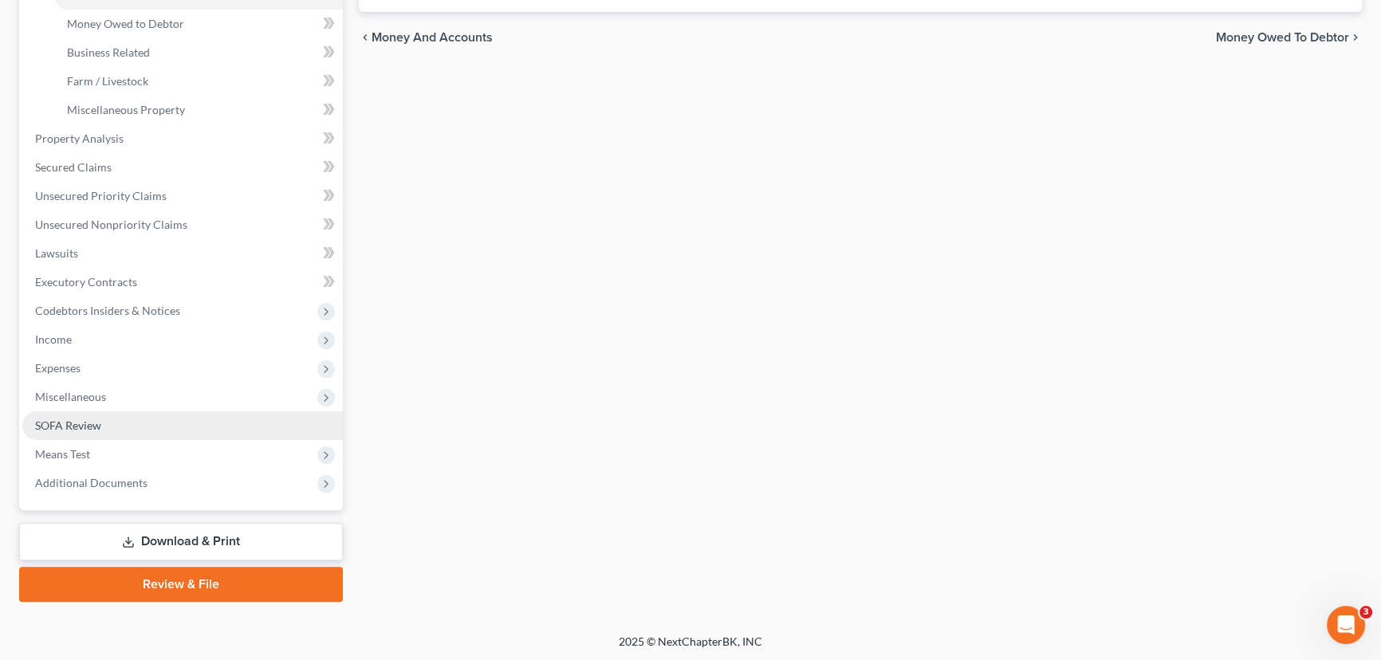
click at [112, 426] on link "SOFA Review" at bounding box center [182, 426] width 321 height 29
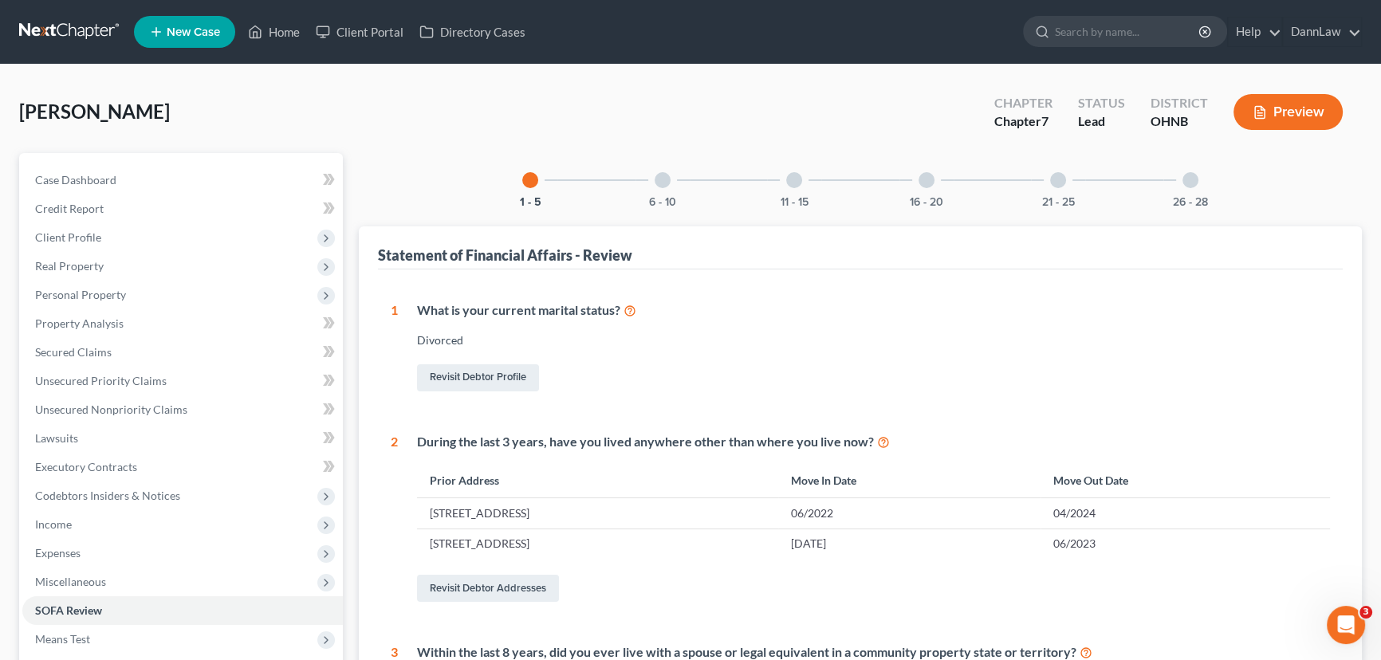
click at [670, 188] on div "6 - 10" at bounding box center [663, 180] width 54 height 54
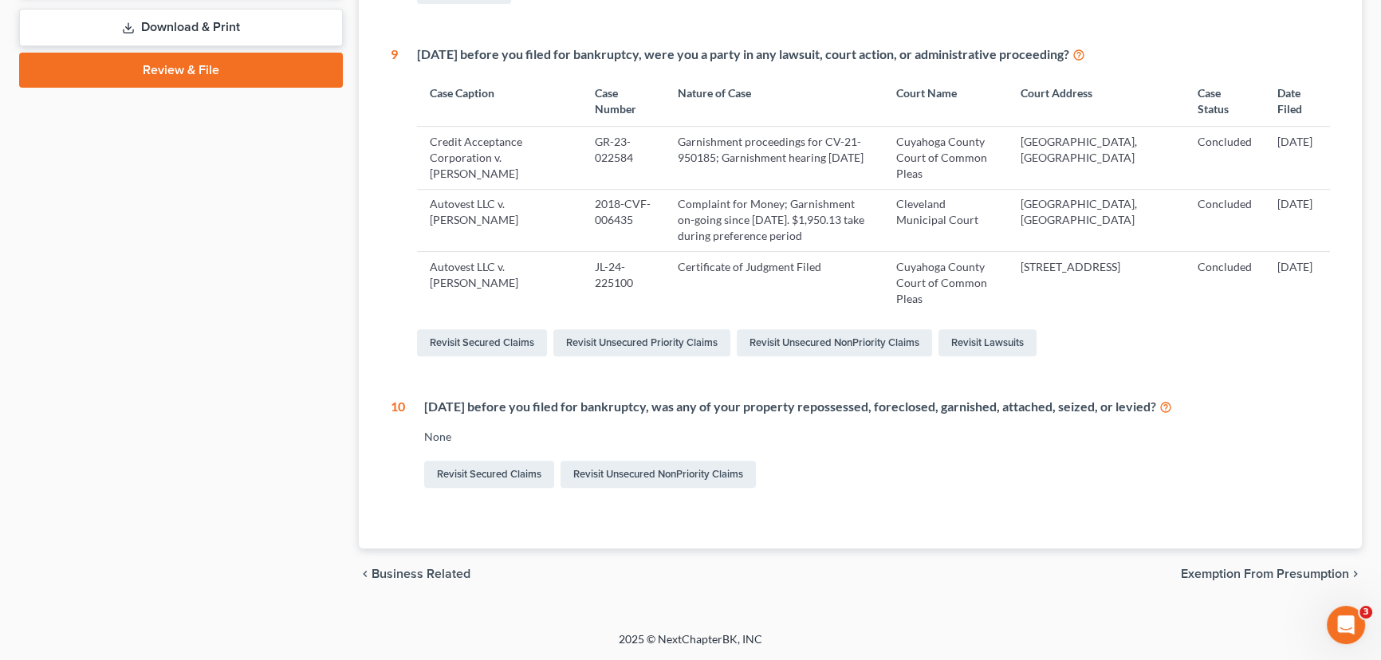
scroll to position [729, 0]
click at [655, 483] on link "Revisit Unsecured NonPriority Claims" at bounding box center [658, 474] width 195 height 27
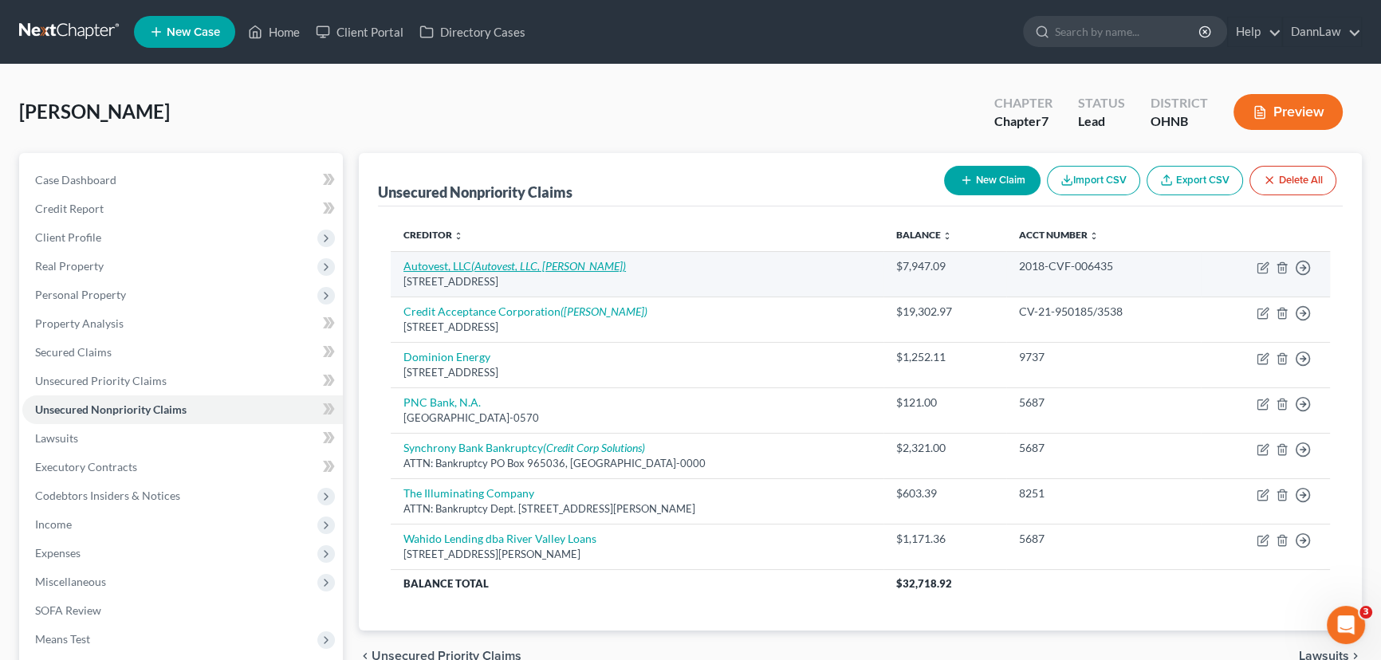
click at [452, 271] on link "Autovest, LLC (Autovest, LLC, [PERSON_NAME])" at bounding box center [515, 266] width 223 height 14
select select "36"
select select "10"
select select "0"
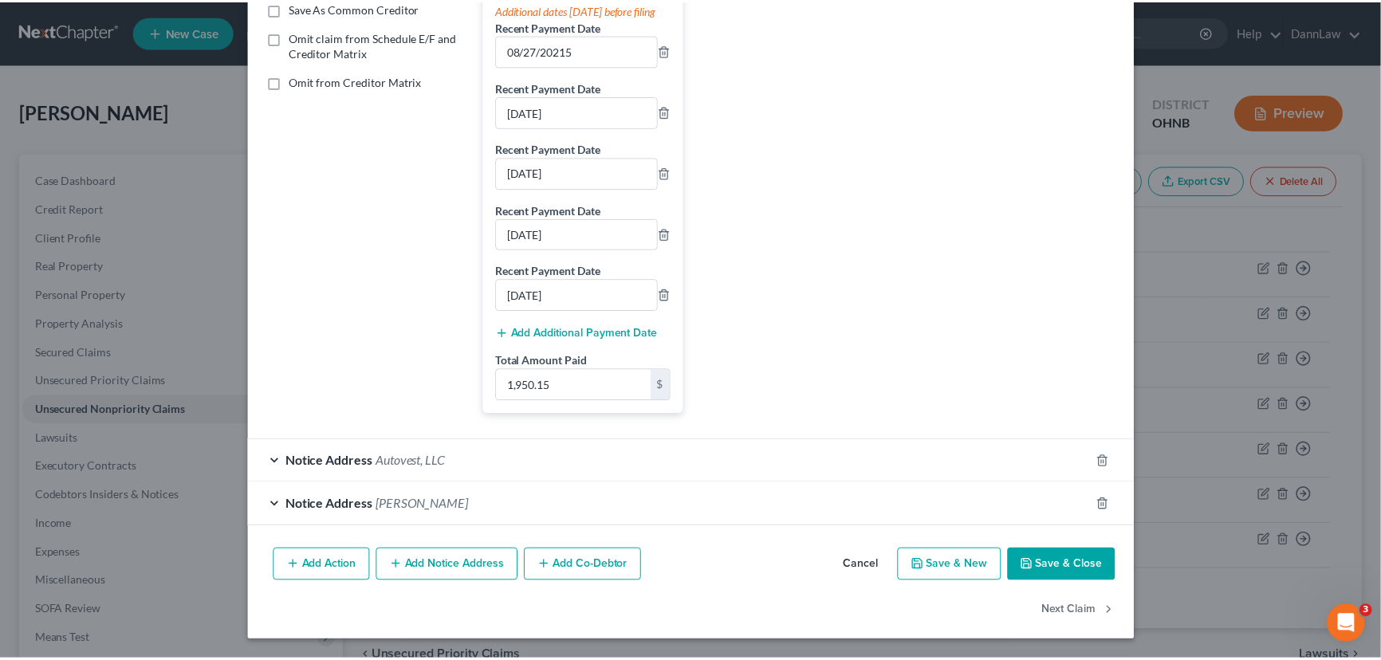
scroll to position [327, 0]
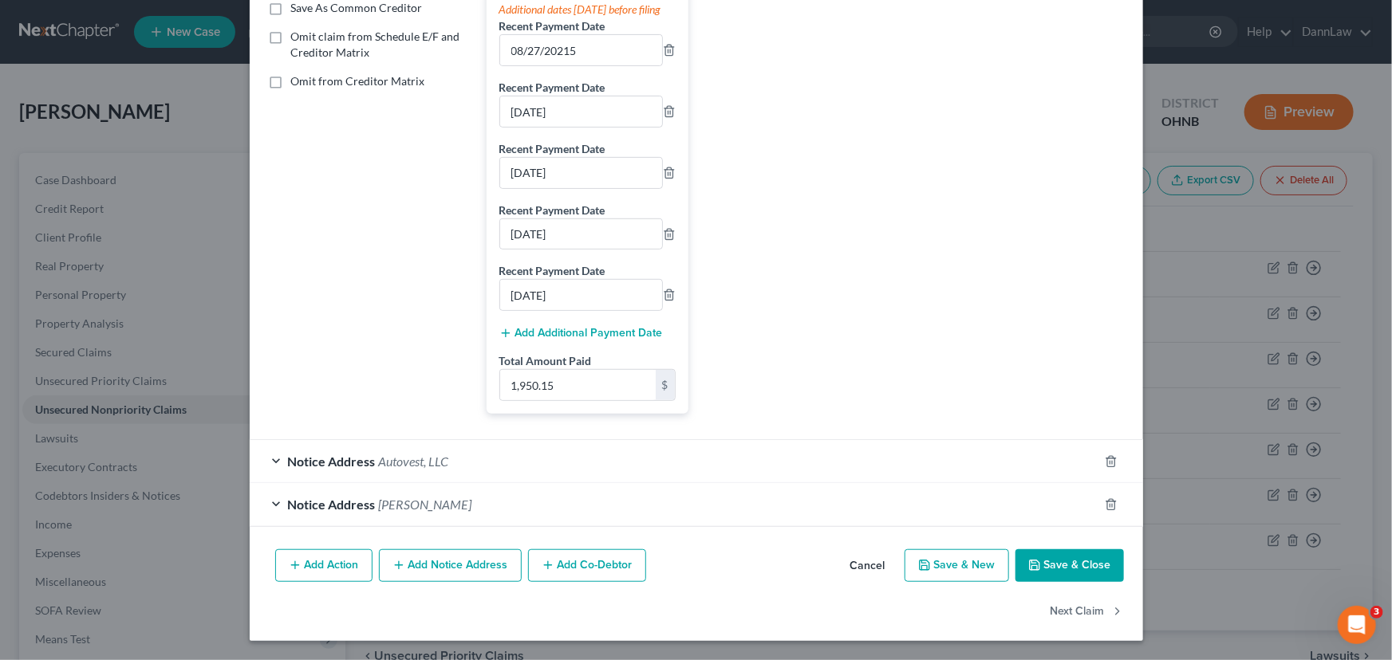
click at [1050, 562] on button "Save & Close" at bounding box center [1069, 566] width 108 height 33
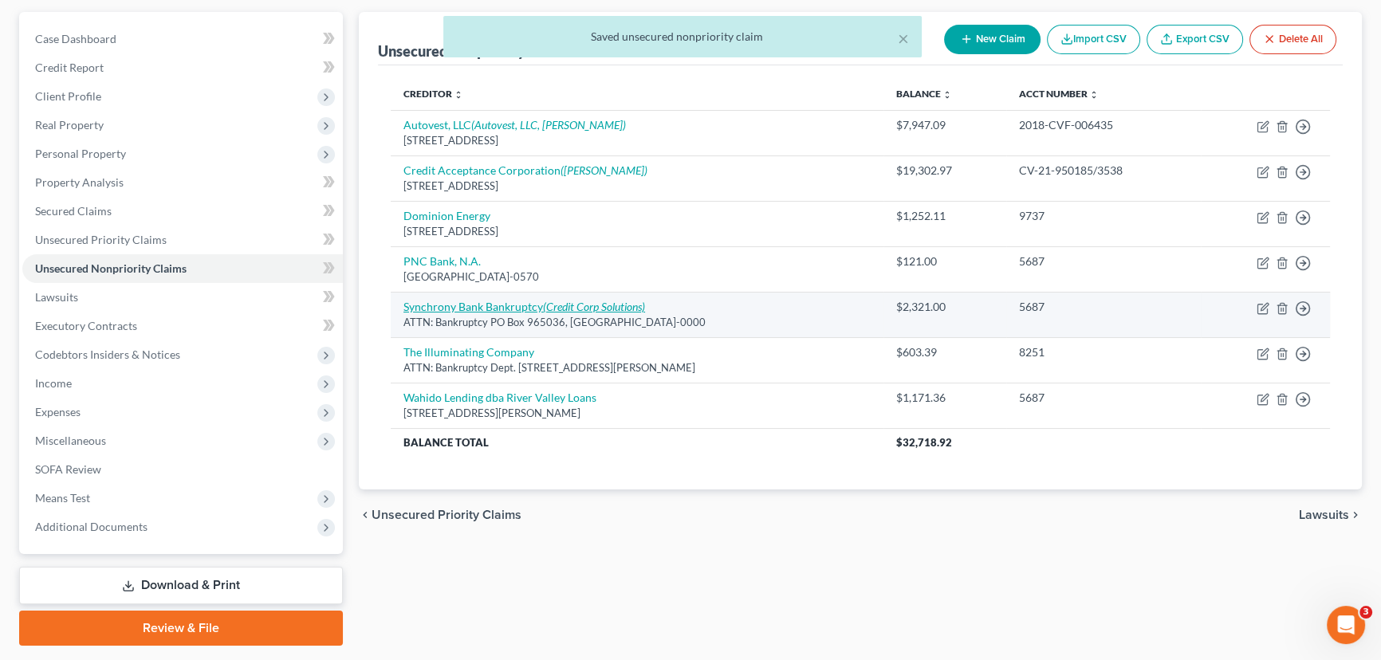
scroll to position [185, 0]
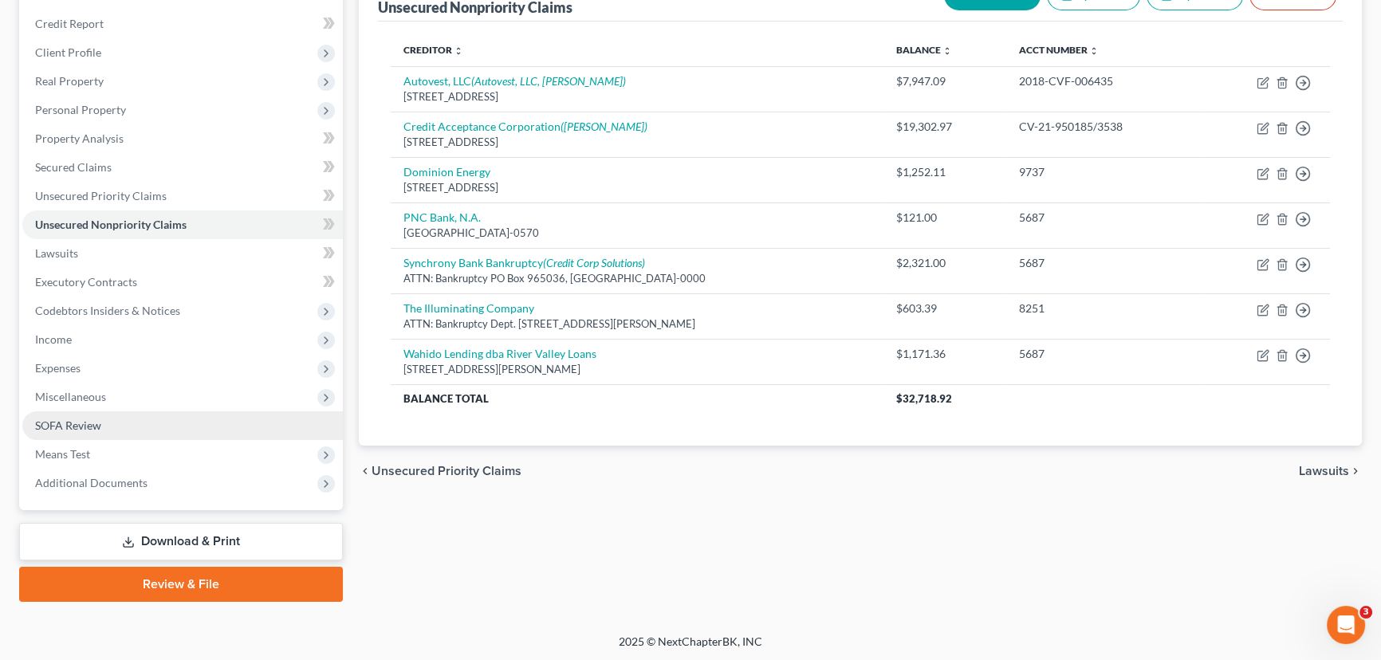
click at [120, 431] on link "SOFA Review" at bounding box center [182, 426] width 321 height 29
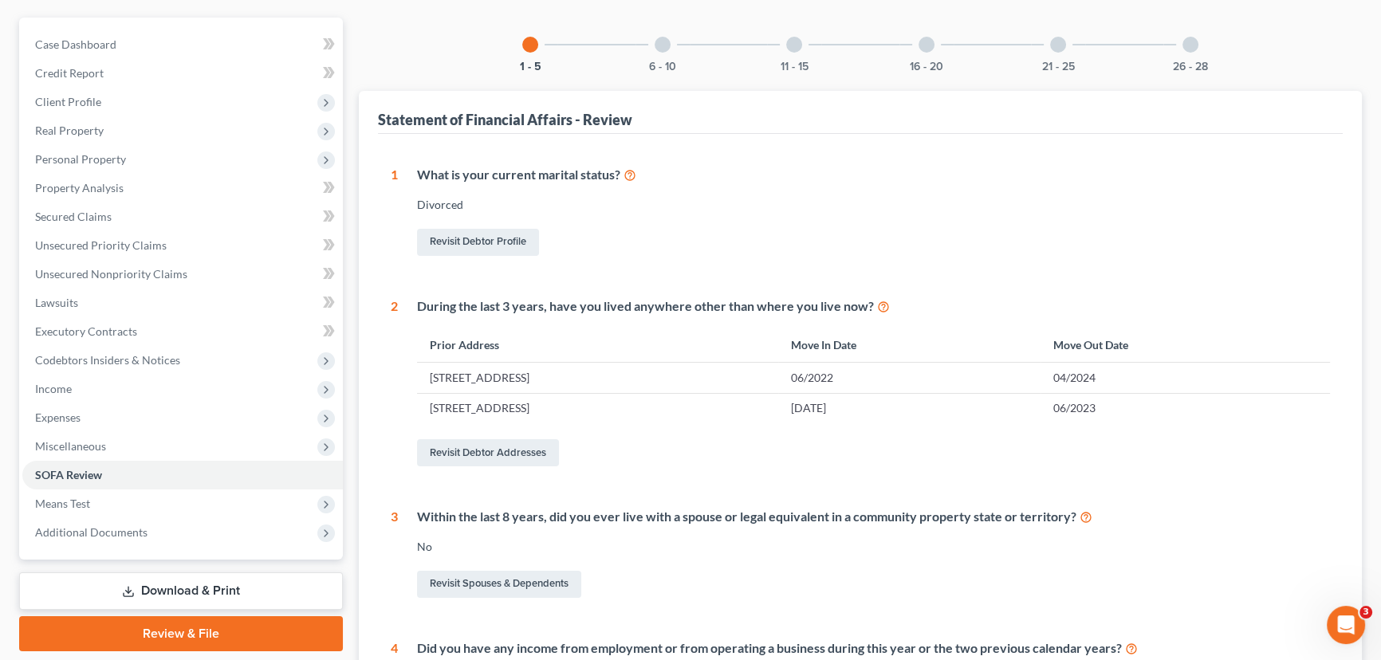
scroll to position [144, 0]
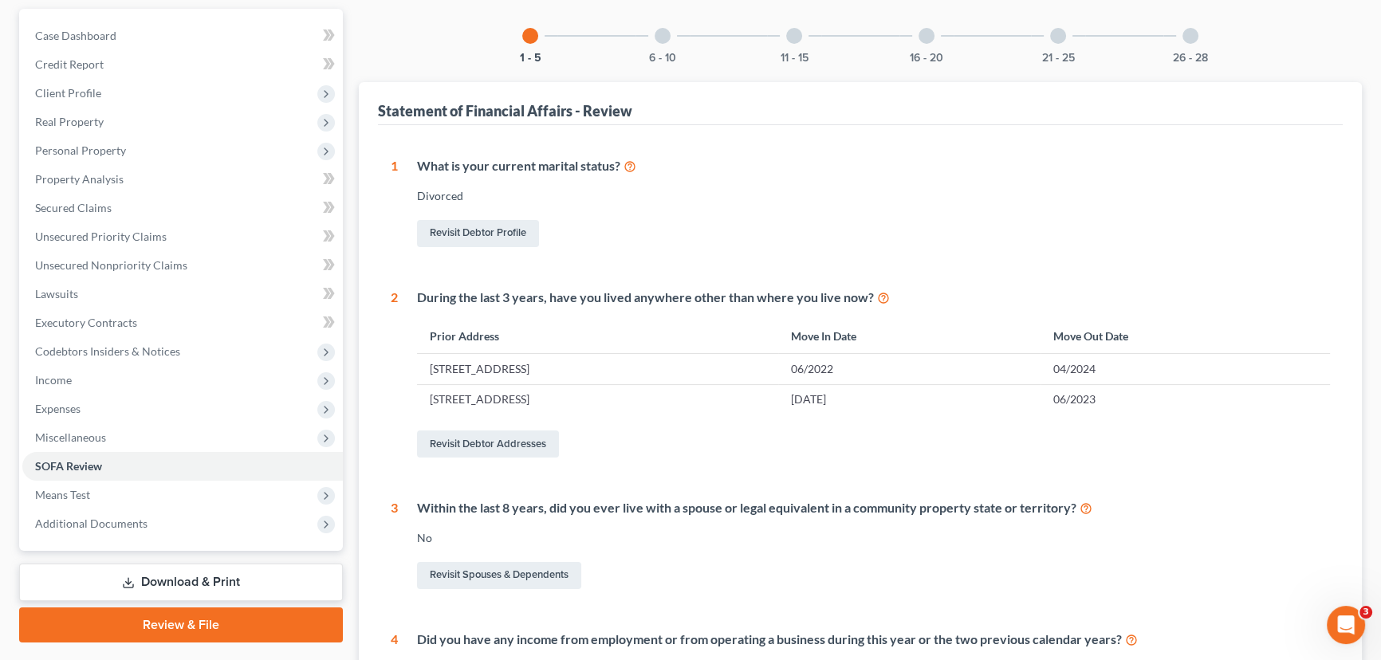
click at [662, 37] on div at bounding box center [663, 36] width 16 height 16
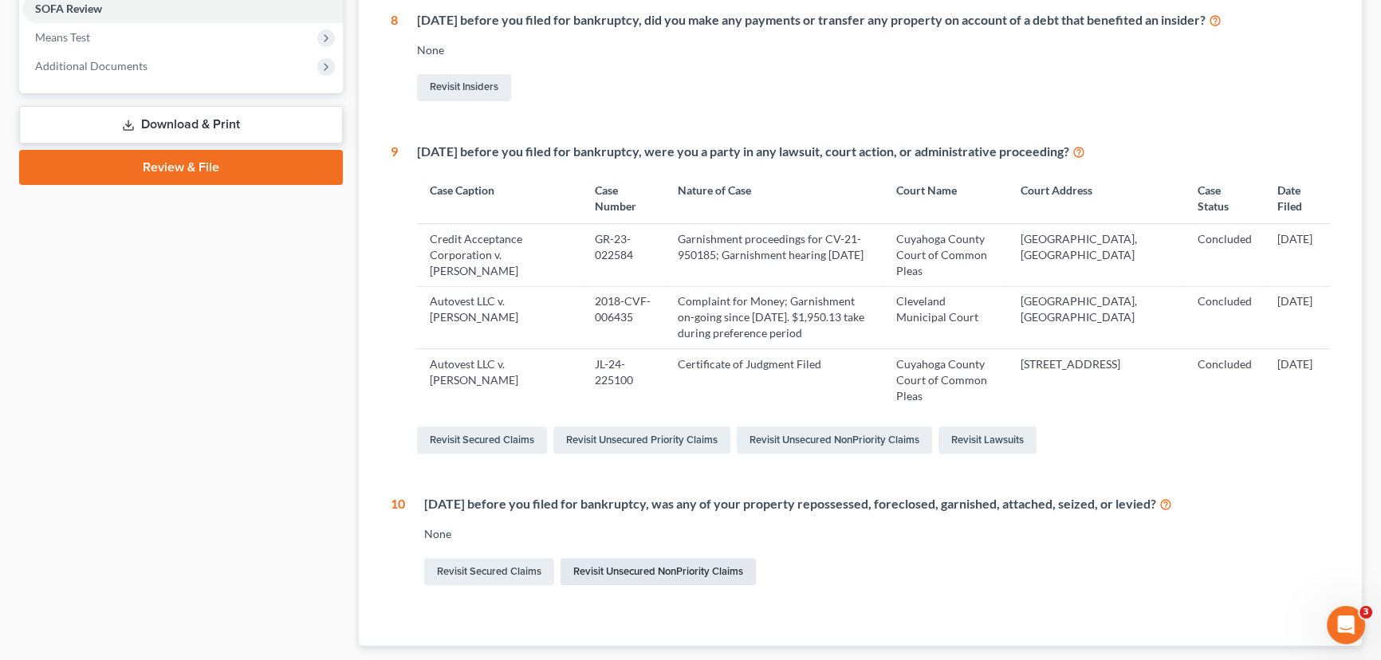
scroll to position [652, 0]
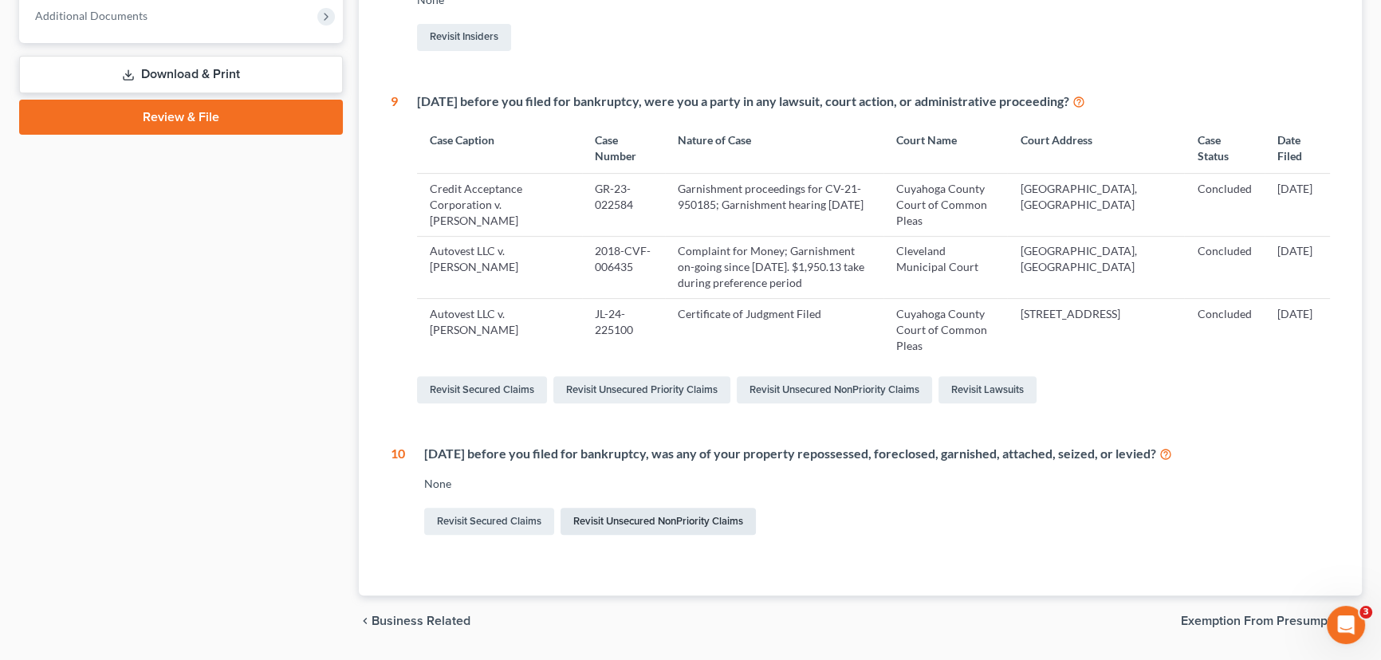
click at [586, 535] on link "Revisit Unsecured NonPriority Claims" at bounding box center [658, 521] width 195 height 27
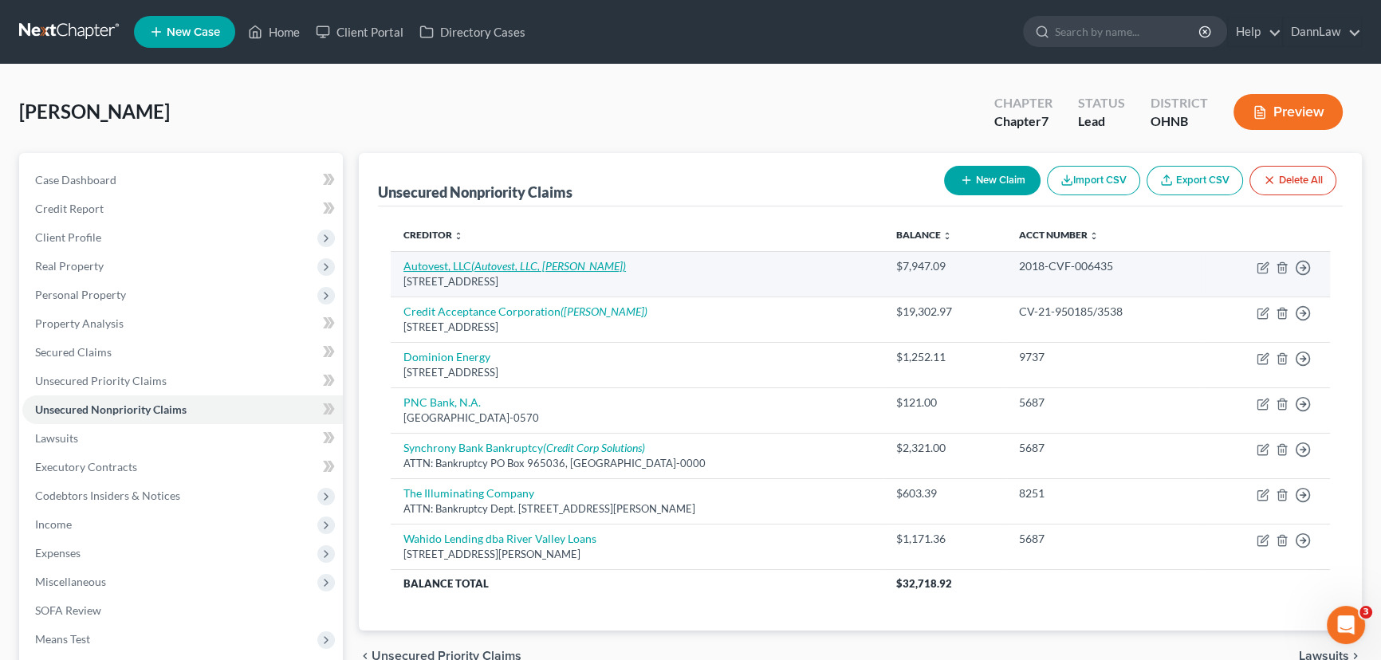
click at [525, 268] on icon "(Autovest, LLC, [PERSON_NAME])" at bounding box center [548, 266] width 155 height 14
select select "36"
select select "10"
select select "0"
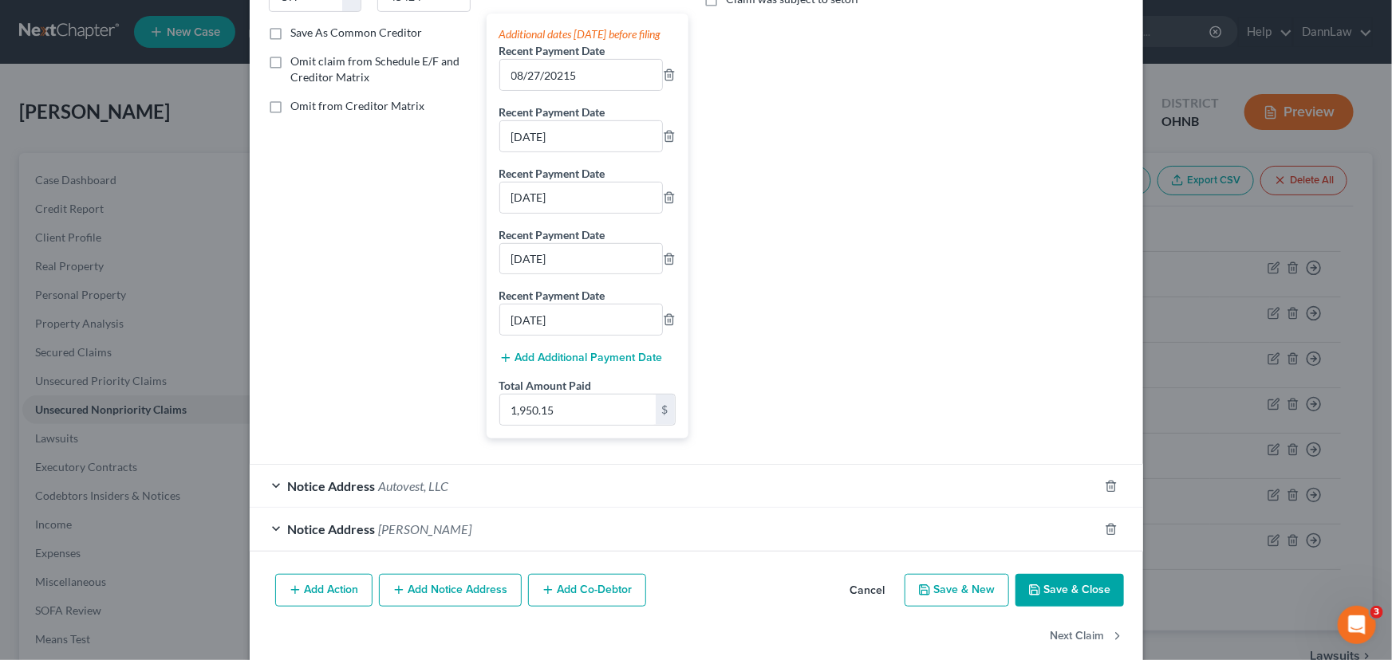
scroll to position [327, 0]
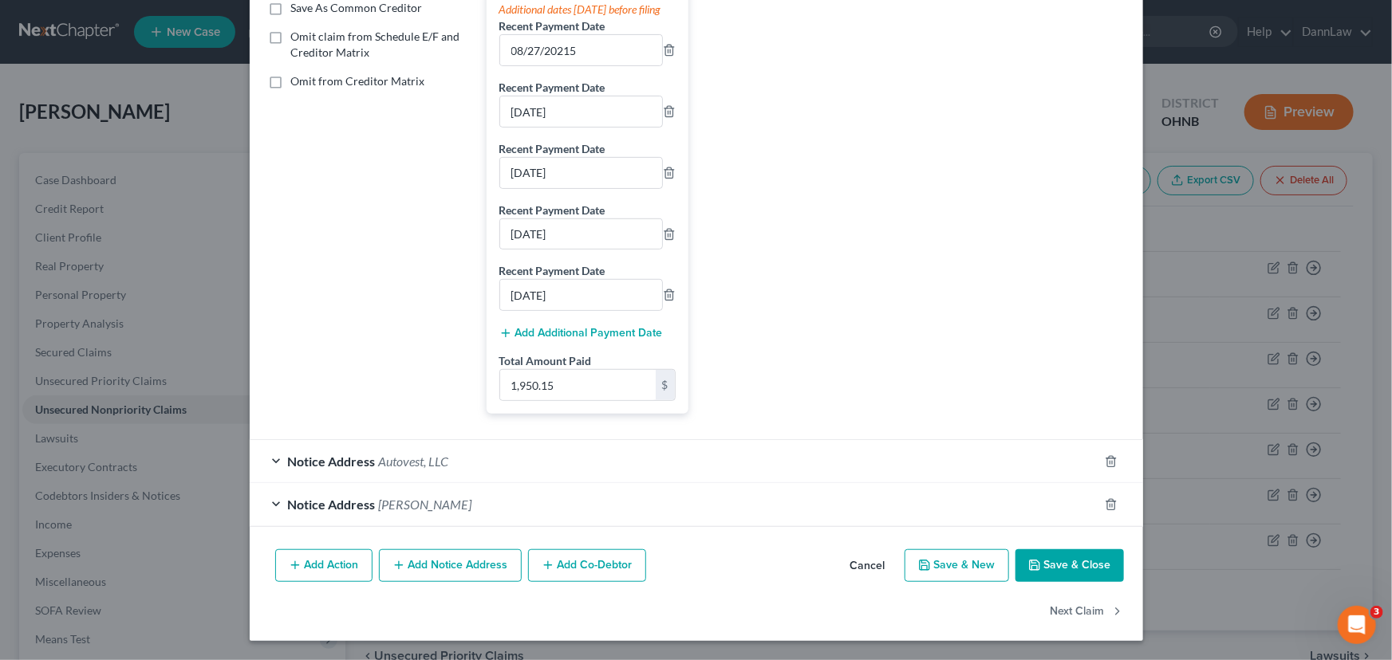
click at [415, 469] on div "Notice Address Autovest, LLC" at bounding box center [674, 461] width 849 height 42
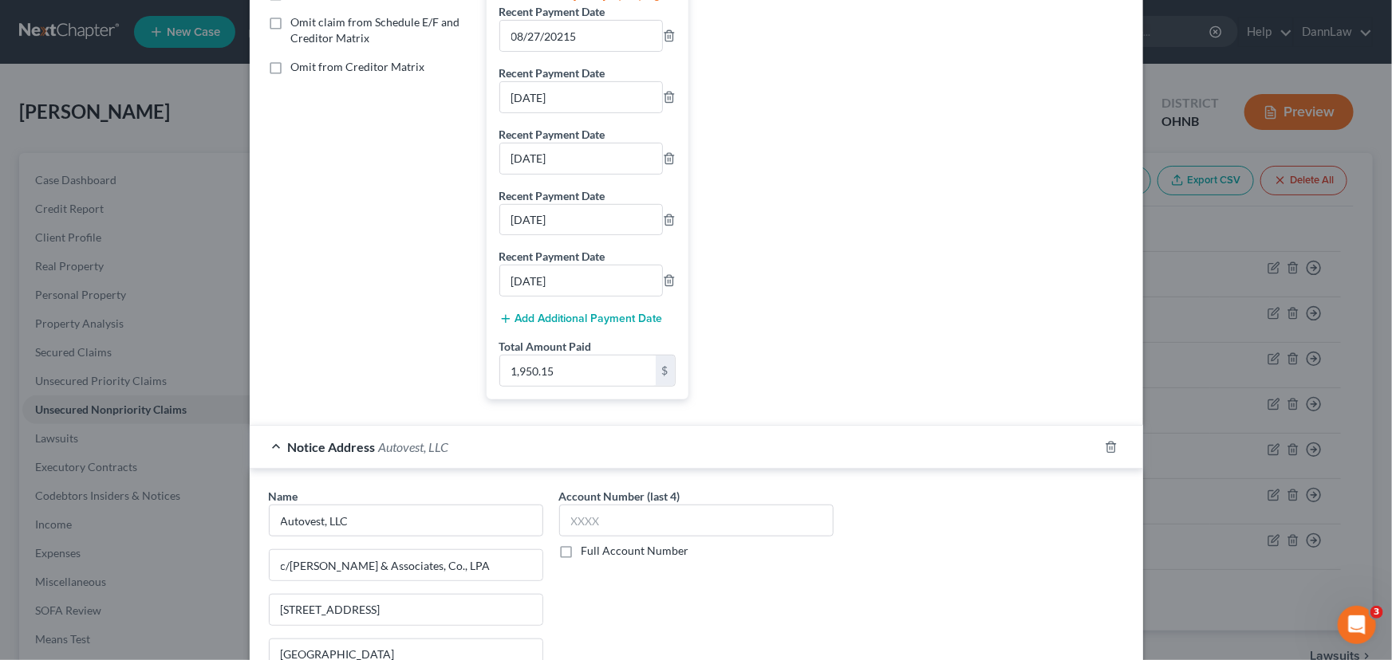
click at [415, 468] on div "Notice Address Autovest, LLC" at bounding box center [674, 447] width 849 height 42
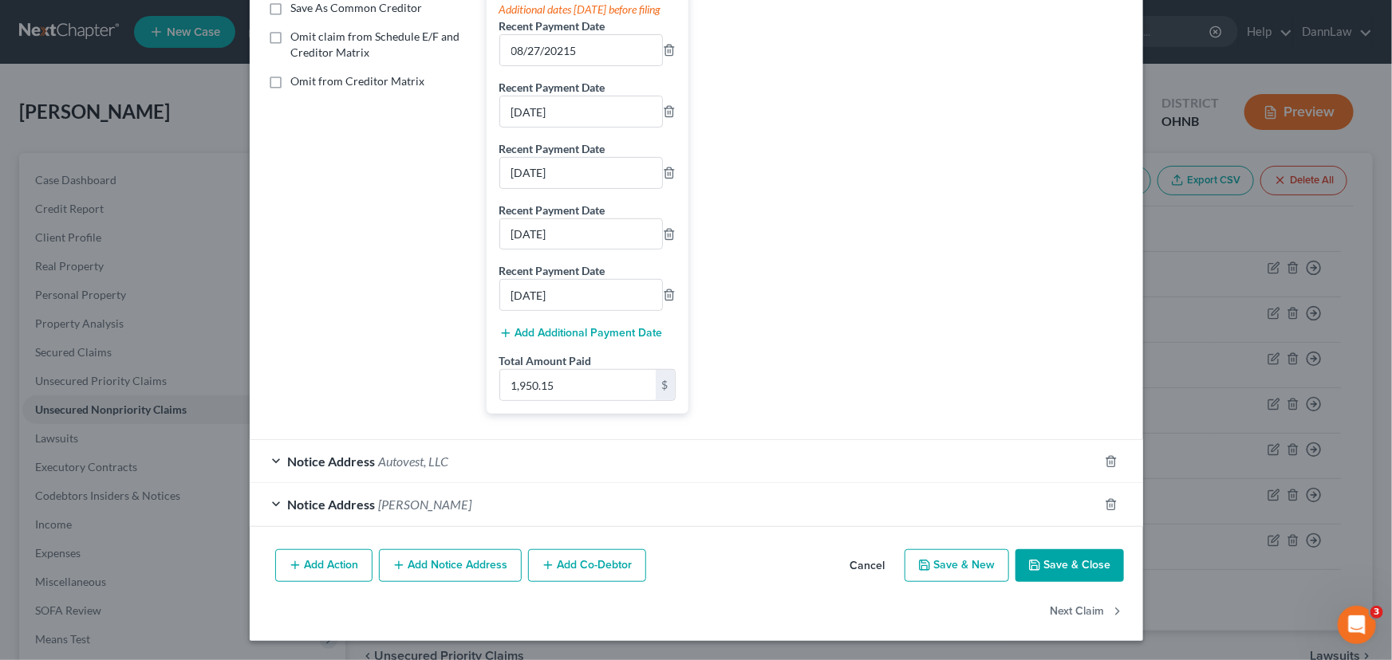
click at [421, 502] on span "[PERSON_NAME]" at bounding box center [425, 504] width 93 height 15
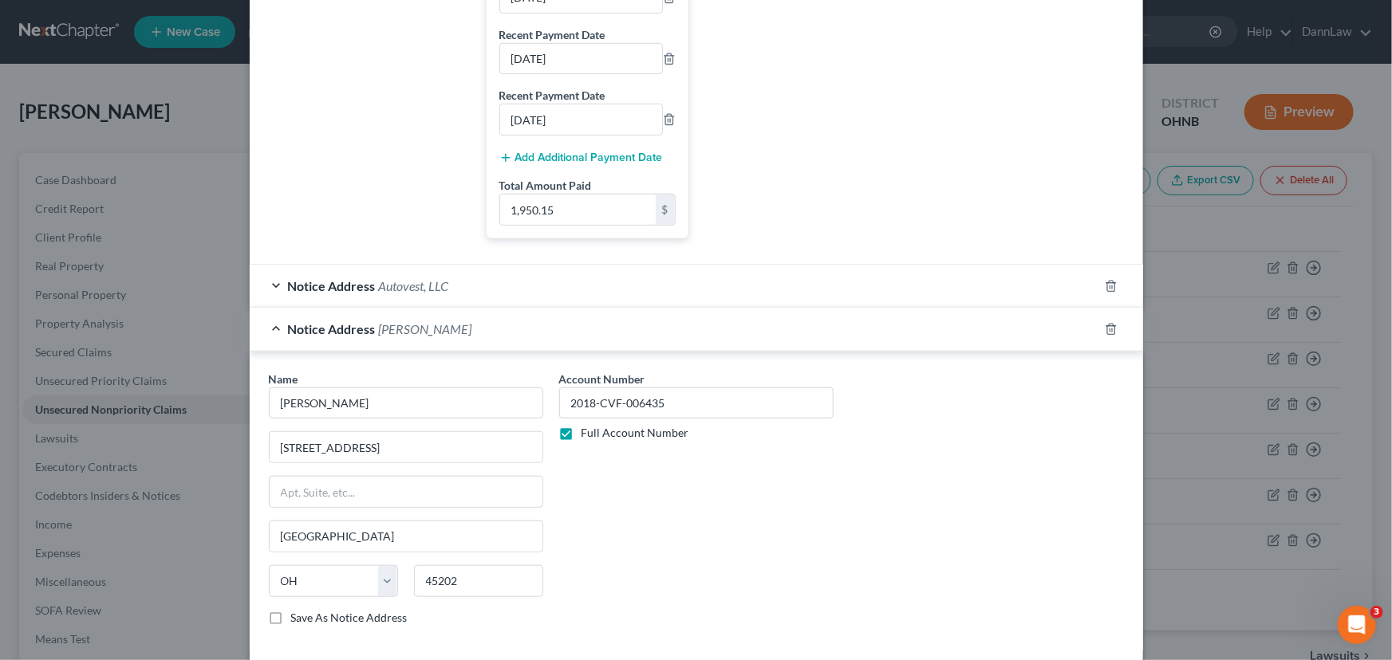
scroll to position [617, 0]
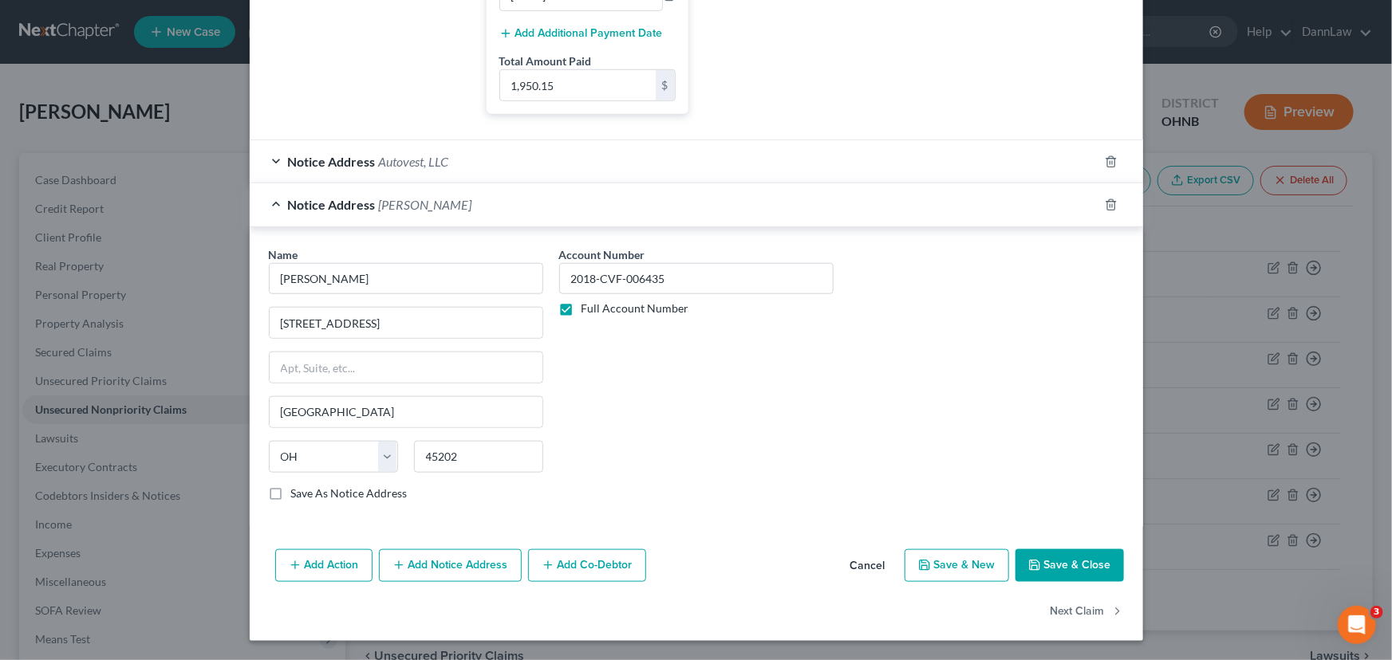
click at [352, 183] on div "Notice Address Autovest, LLC" at bounding box center [674, 161] width 849 height 42
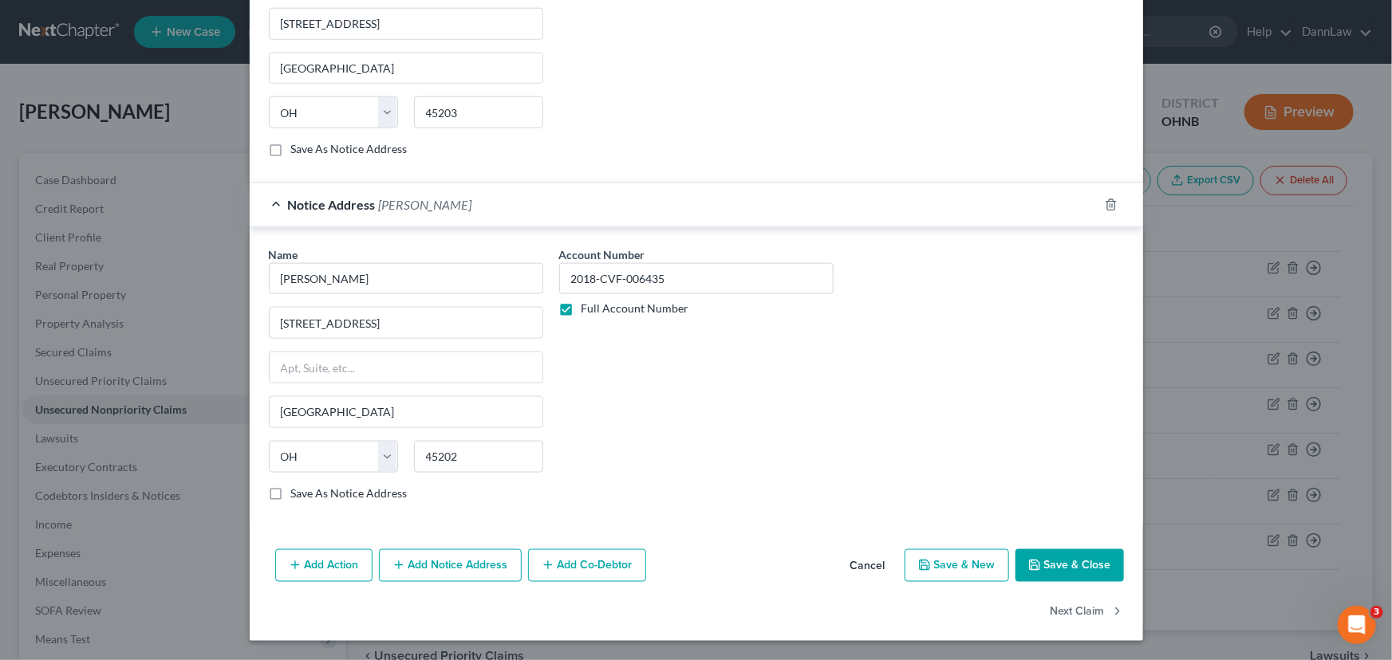
scroll to position [925, 0]
click at [319, 573] on button "Add Action" at bounding box center [323, 566] width 97 height 33
click at [341, 564] on button "Add Action" at bounding box center [323, 566] width 97 height 33
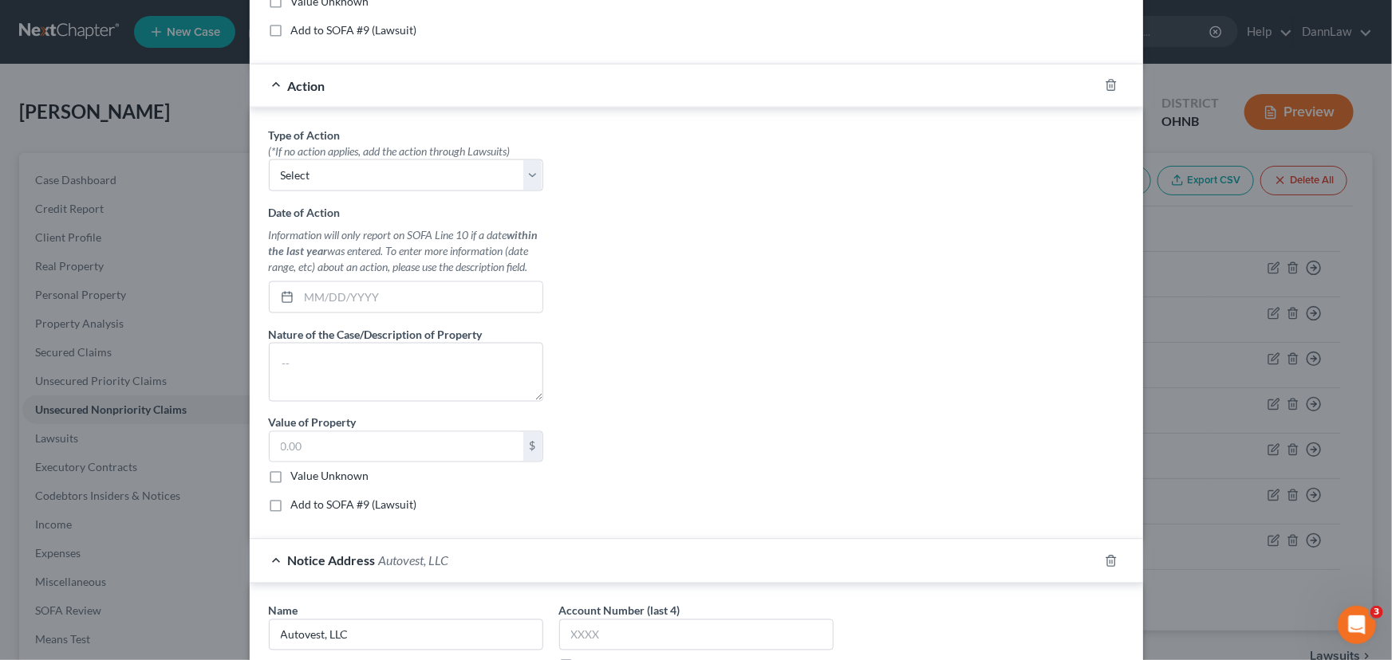
scroll to position [1005, 0]
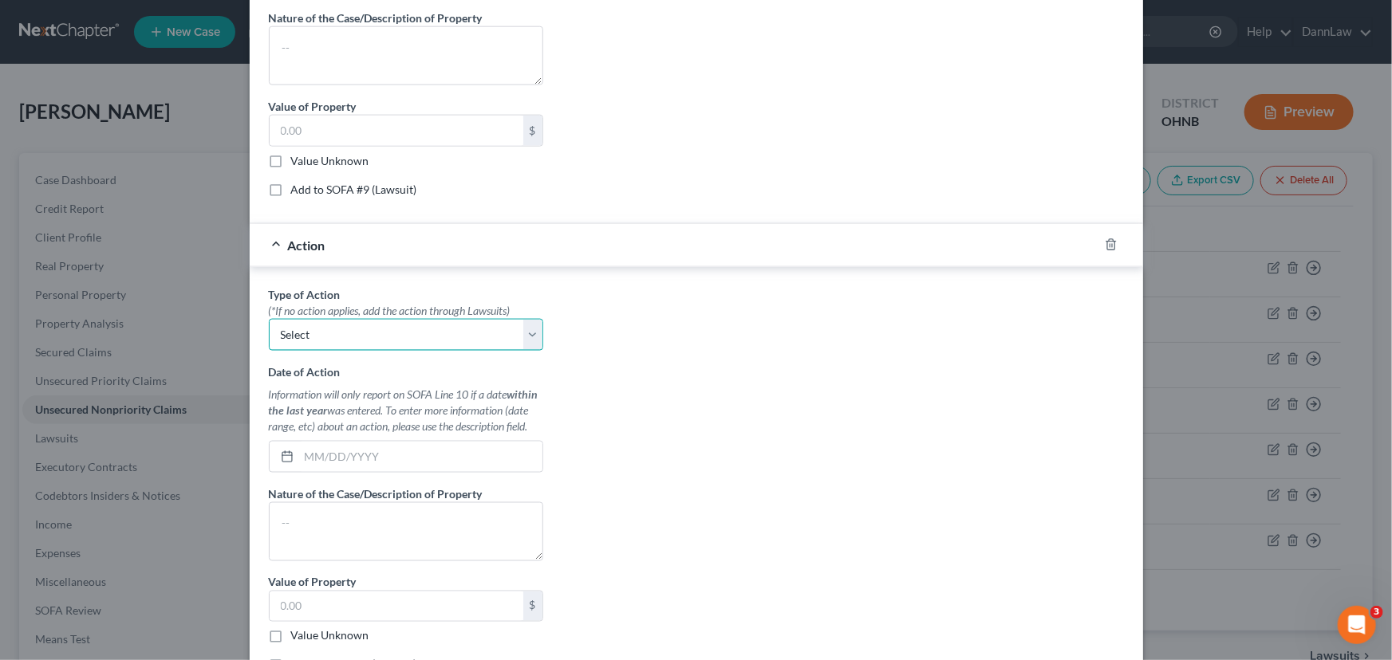
click at [471, 345] on select "Select Repossession Garnishment Foreclosure Personal Injury Attached, Seized, O…" at bounding box center [406, 335] width 274 height 32
select select "4"
click at [269, 333] on select "Select Repossession Garnishment Foreclosure Personal Injury Attached, Seized, O…" at bounding box center [406, 335] width 274 height 32
click at [411, 464] on input "text" at bounding box center [420, 457] width 243 height 30
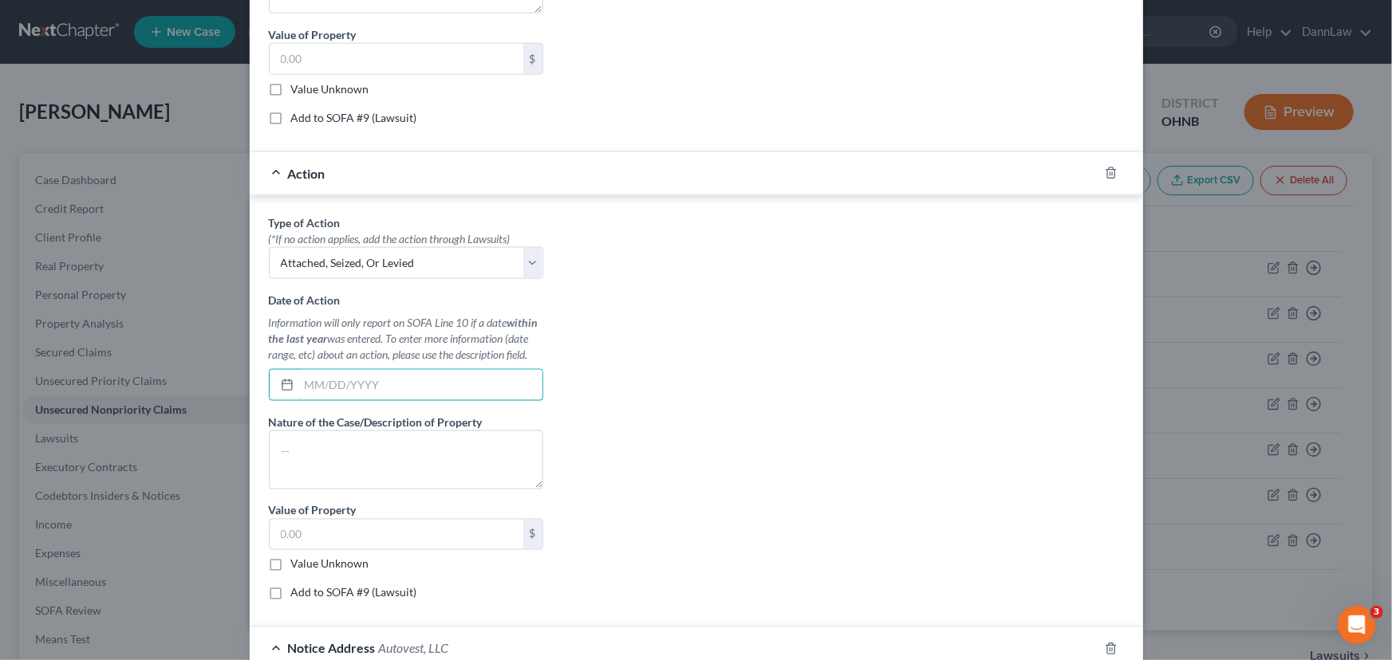
scroll to position [1149, 0]
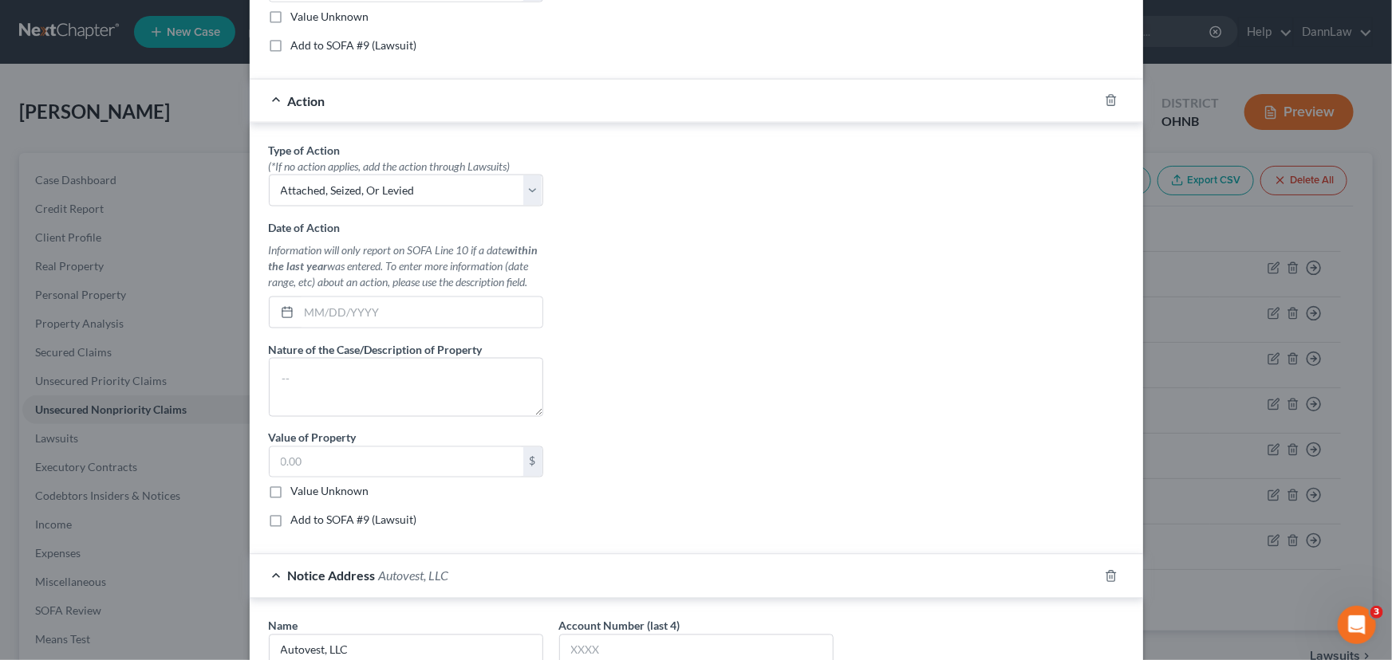
click at [1098, 112] on div at bounding box center [1120, 101] width 45 height 26
click at [1109, 106] on icon "button" at bounding box center [1110, 101] width 7 height 10
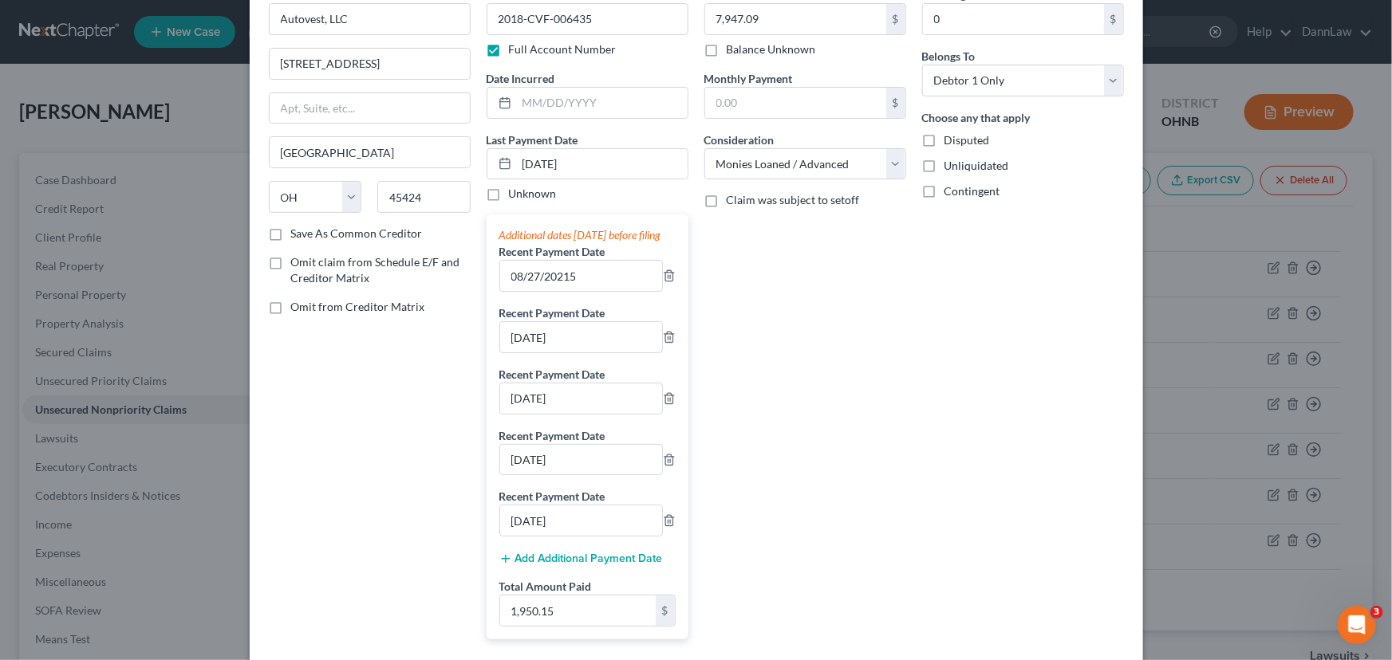
scroll to position [0, 0]
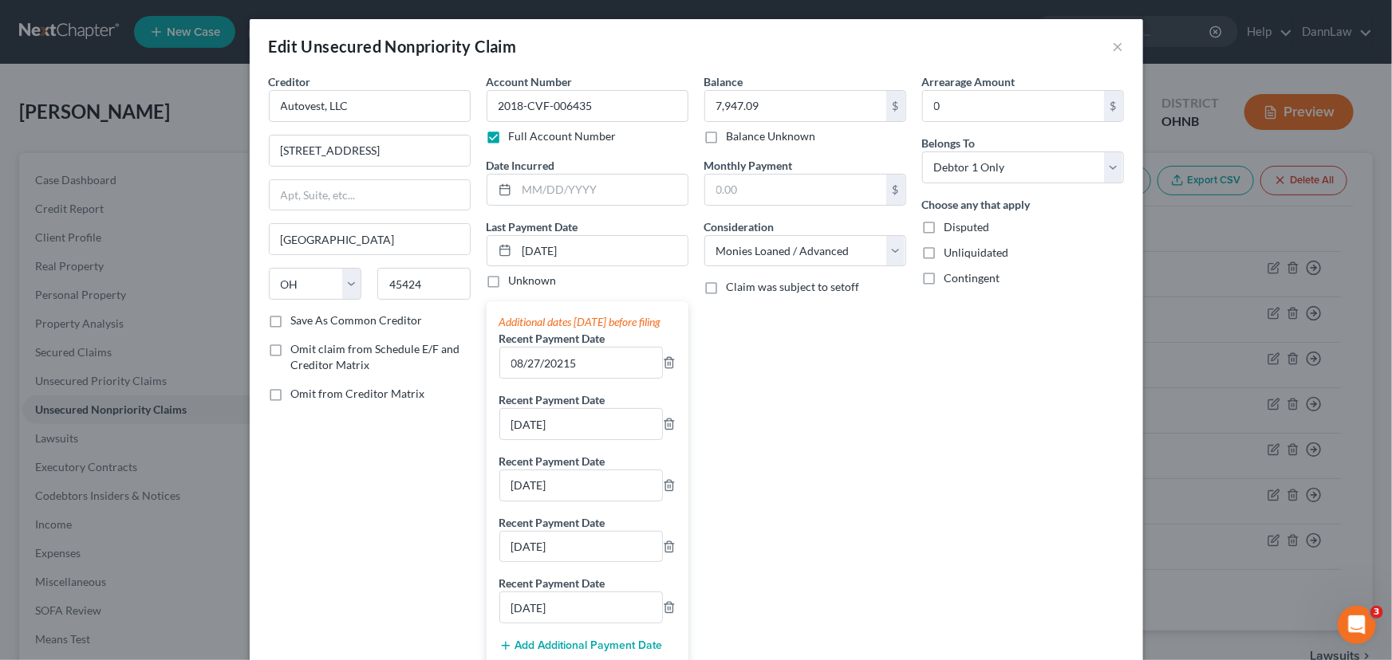
click at [425, 512] on div "Creditor * Autovest, LLC [STREET_ADDRESS][GEOGRAPHIC_DATA] [US_STATE][GEOGRAPHI…" at bounding box center [370, 406] width 218 height 666
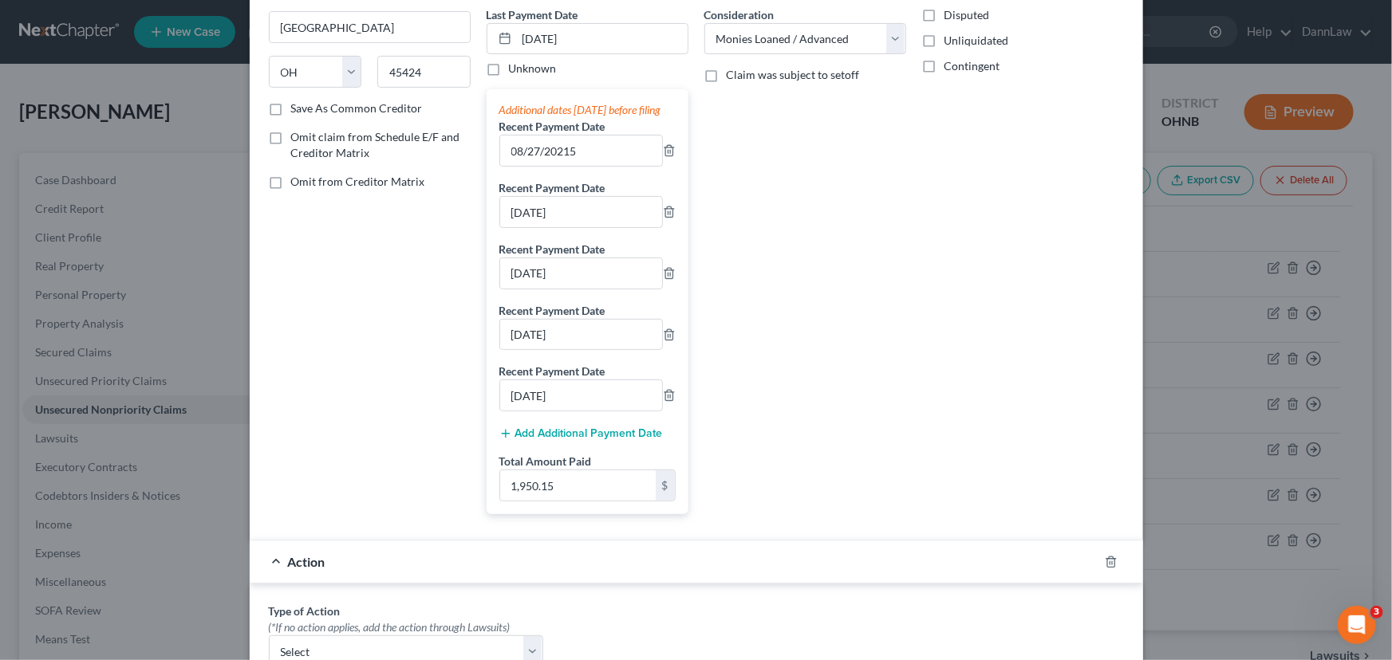
scroll to position [435, 0]
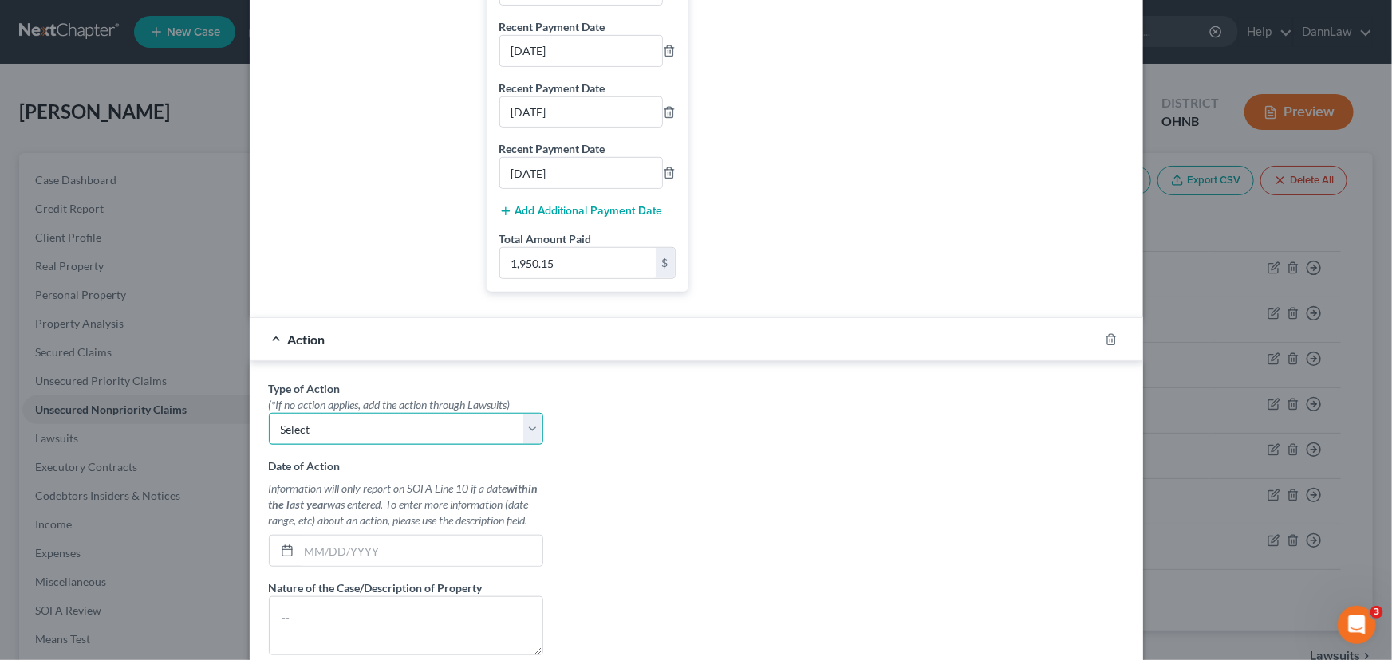
click at [378, 442] on select "Select Repossession Garnishment Foreclosure Personal Injury Attached, Seized, O…" at bounding box center [406, 429] width 274 height 32
select select "4"
click at [269, 427] on select "Select Repossession Garnishment Foreclosure Personal Injury Attached, Seized, O…" at bounding box center [406, 429] width 274 height 32
click at [363, 561] on input "text" at bounding box center [420, 551] width 243 height 30
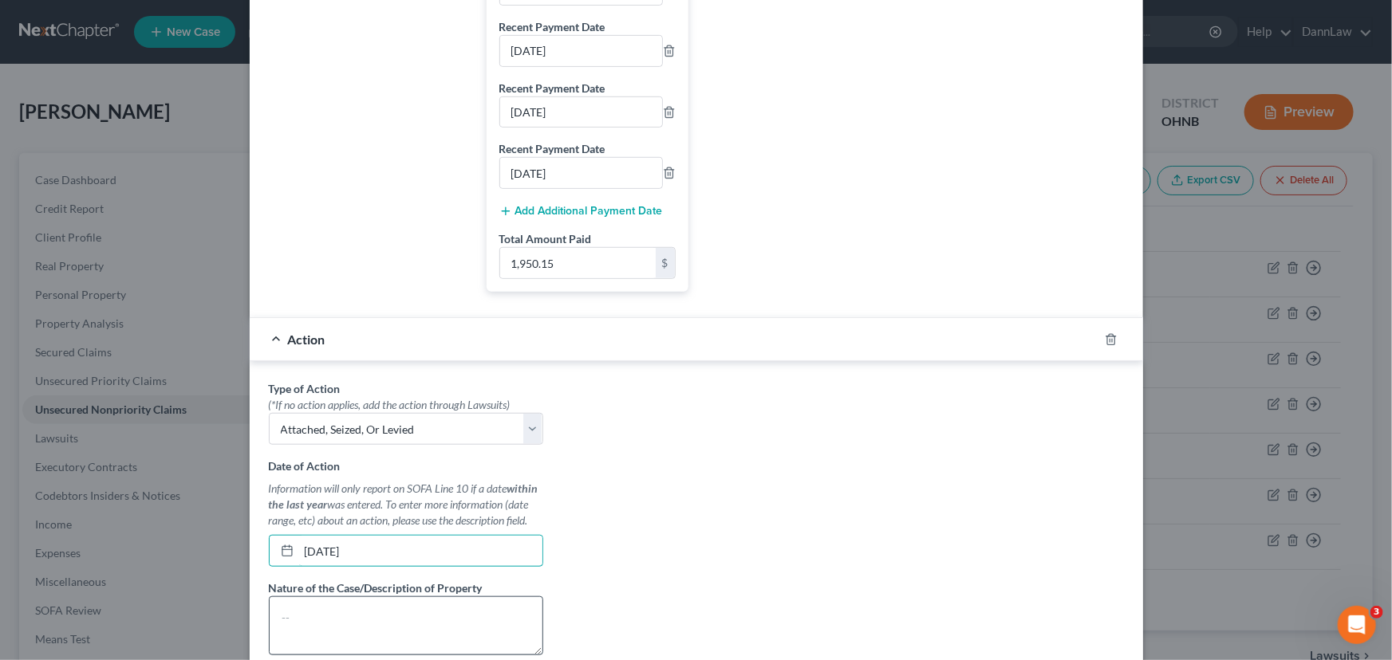
type input "[DATE]"
click at [388, 625] on textarea at bounding box center [406, 626] width 274 height 59
type textarea "Complaint for Money"
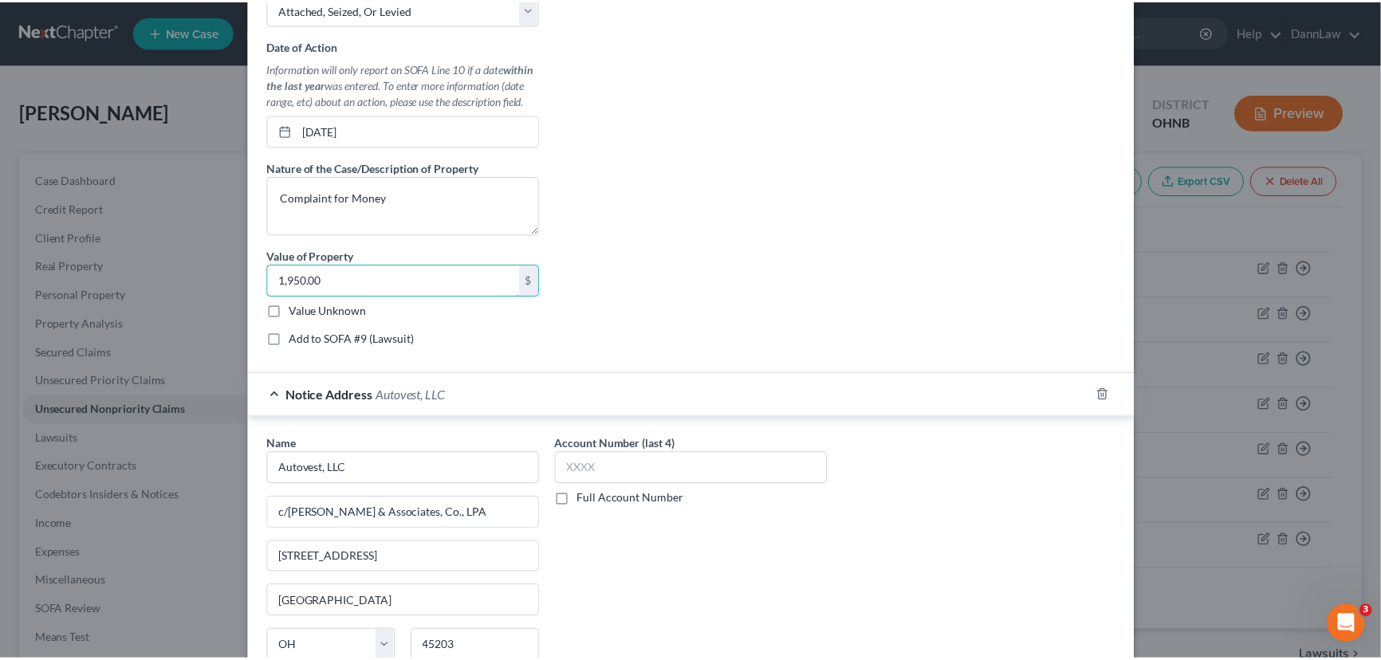
scroll to position [1401, 0]
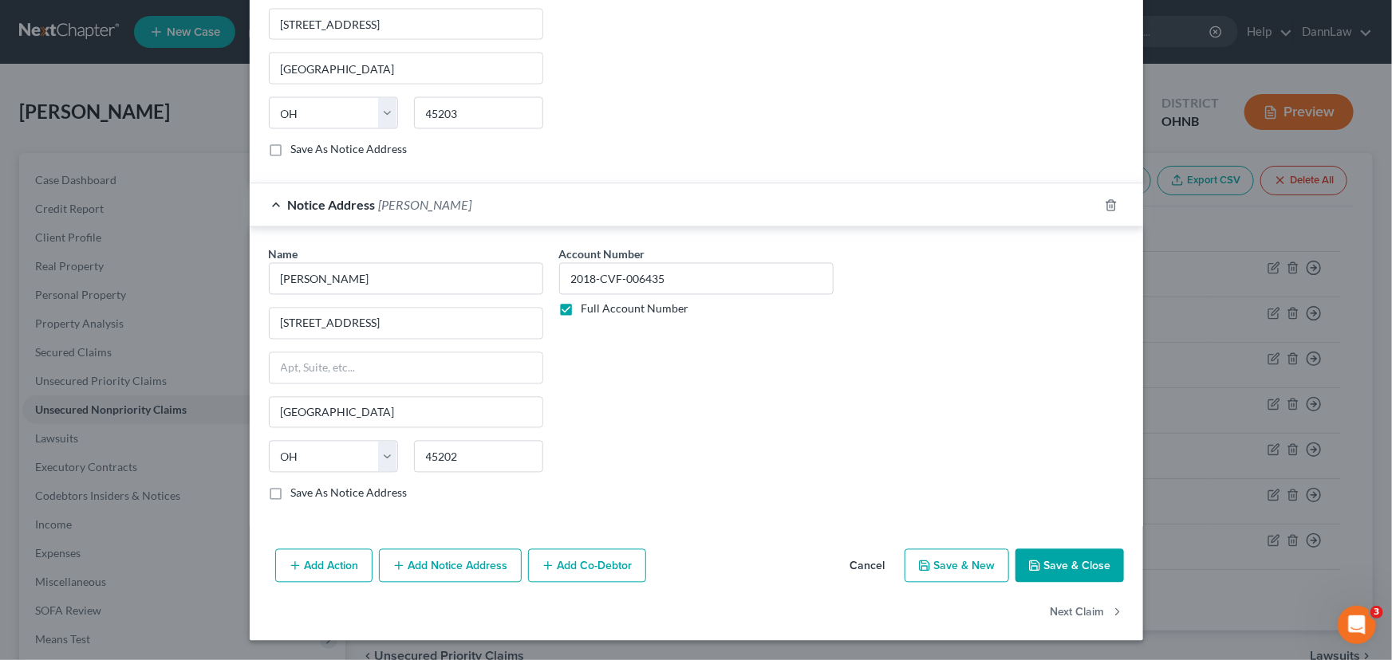
type input "1,950.00"
click at [1061, 562] on button "Save & Close" at bounding box center [1069, 566] width 108 height 33
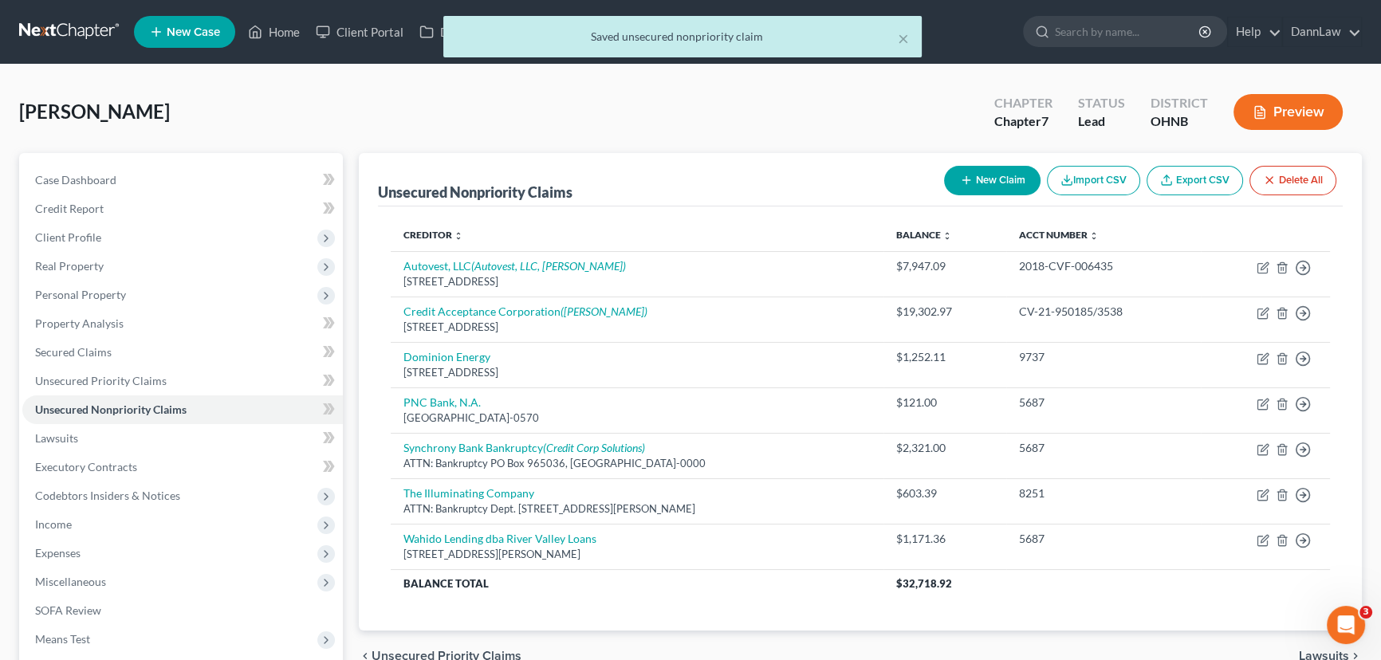
scroll to position [185, 0]
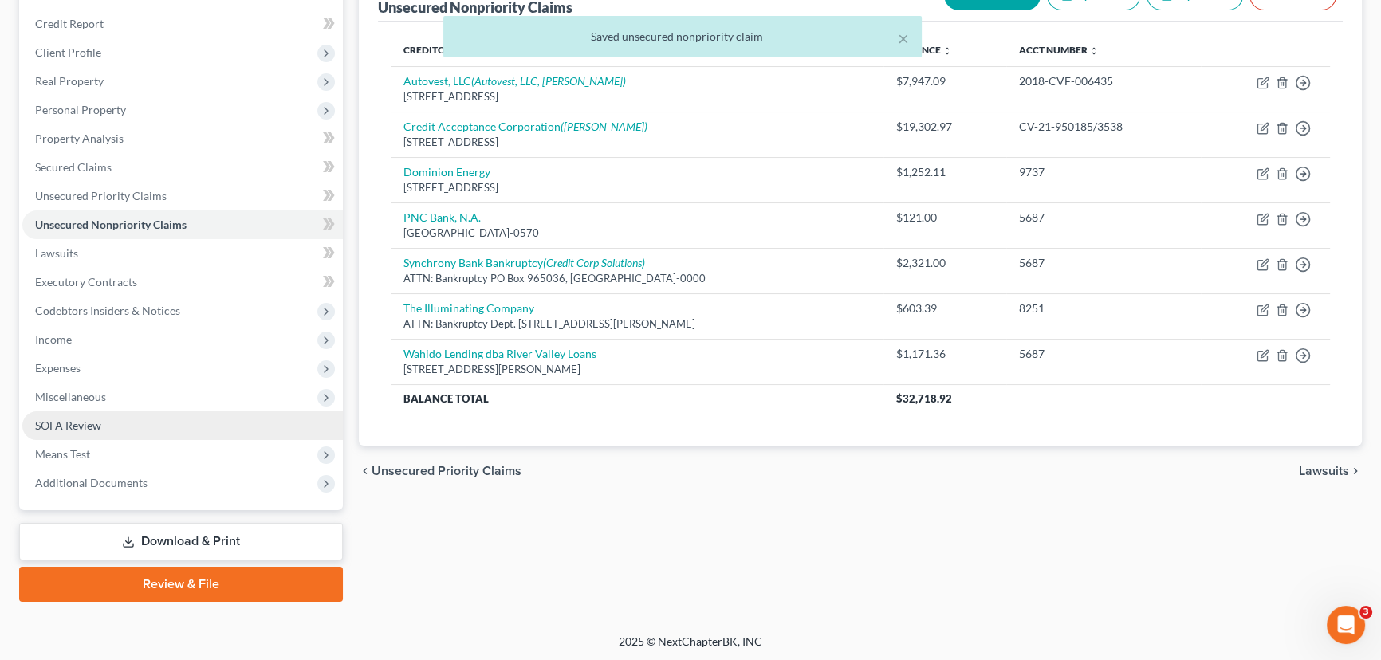
click at [69, 426] on span "SOFA Review" at bounding box center [68, 426] width 66 height 14
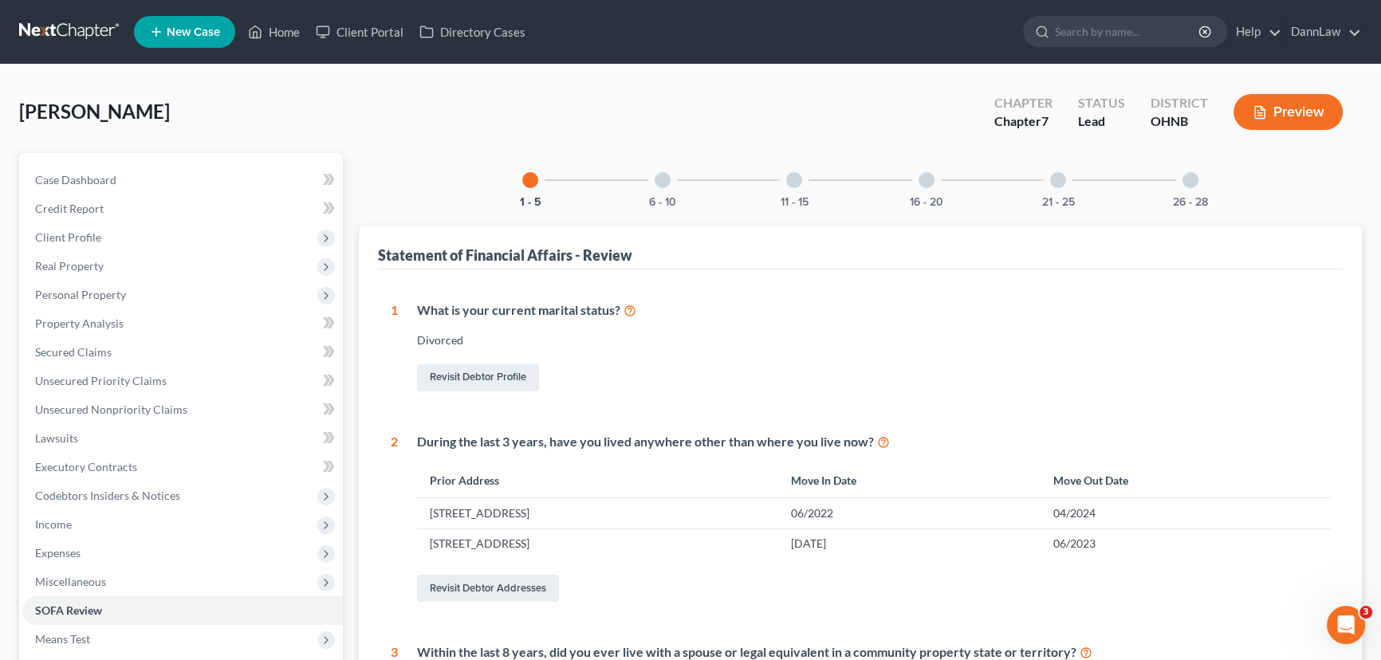
click at [658, 182] on div at bounding box center [663, 180] width 16 height 16
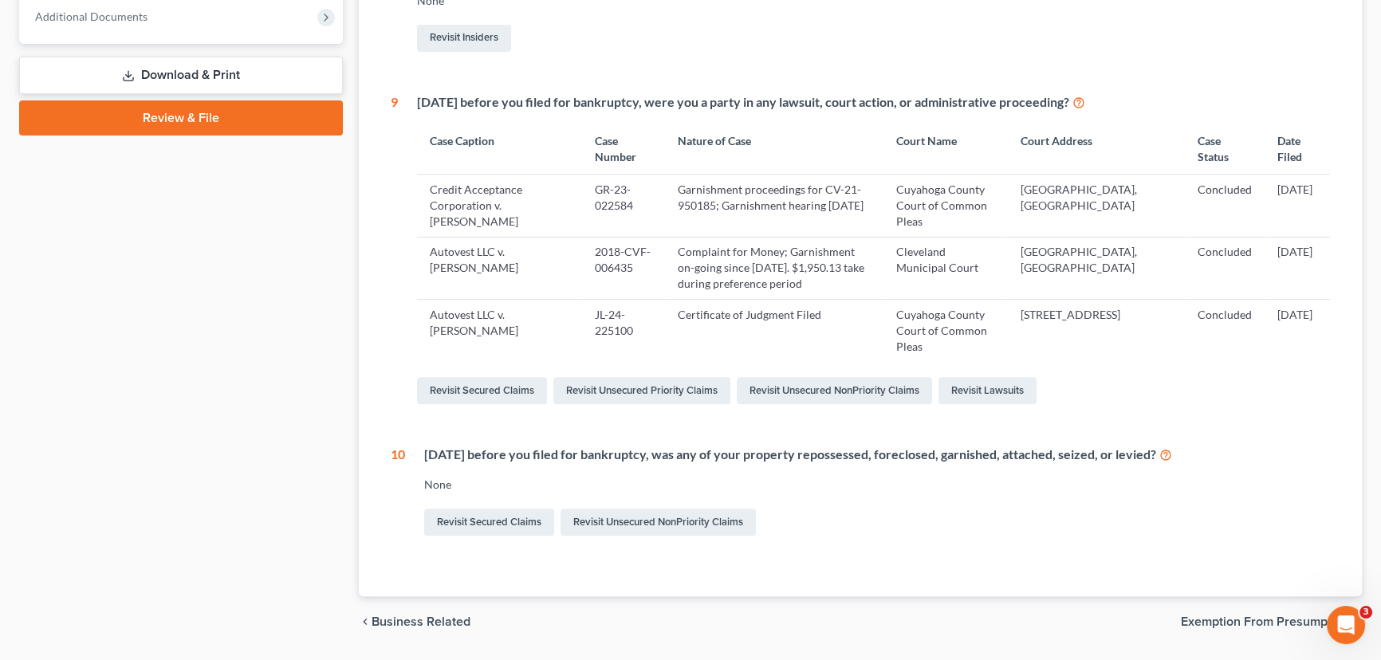
scroll to position [652, 0]
click at [487, 284] on td "Autovest LLC v. [PERSON_NAME]" at bounding box center [499, 267] width 165 height 62
click at [981, 404] on link "Revisit Lawsuits" at bounding box center [988, 389] width 98 height 27
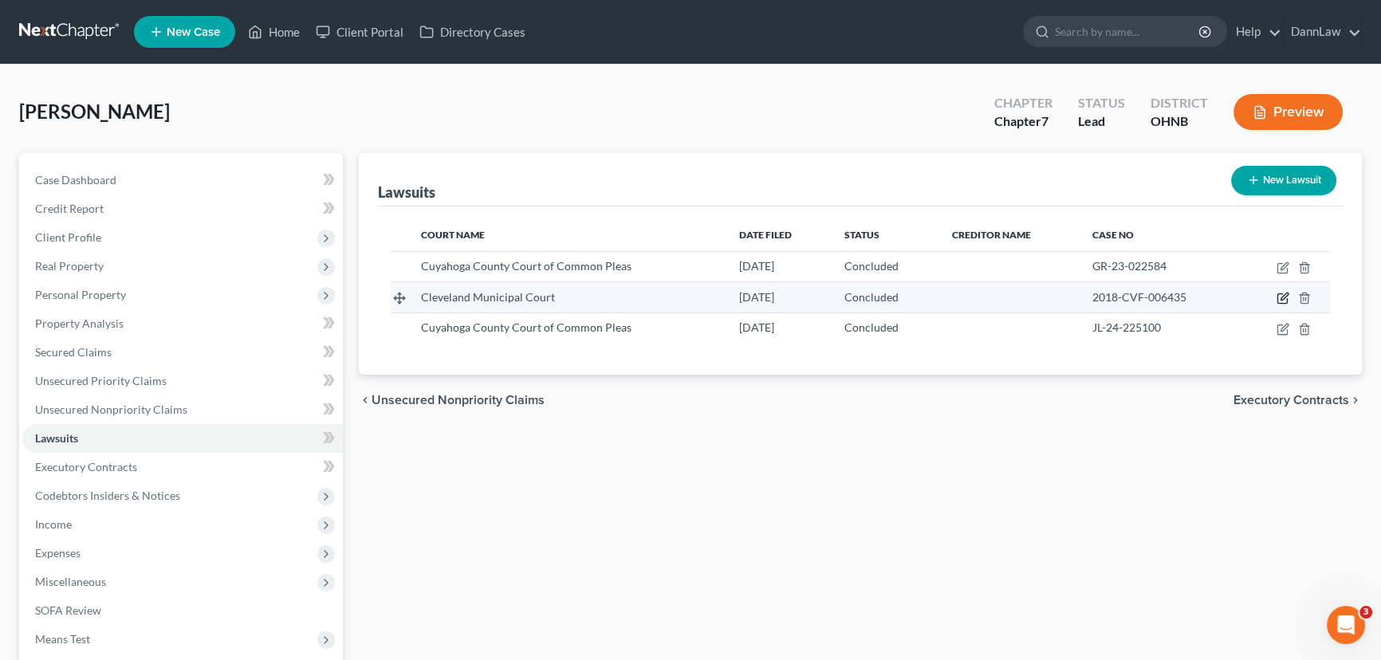
click at [1284, 298] on icon "button" at bounding box center [1284, 297] width 7 height 7
select select "36"
select select "2"
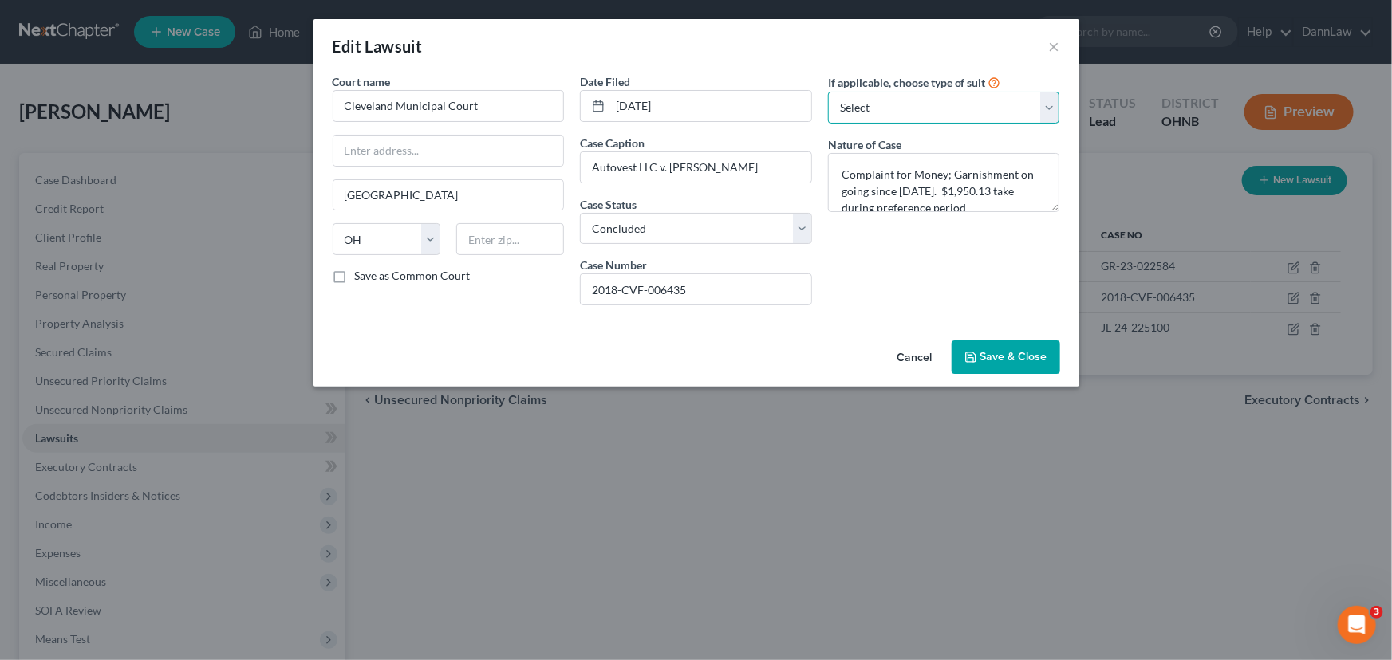
click at [862, 112] on select "Select Repossession Garnishment Foreclosure Attached, Seized, Or Levied Other" at bounding box center [944, 108] width 232 height 32
select select "1"
click at [828, 92] on select "Select Repossession Garnishment Foreclosure Attached, Seized, Or Levied Other" at bounding box center [944, 108] width 232 height 32
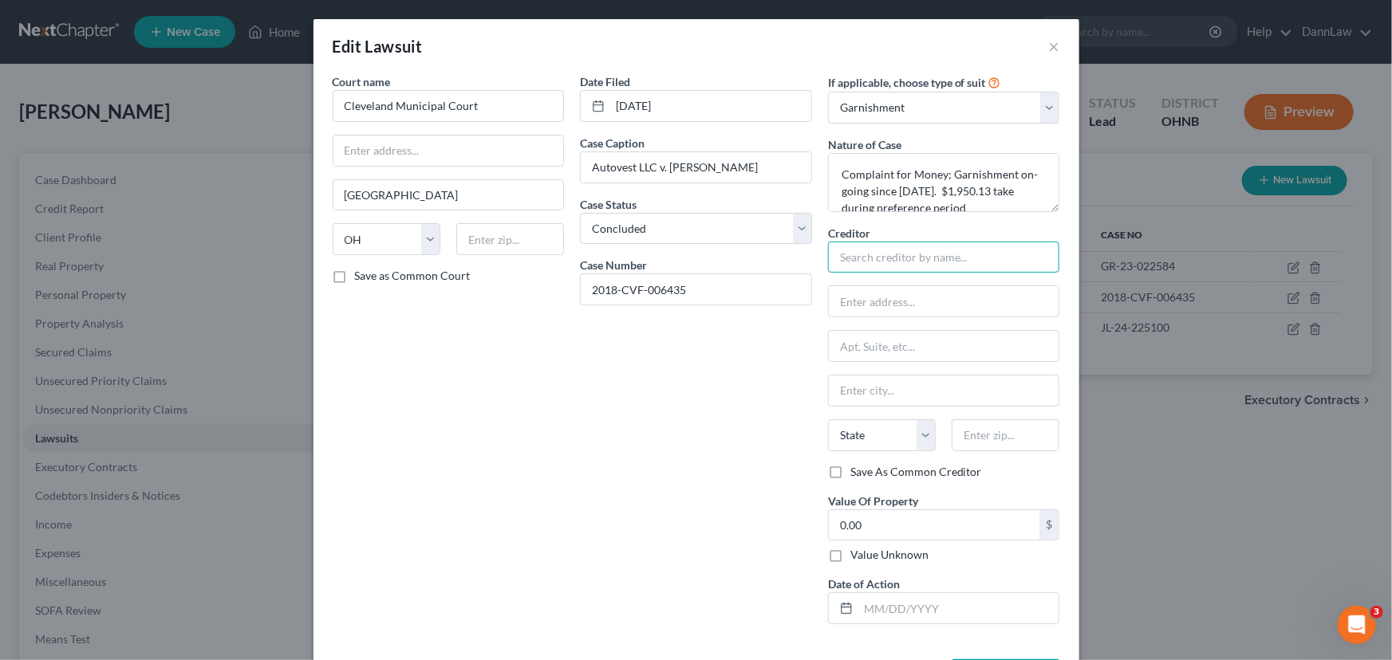
click at [908, 260] on input "text" at bounding box center [944, 258] width 232 height 32
type input "AutoVest, LLC"
type input "c/[PERSON_NAME] & Associates Co., LPA"
type input "[STREET_ADDRESS]"
select select "4"
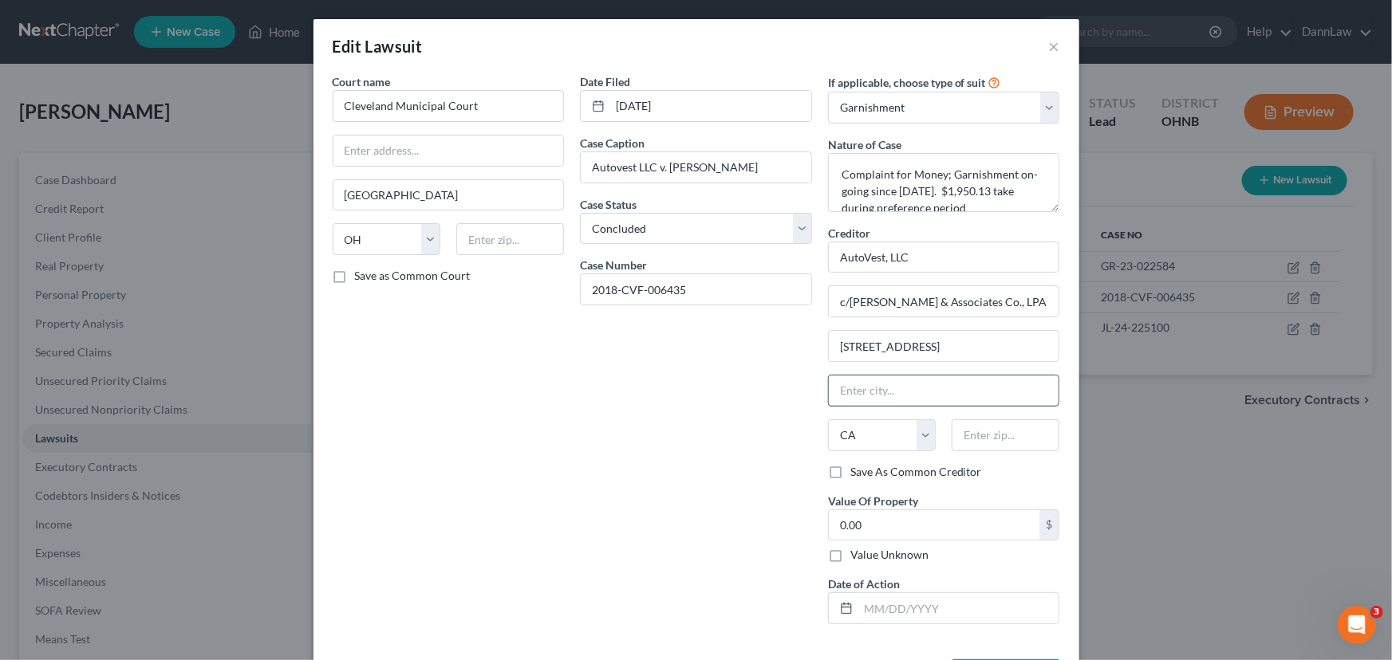
click at [846, 383] on input "text" at bounding box center [944, 391] width 231 height 30
type input "[GEOGRAPHIC_DATA]"
select select "36"
type input "45203"
click at [862, 528] on input "0.00" at bounding box center [934, 525] width 211 height 30
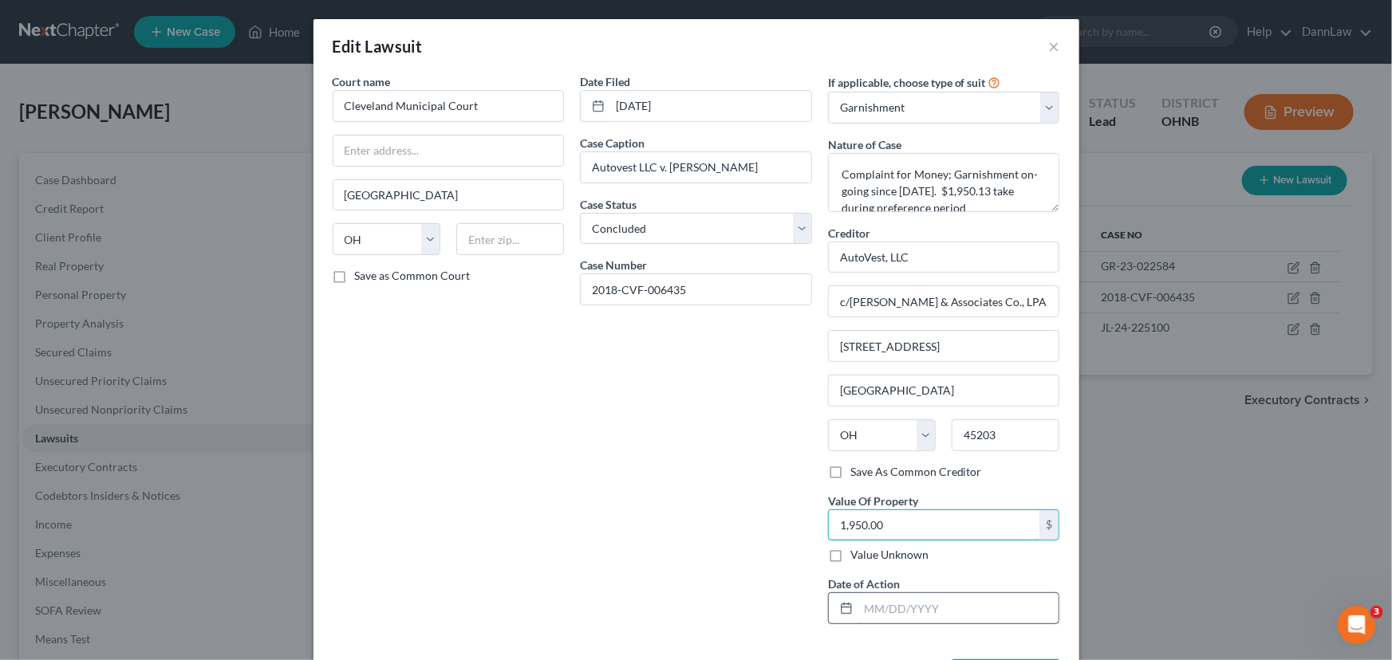
type input "1,950.00"
click at [887, 598] on input "text" at bounding box center [958, 608] width 201 height 30
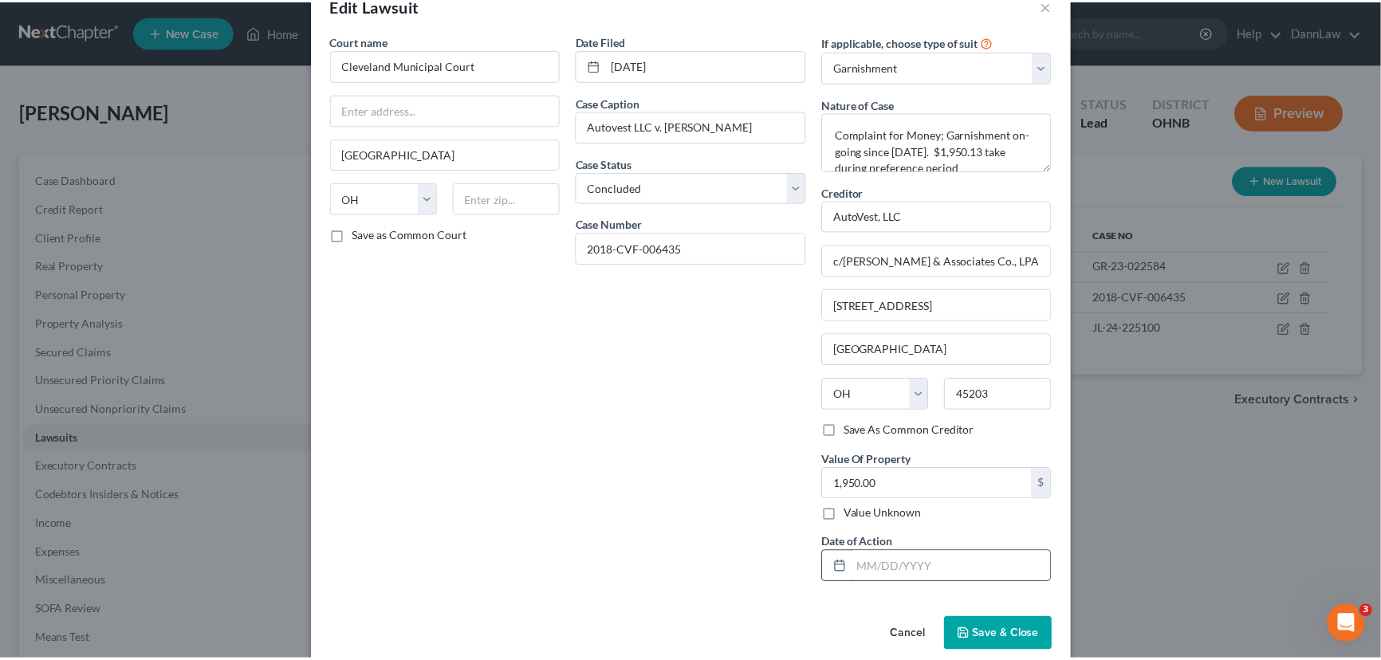
scroll to position [63, 0]
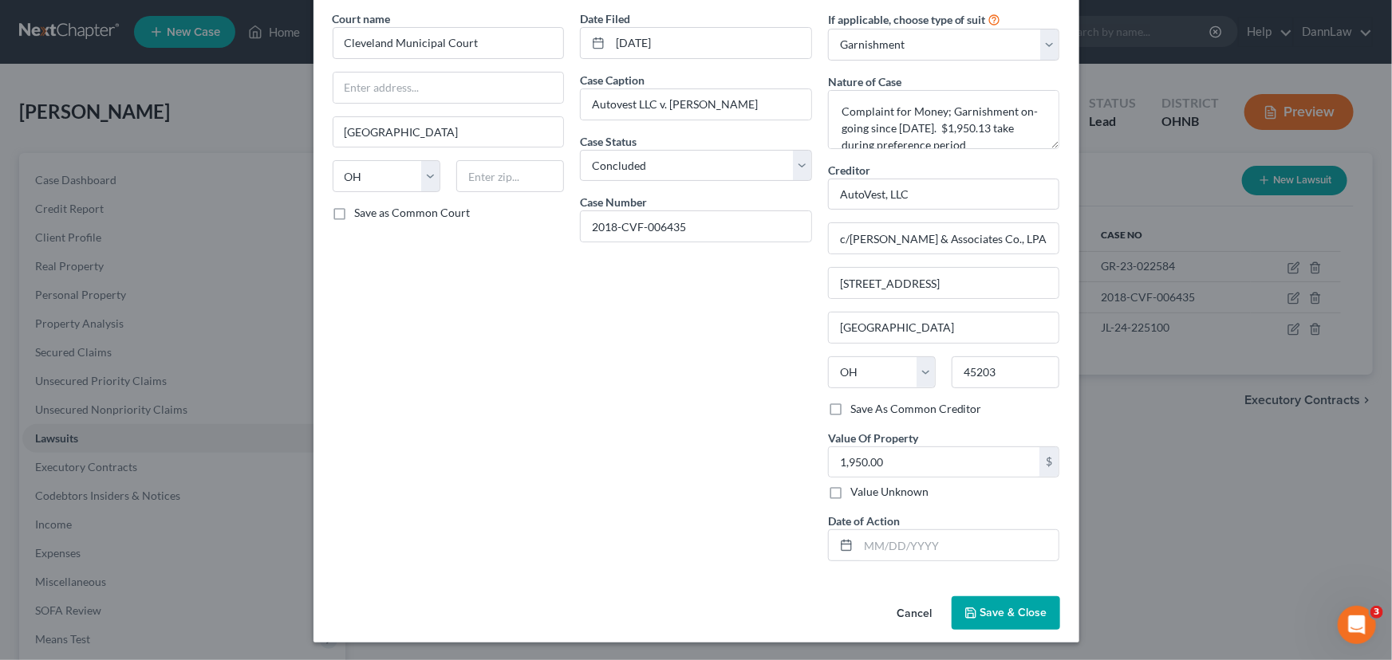
click at [750, 563] on div "Date Filed [DATE] Case Caption Autovest LLC v. [PERSON_NAME] Case Status * Sele…" at bounding box center [696, 292] width 248 height 564
click at [987, 550] on input "text" at bounding box center [958, 545] width 201 height 30
type input "[DATE]"
click at [1001, 601] on button "Save & Close" at bounding box center [1006, 613] width 108 height 33
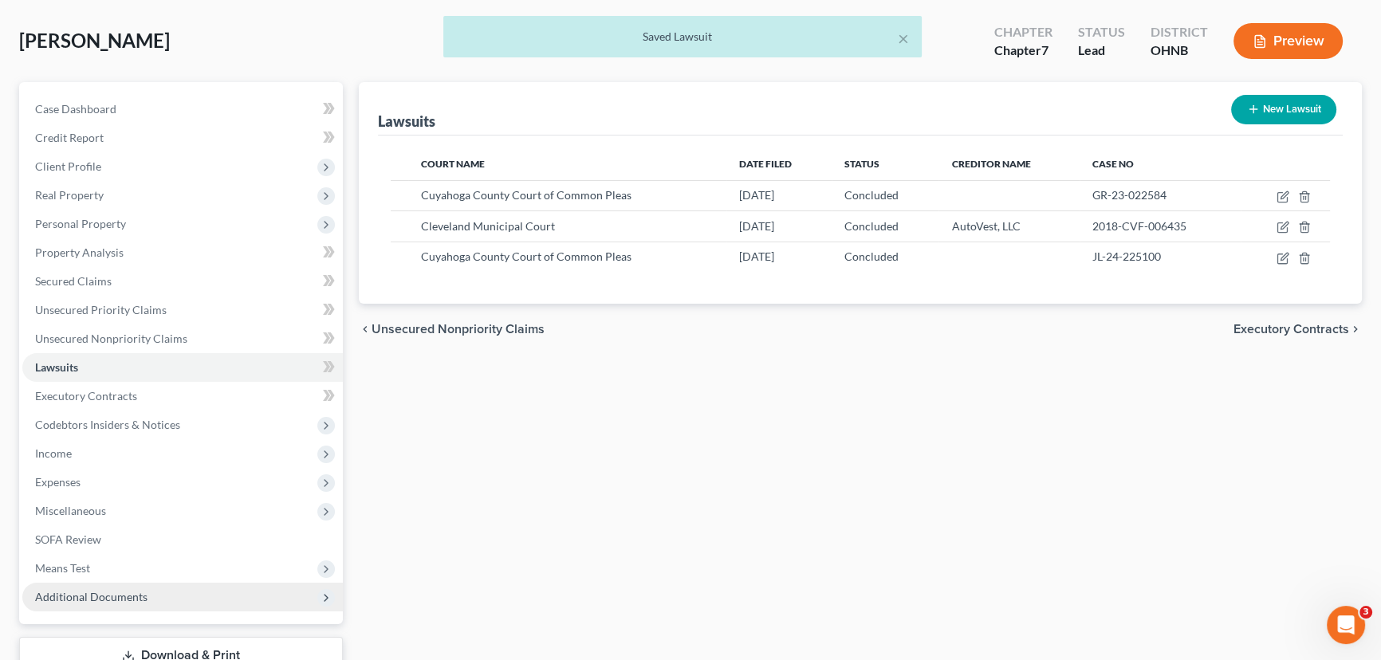
scroll to position [185, 0]
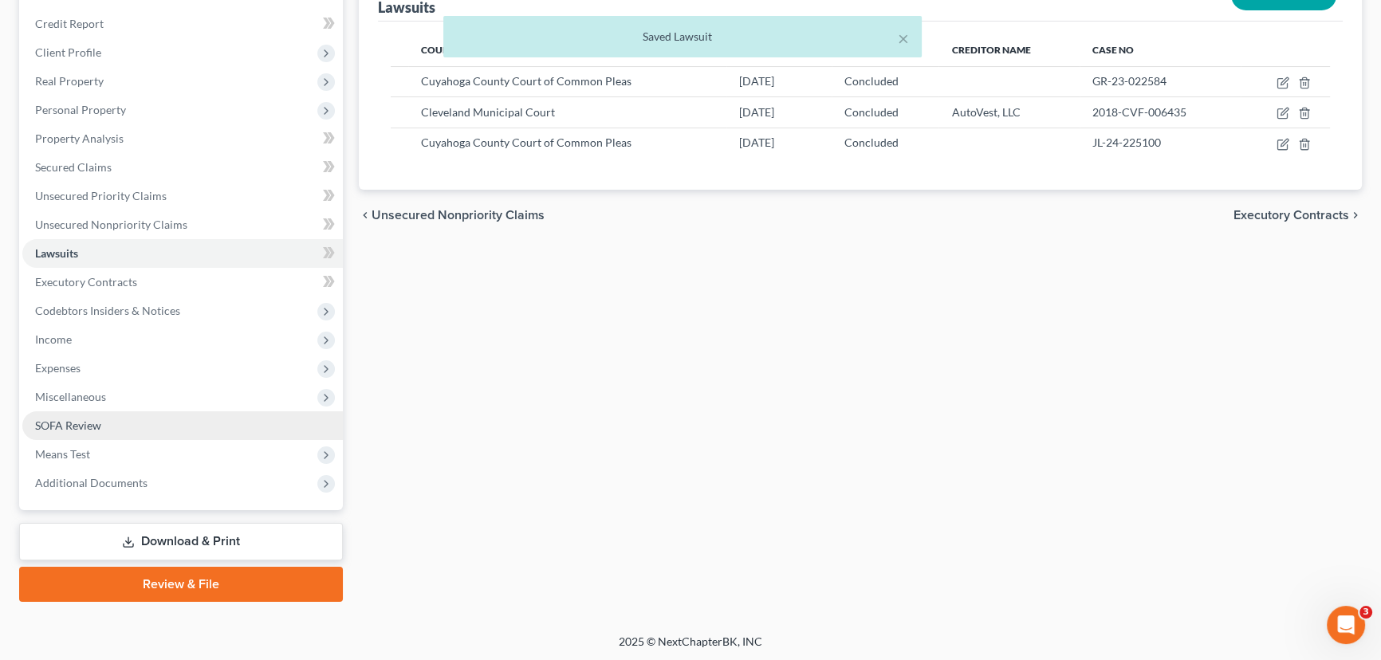
click at [108, 429] on link "SOFA Review" at bounding box center [182, 426] width 321 height 29
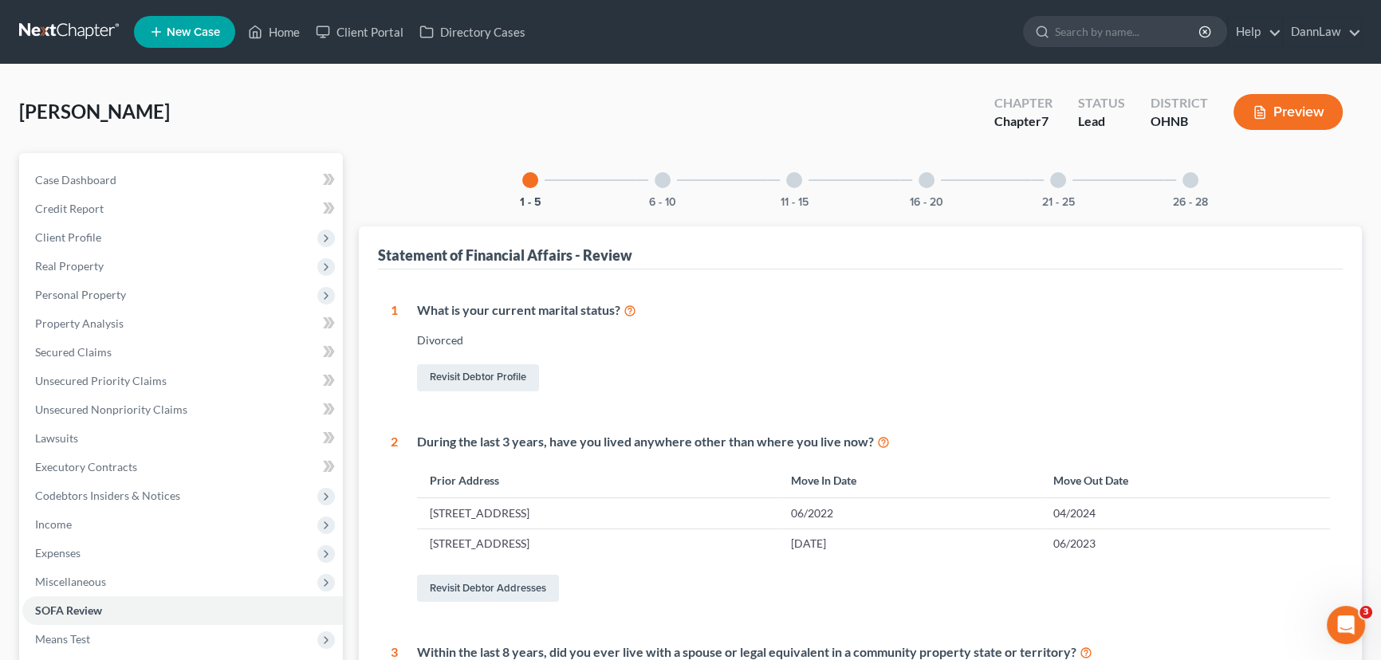
click at [662, 189] on div "6 - 10" at bounding box center [663, 180] width 54 height 54
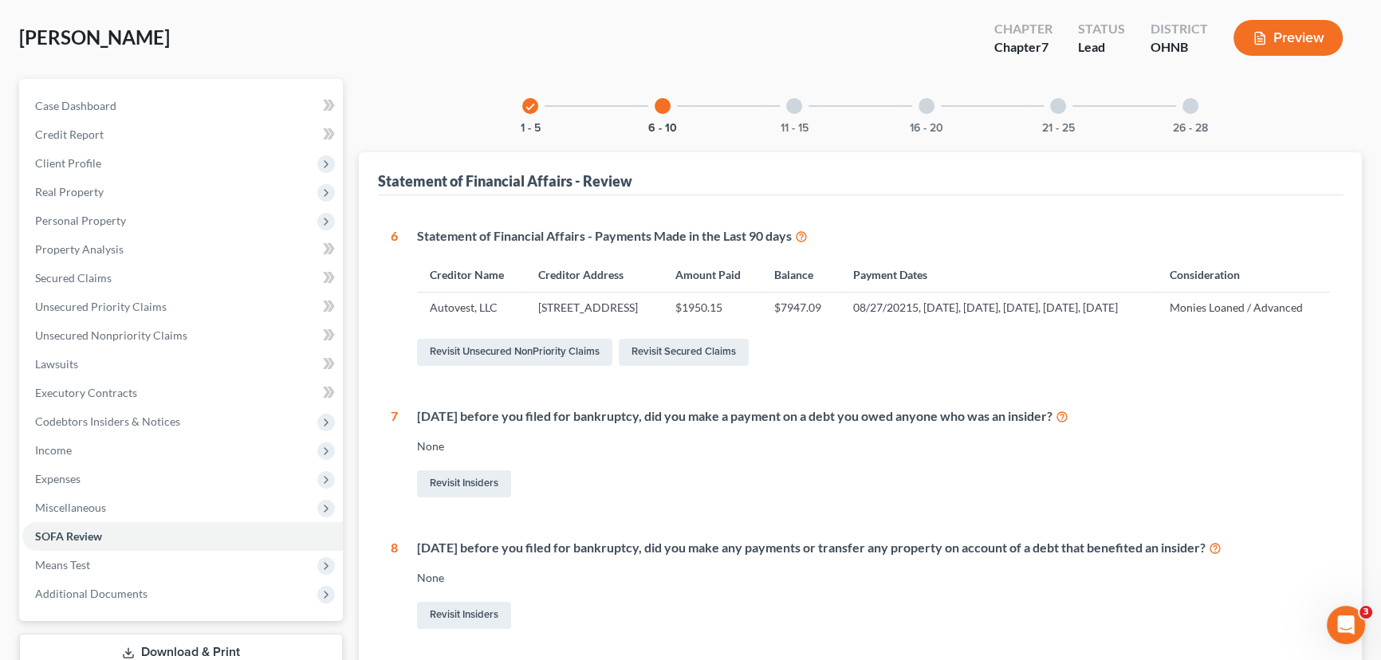
scroll to position [13, 0]
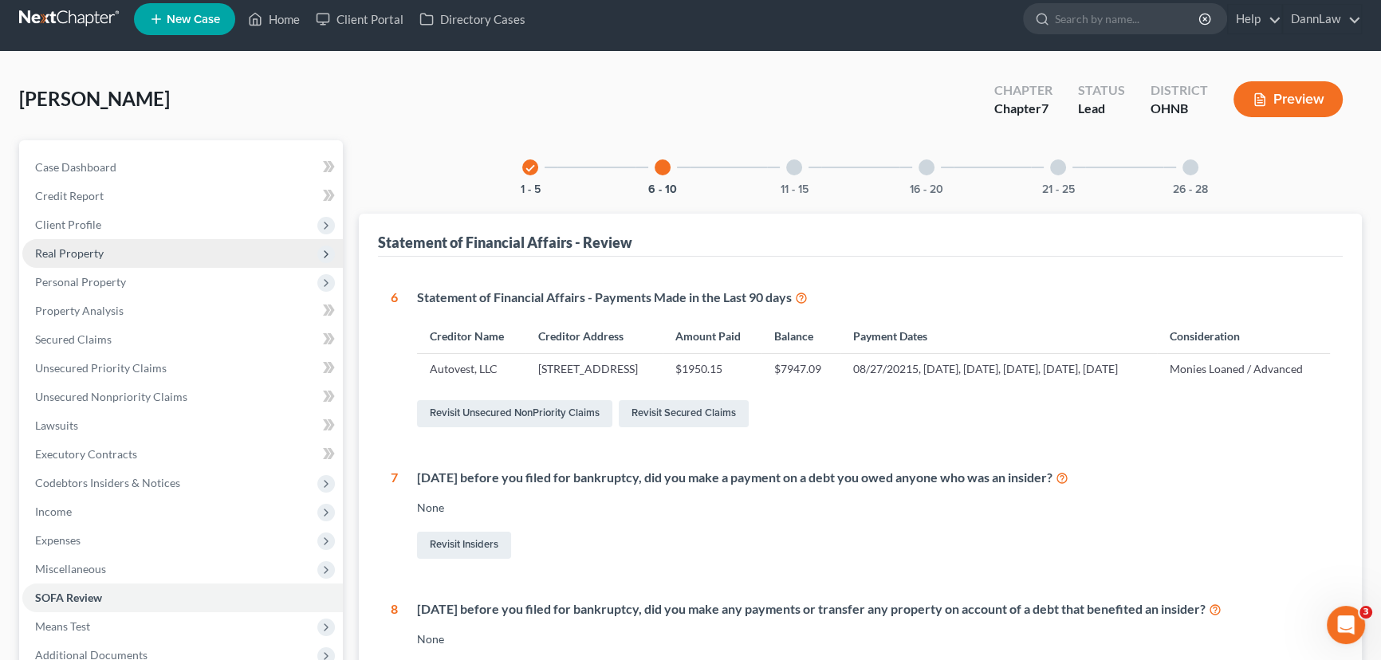
click at [98, 264] on span "Real Property" at bounding box center [182, 253] width 321 height 29
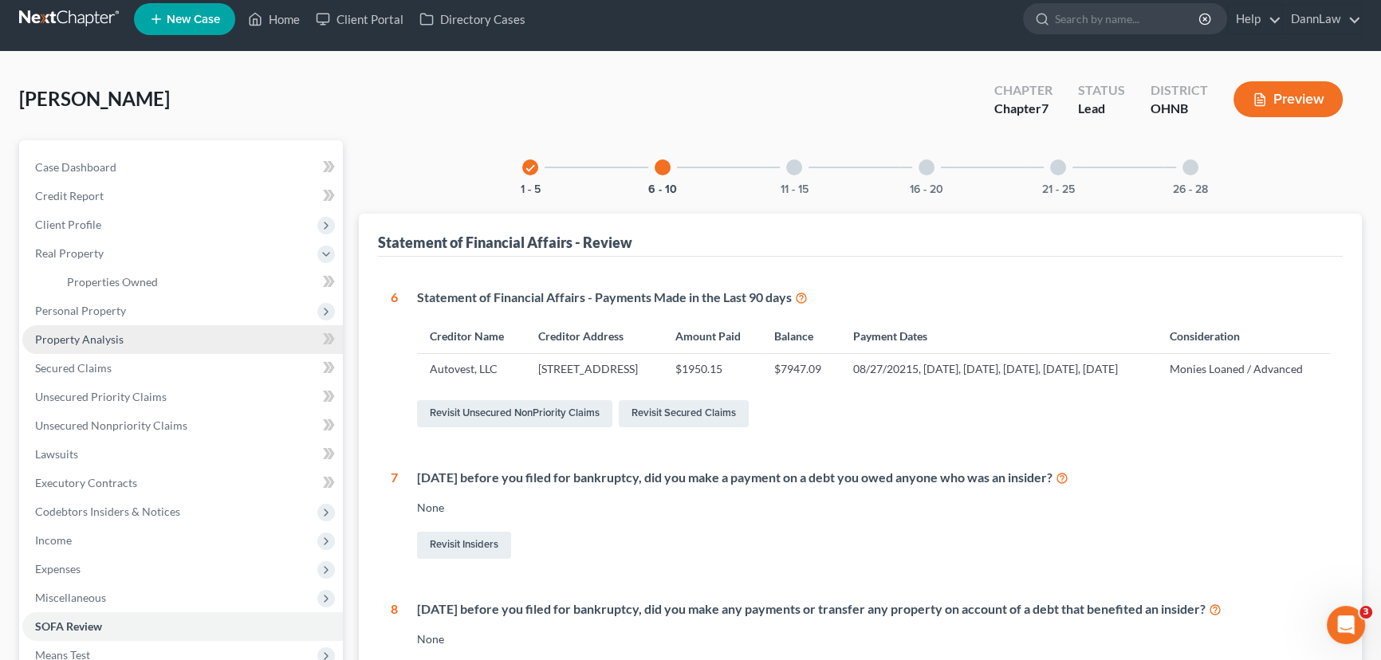
click at [96, 341] on span "Property Analysis" at bounding box center [79, 340] width 89 height 14
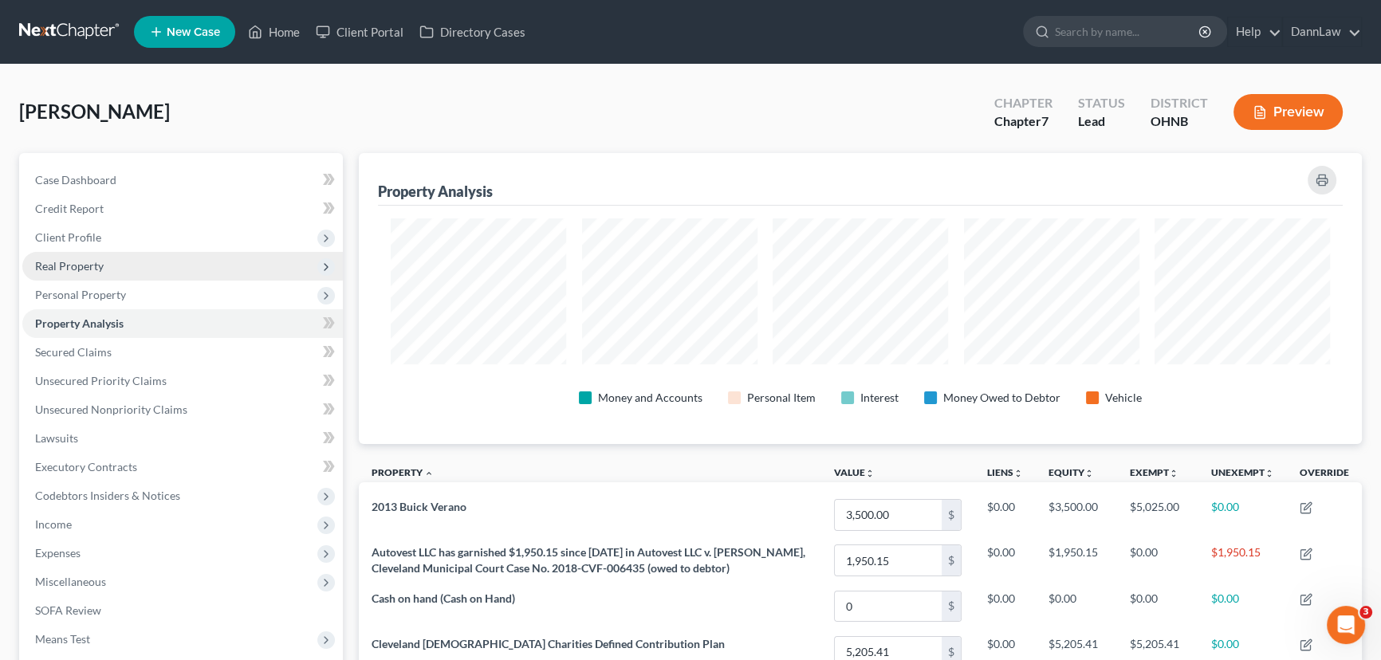
click at [77, 263] on span "Real Property" at bounding box center [69, 266] width 69 height 14
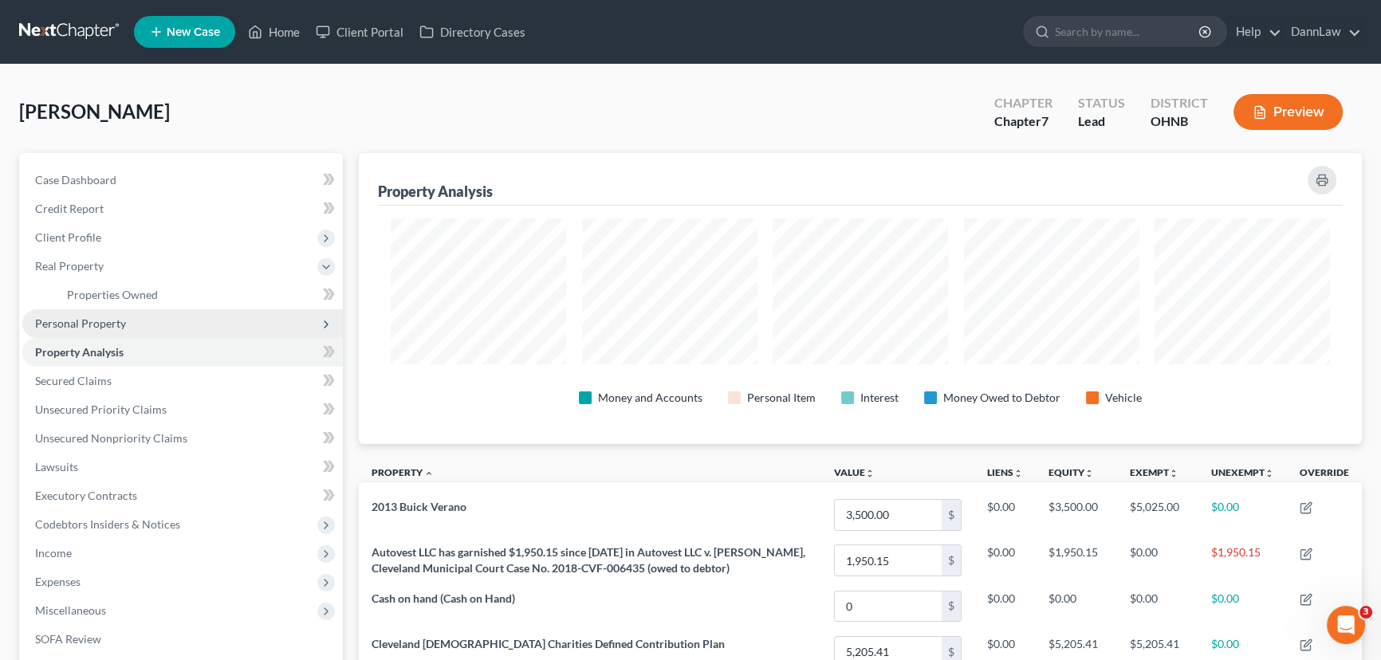
click at [77, 321] on span "Personal Property" at bounding box center [80, 324] width 91 height 14
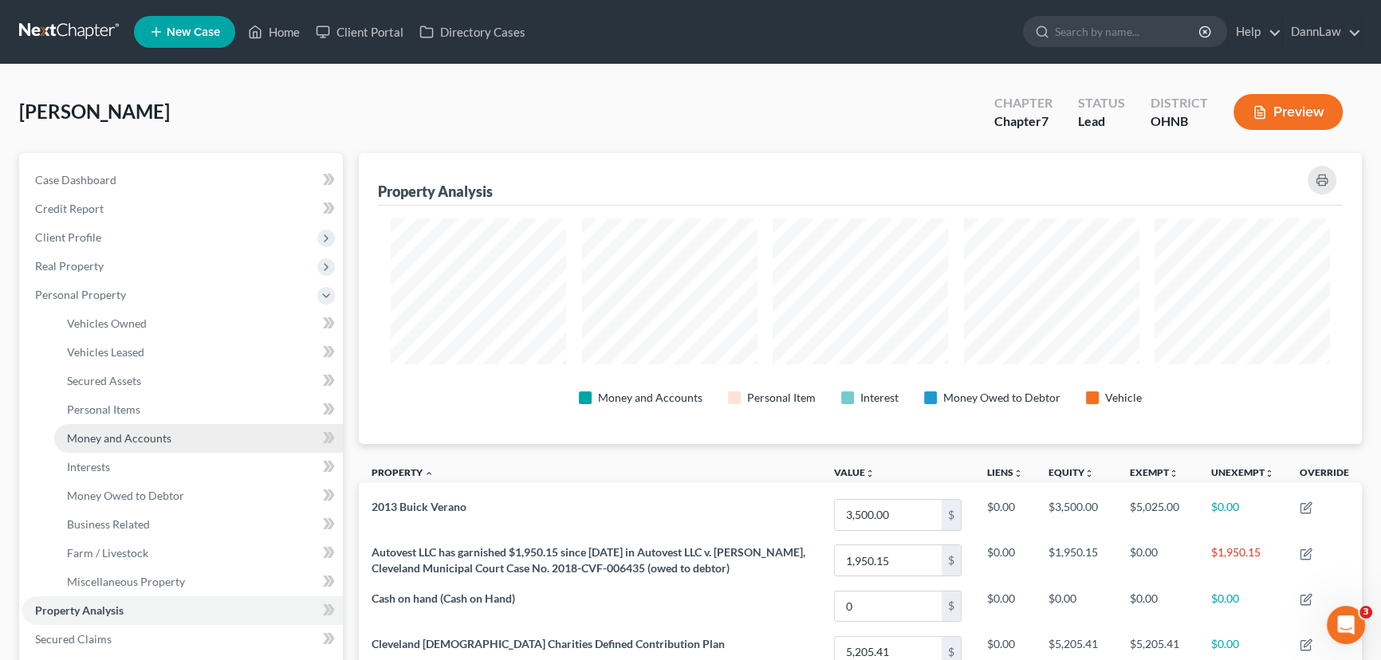
click at [115, 437] on span "Money and Accounts" at bounding box center [119, 439] width 104 height 14
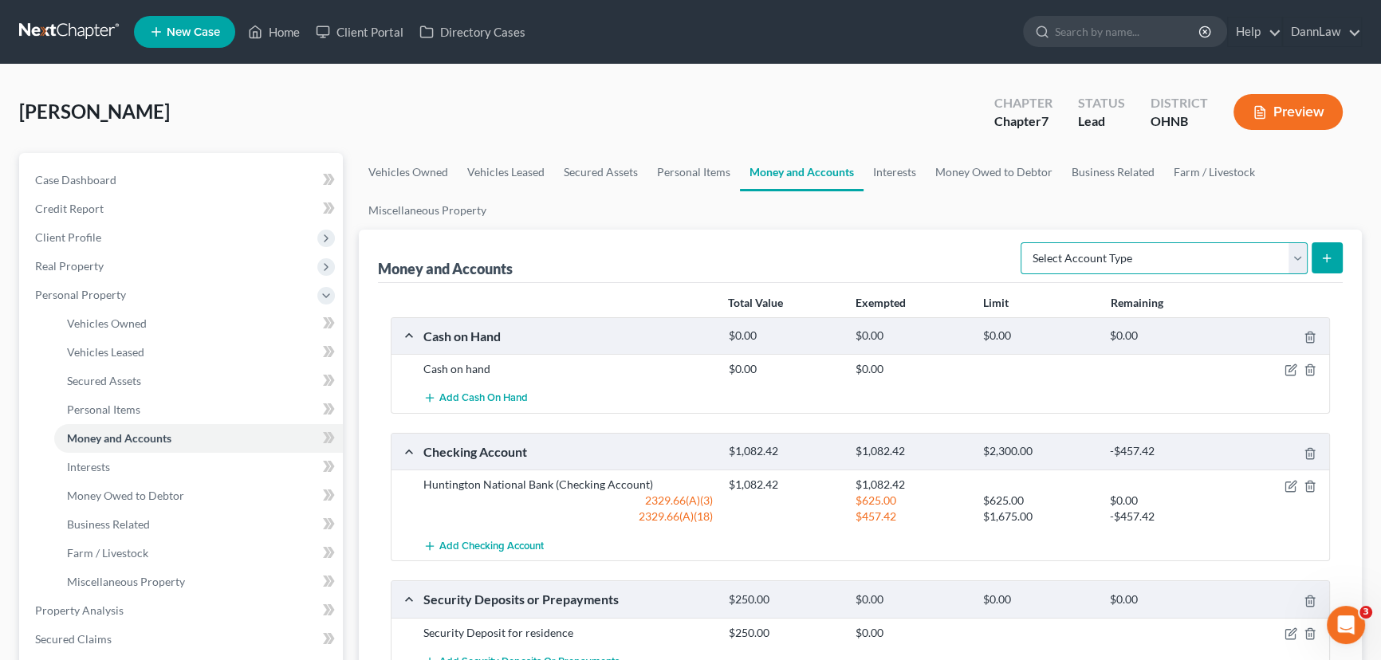
click at [1109, 262] on select "Select Account Type Brokerage Cash on Hand Certificates of Deposit Checking Acc…" at bounding box center [1164, 258] width 287 height 32
select select "checking"
click at [1024, 242] on select "Select Account Type Brokerage Cash on Hand Certificates of Deposit Checking Acc…" at bounding box center [1164, 258] width 287 height 32
click at [1317, 264] on button "submit" at bounding box center [1327, 257] width 31 height 31
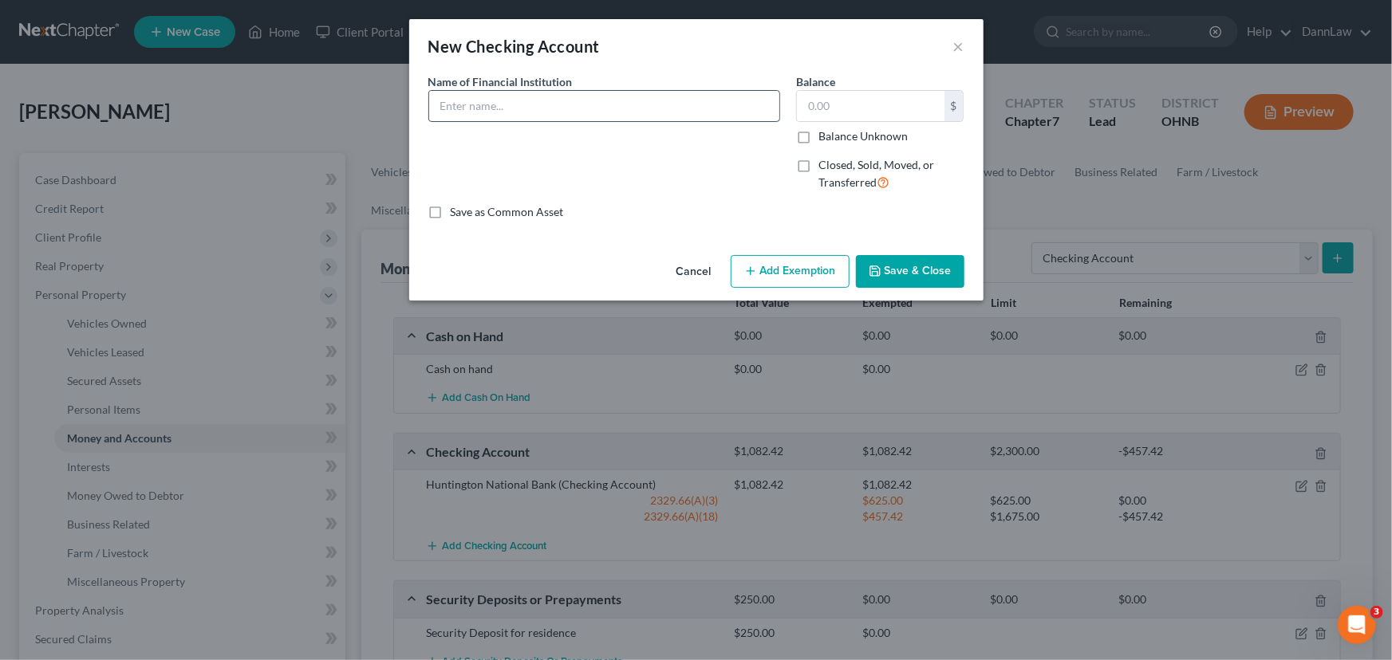
click at [527, 113] on input "text" at bounding box center [604, 106] width 350 height 30
type input "O"
type input "PNC Bank"
click at [818, 168] on label "Closed, Sold, Moved, or Transferred" at bounding box center [891, 174] width 146 height 34
click at [825, 167] on input "Closed, Sold, Moved, or Transferred" at bounding box center [830, 162] width 10 height 10
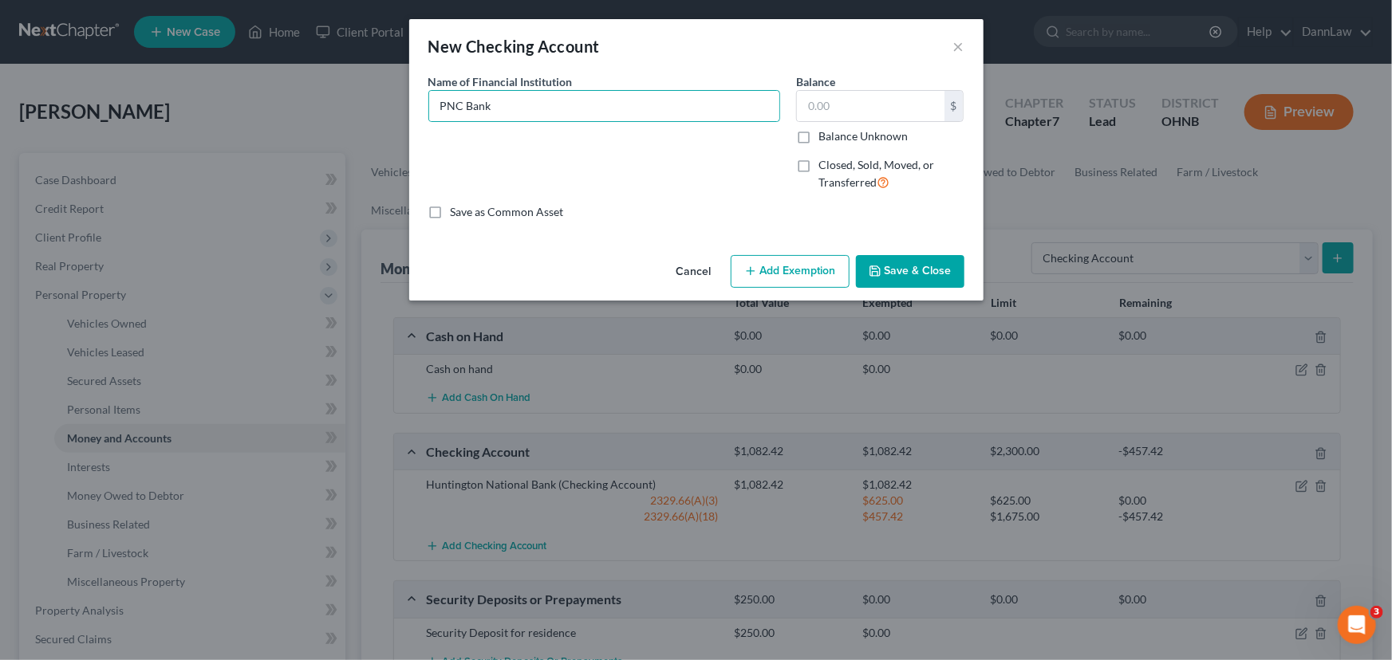
checkbox input "true"
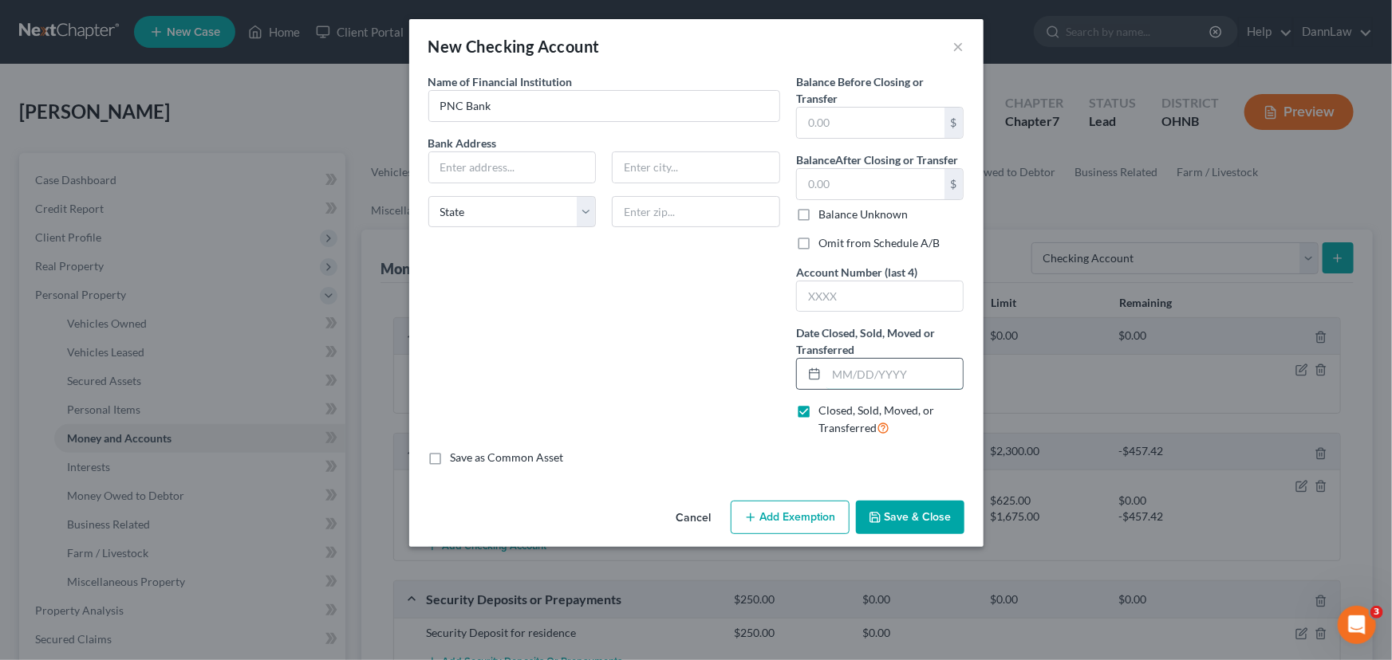
click at [869, 372] on input "text" at bounding box center [894, 374] width 137 height 30
click at [897, 524] on button "Save & Close" at bounding box center [910, 517] width 108 height 33
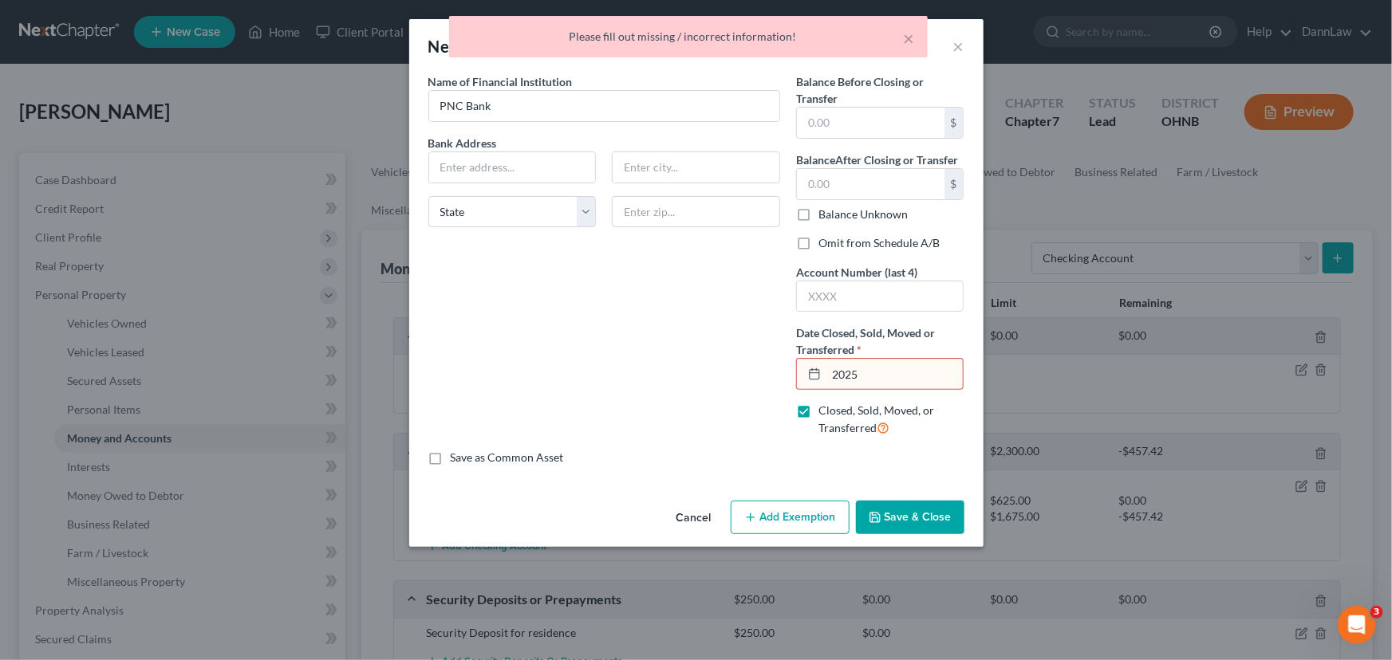
click at [830, 372] on input "2025" at bounding box center [894, 374] width 137 height 30
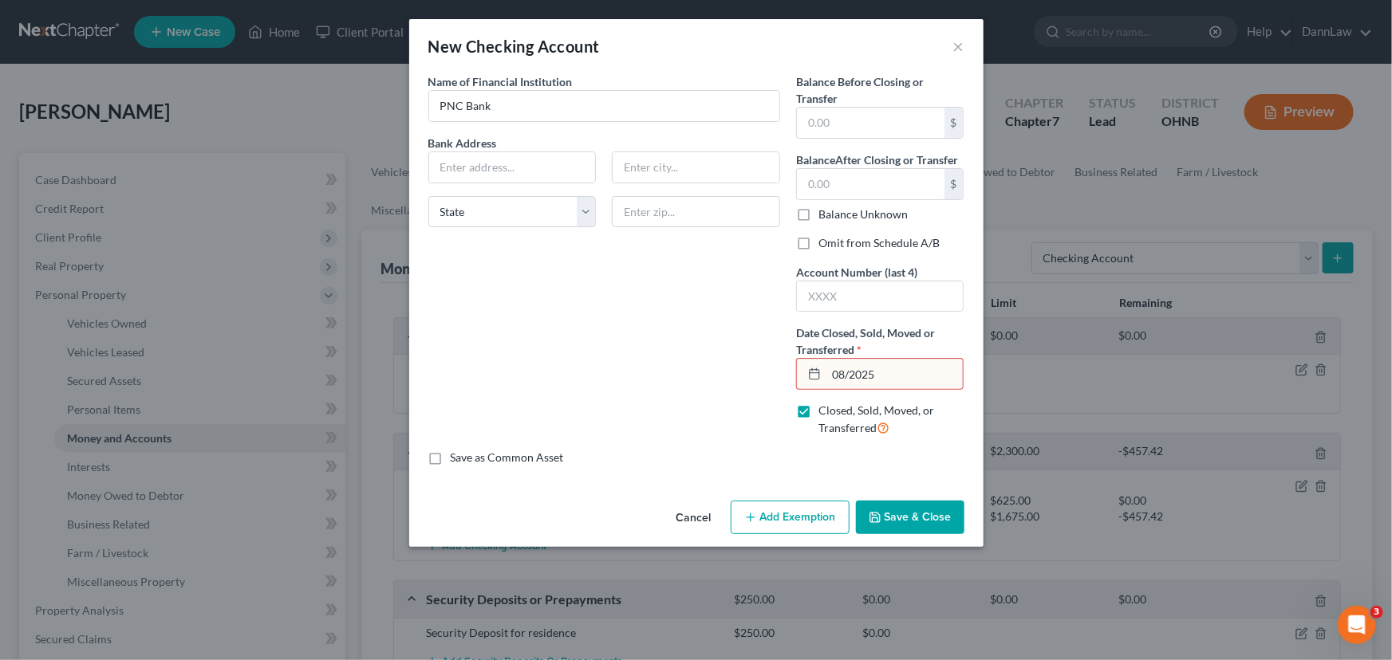
type input "08/2025"
click at [907, 522] on button "Save & Close" at bounding box center [910, 517] width 108 height 33
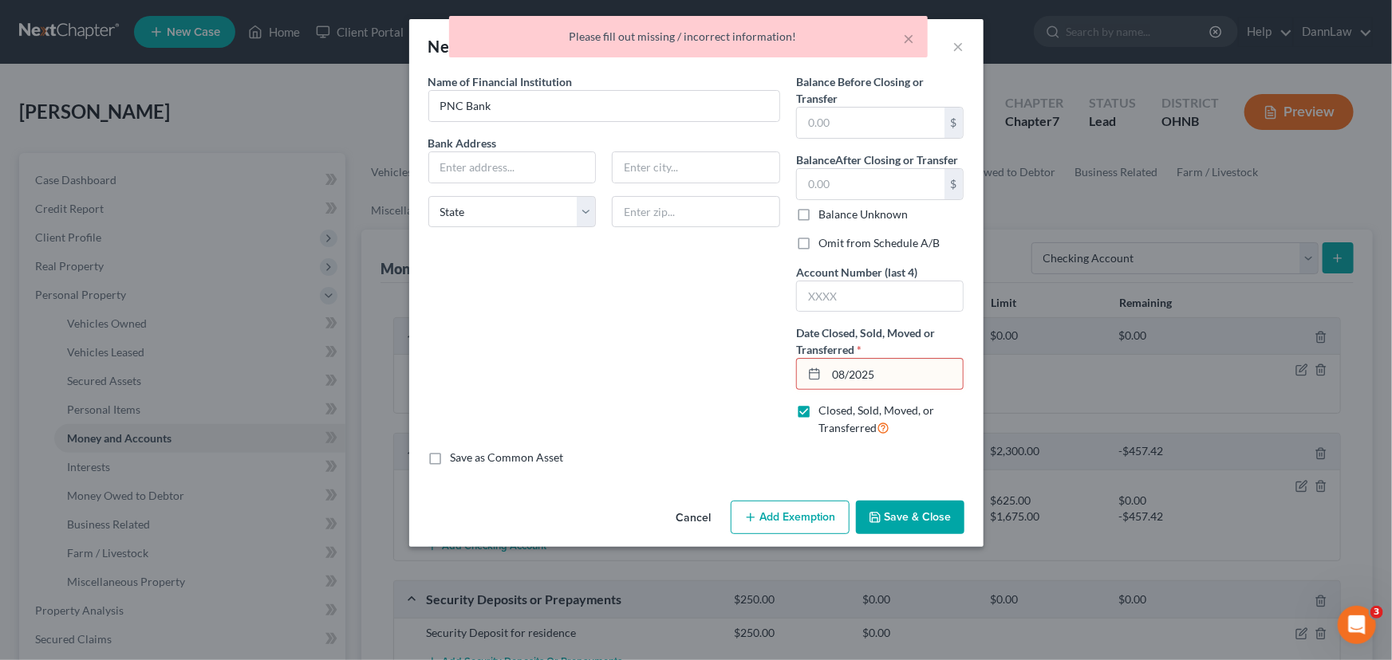
click at [877, 361] on input "08/2025" at bounding box center [894, 374] width 137 height 30
